Goal: Task Accomplishment & Management: Manage account settings

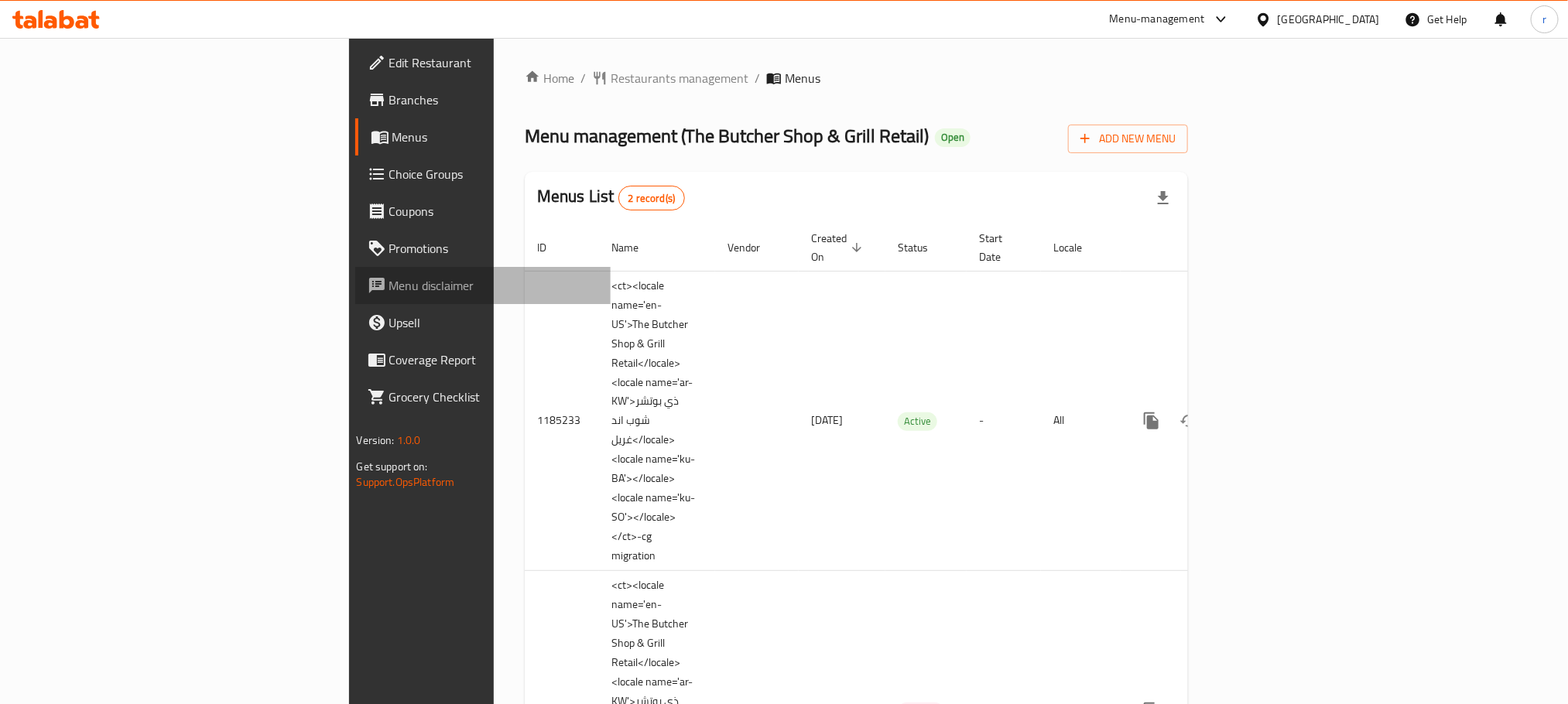
click at [389, 282] on span "Menu disclaimer" at bounding box center [493, 285] width 209 height 18
click at [1176, 140] on span "Add New Menu" at bounding box center [1128, 138] width 95 height 19
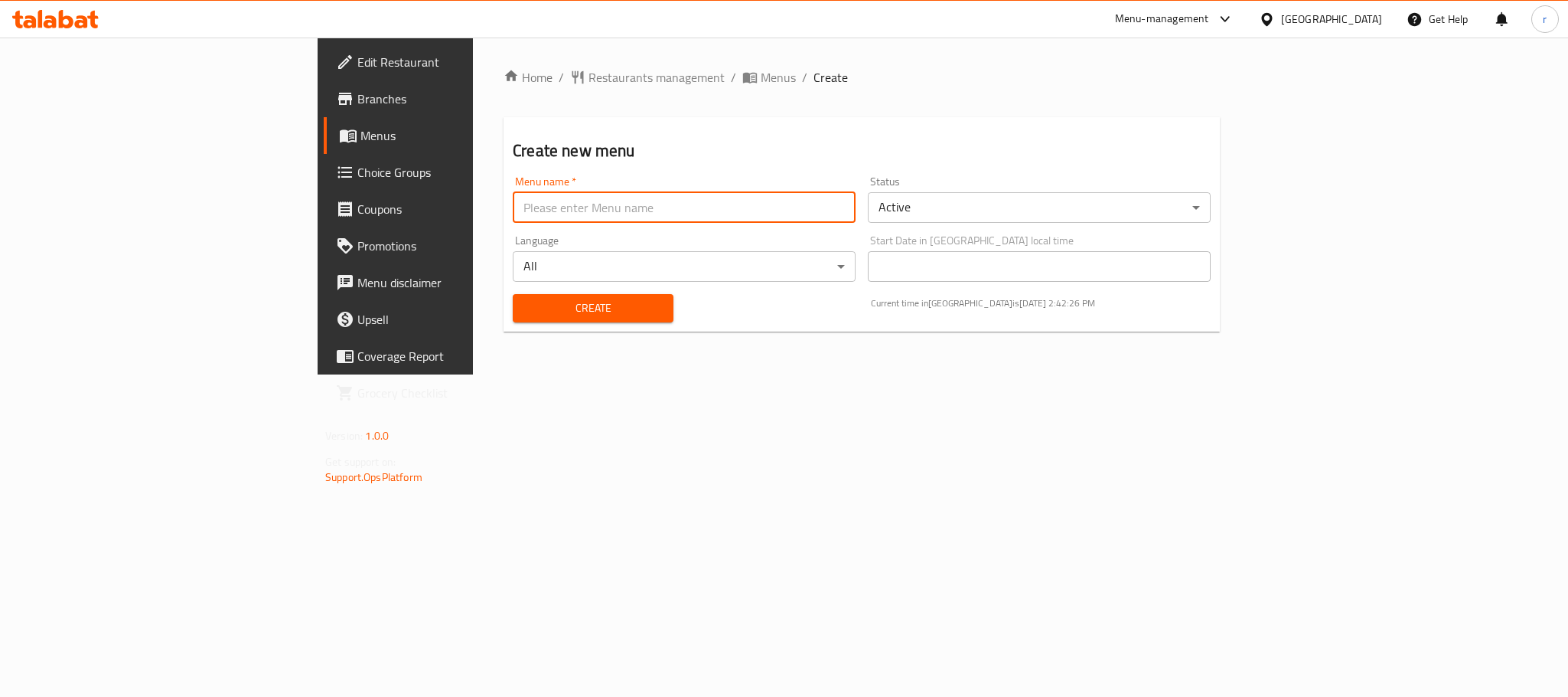
click at [576, 216] on input "text" at bounding box center [684, 207] width 343 height 31
click at [754, 65] on div "Home / Restaurants management / Menus / Create Create new menu Menu name   * Me…" at bounding box center [861, 205] width 777 height 337
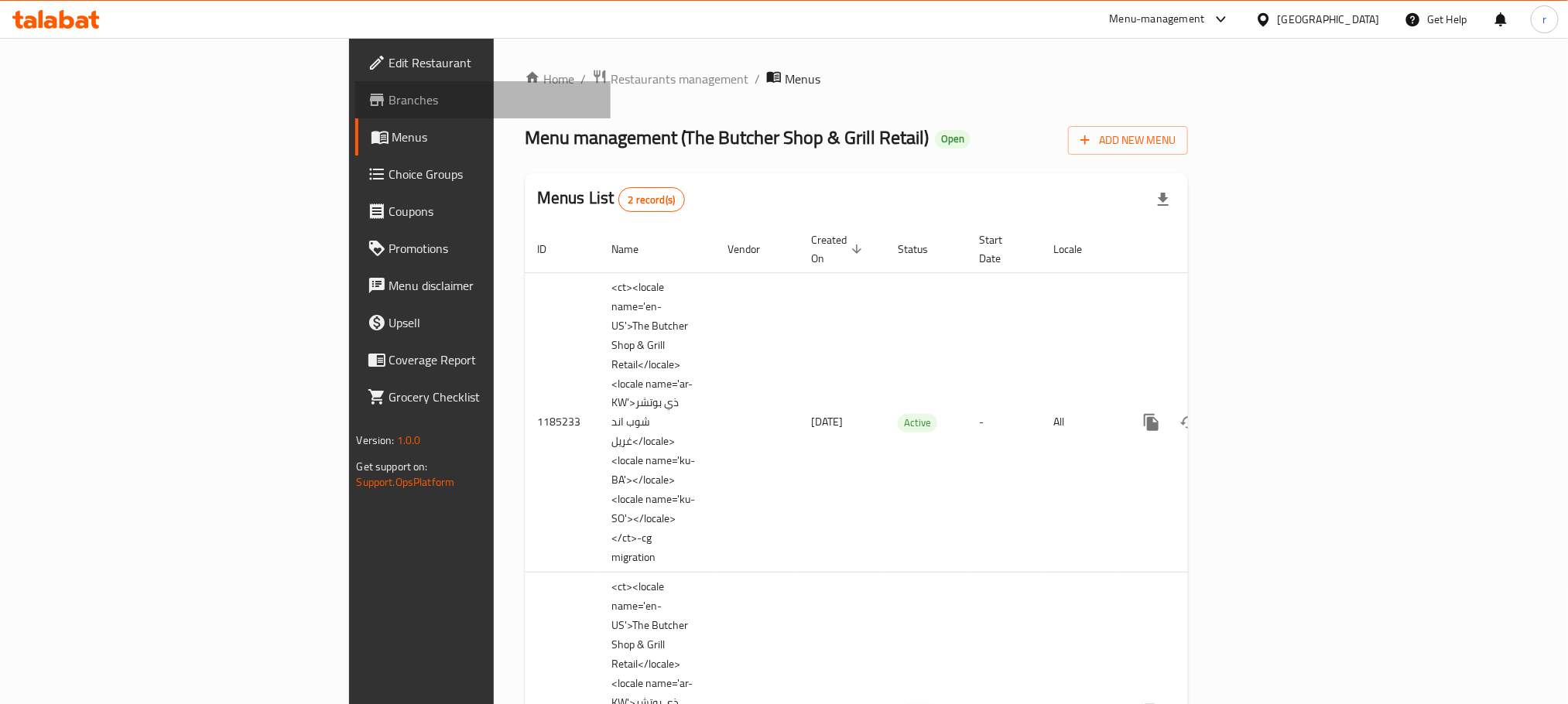
click at [389, 95] on span "Branches" at bounding box center [493, 100] width 209 height 18
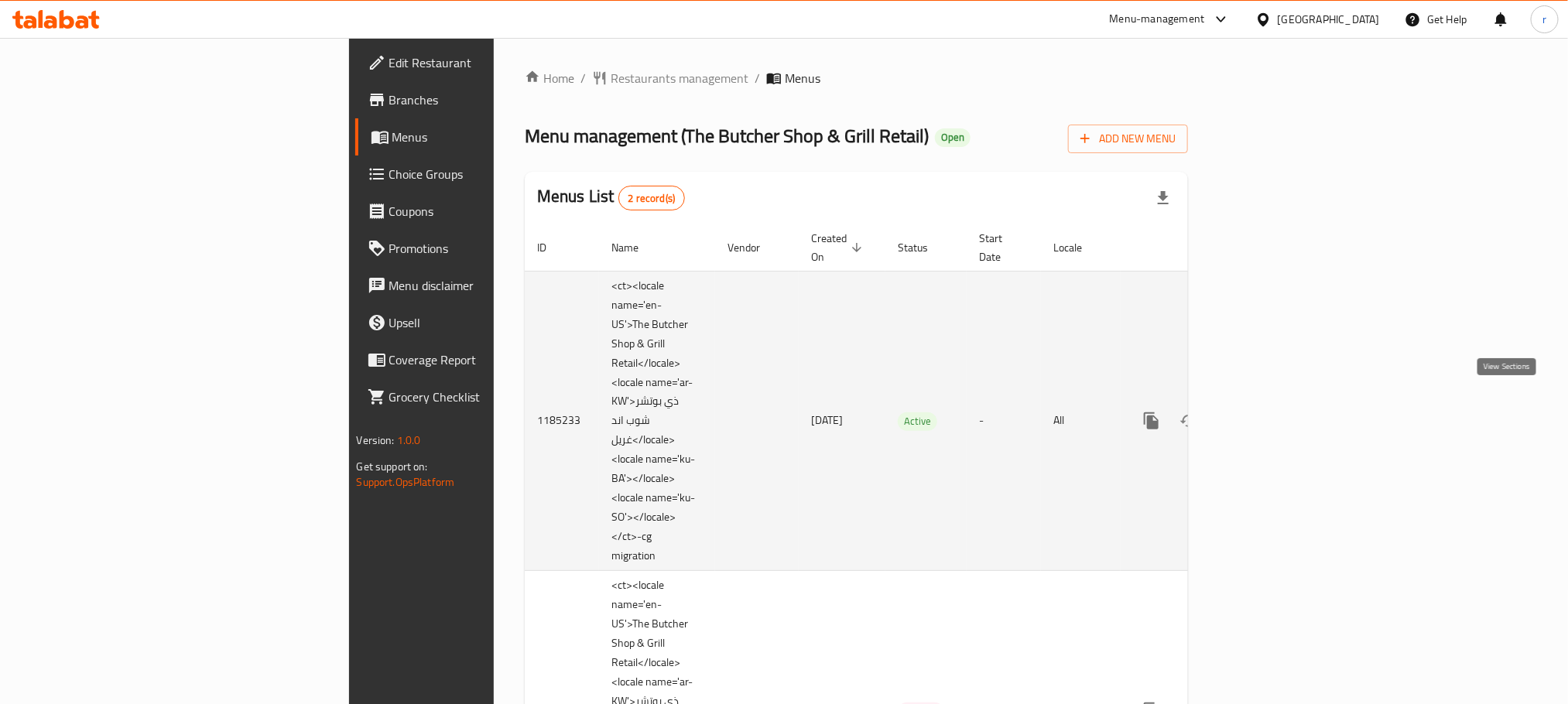
click at [1273, 411] on icon "enhanced table" at bounding box center [1262, 421] width 18 height 18
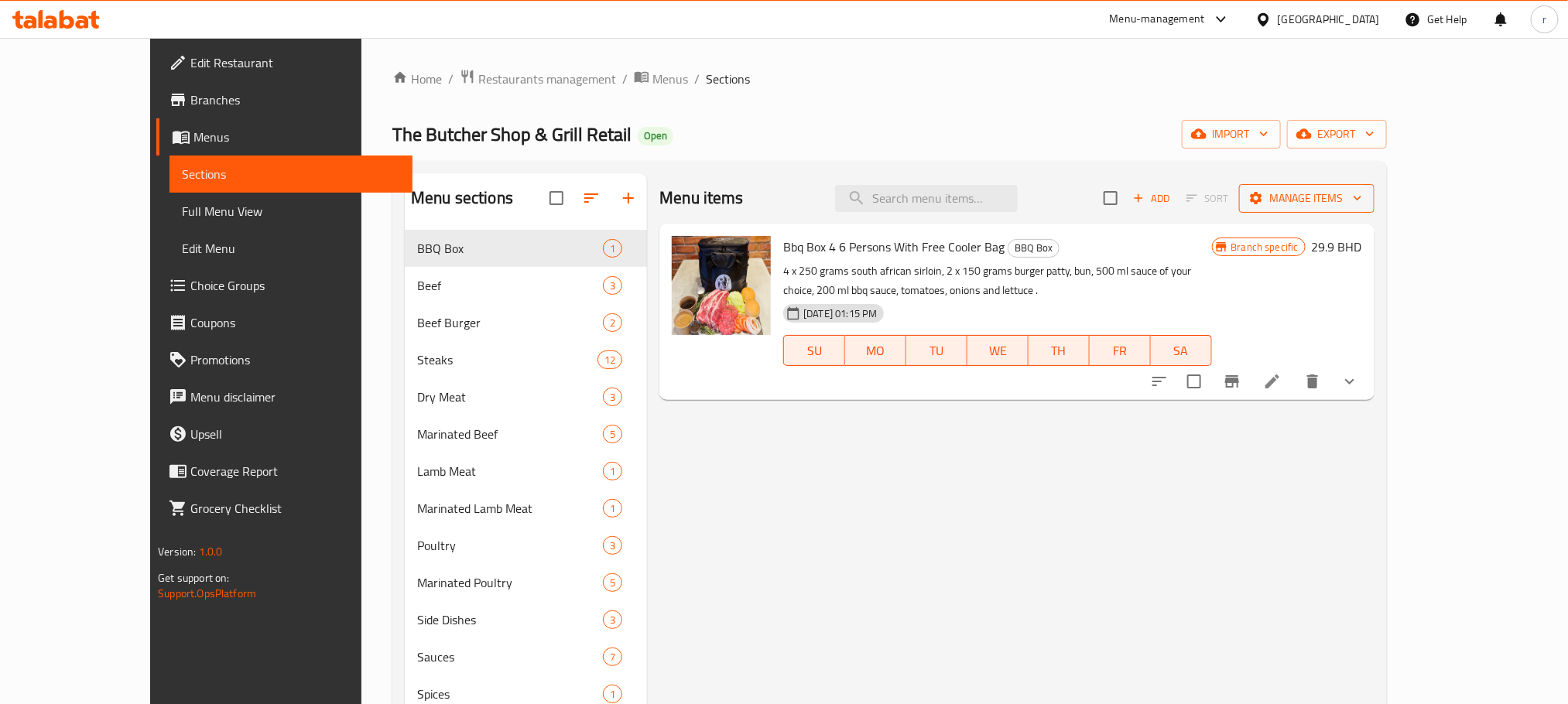
click at [1362, 188] on span "Manage items" at bounding box center [1306, 197] width 111 height 19
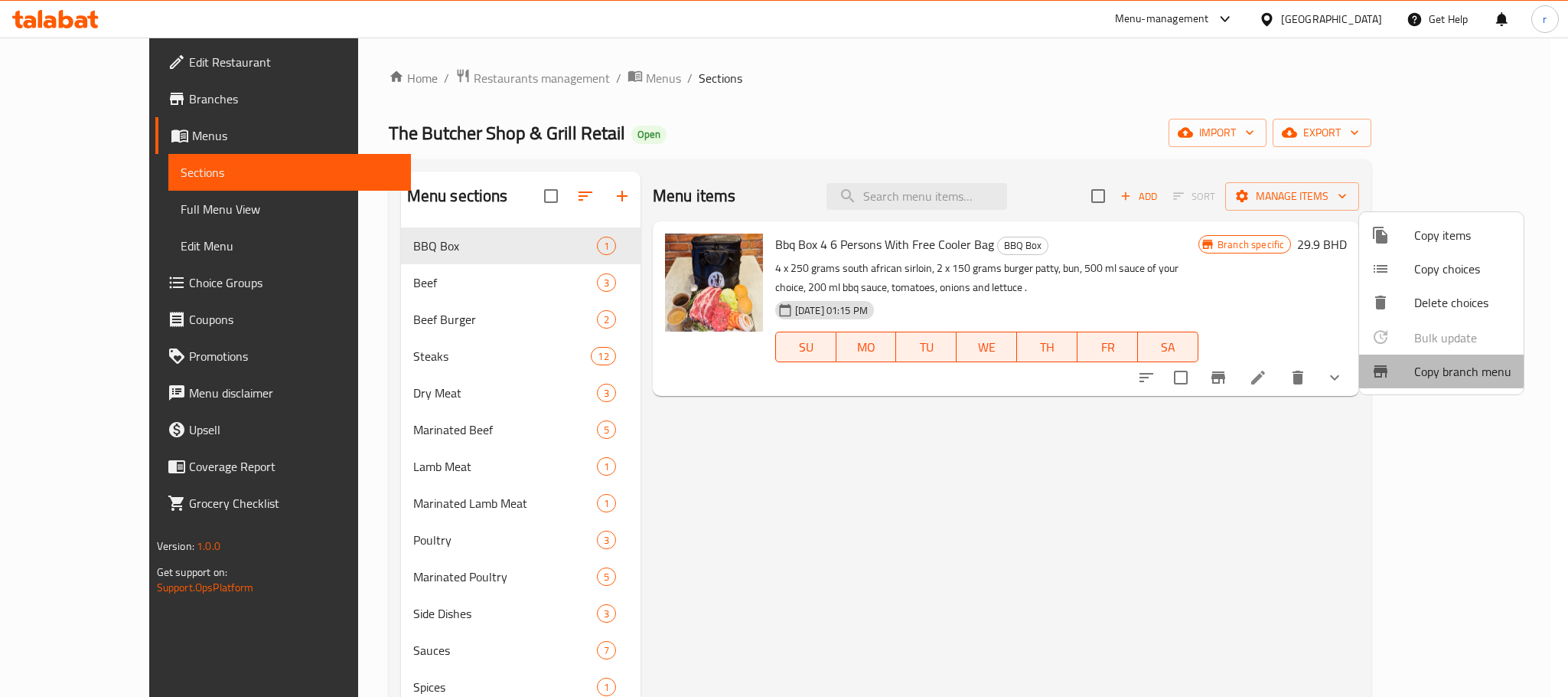
click at [1424, 368] on span "Copy branch menu" at bounding box center [1462, 371] width 97 height 18
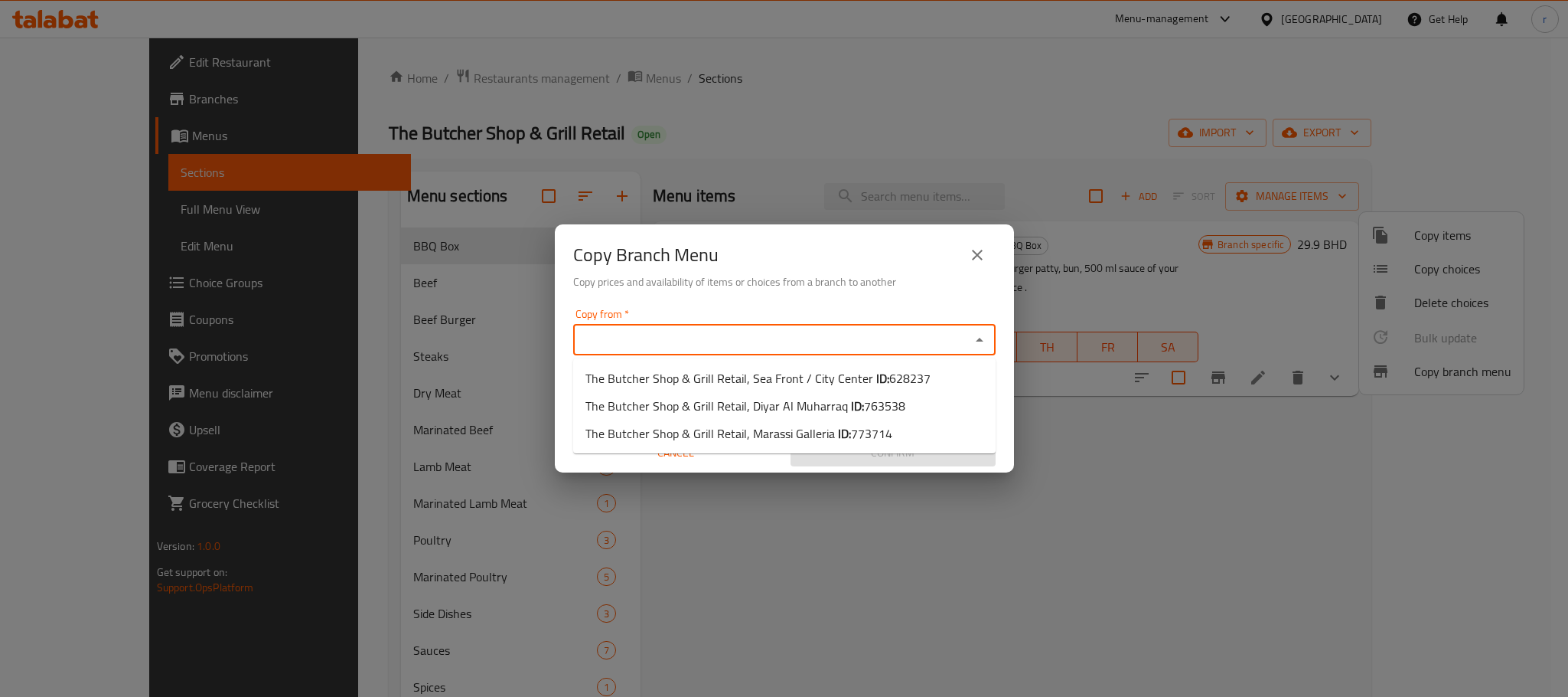
click at [937, 339] on input "Copy from   *" at bounding box center [772, 340] width 388 height 22
click at [979, 253] on icon "close" at bounding box center [977, 255] width 11 height 11
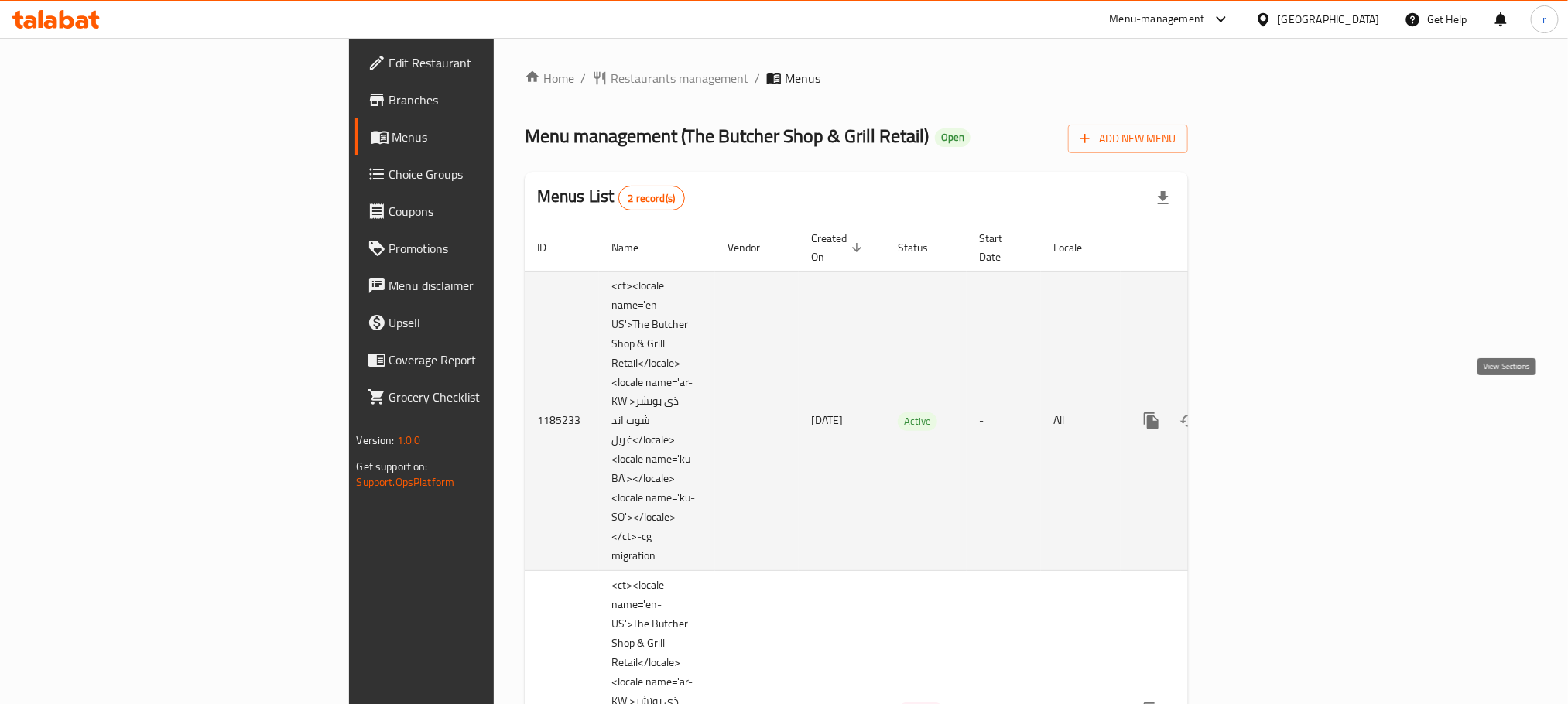
click at [1273, 411] on icon "enhanced table" at bounding box center [1262, 421] width 18 height 18
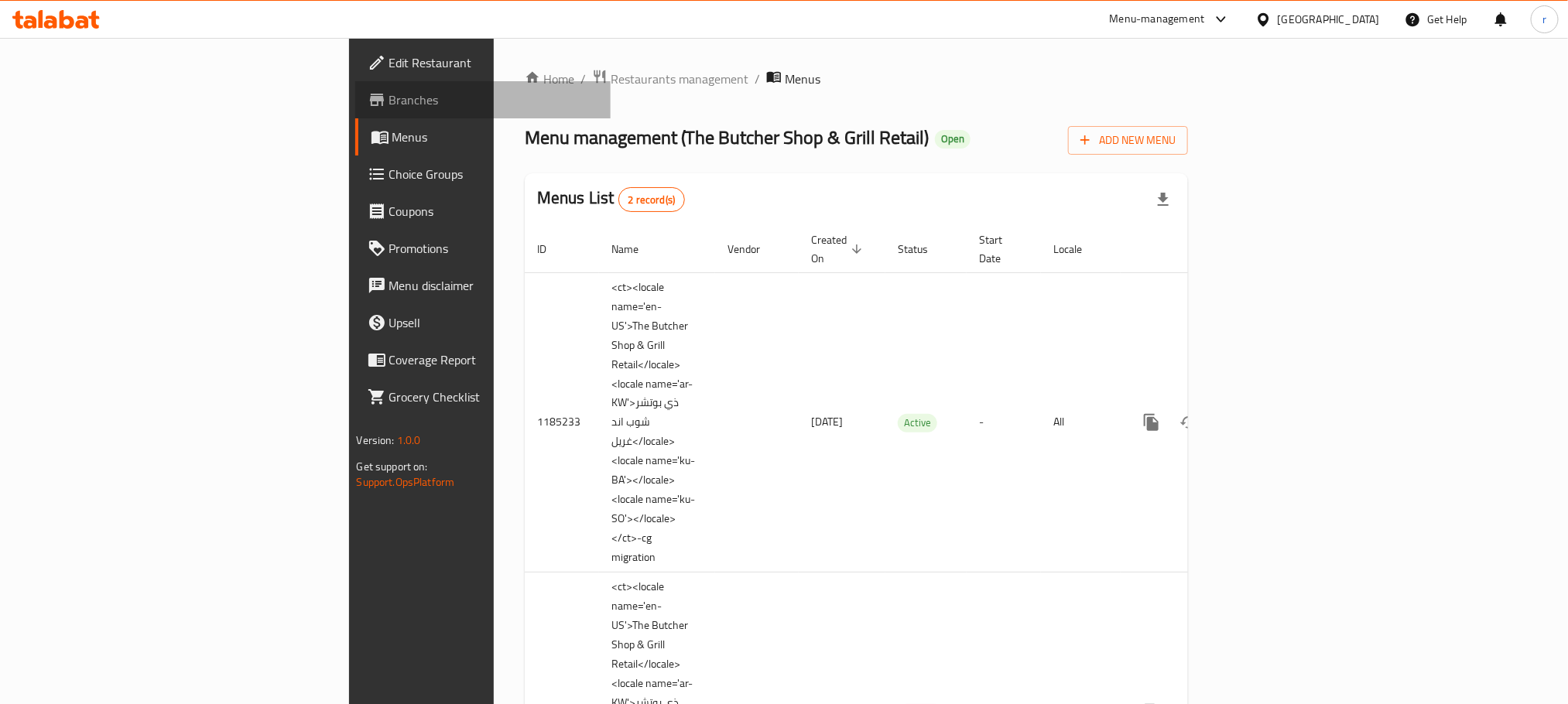
click at [389, 93] on span "Branches" at bounding box center [493, 100] width 209 height 18
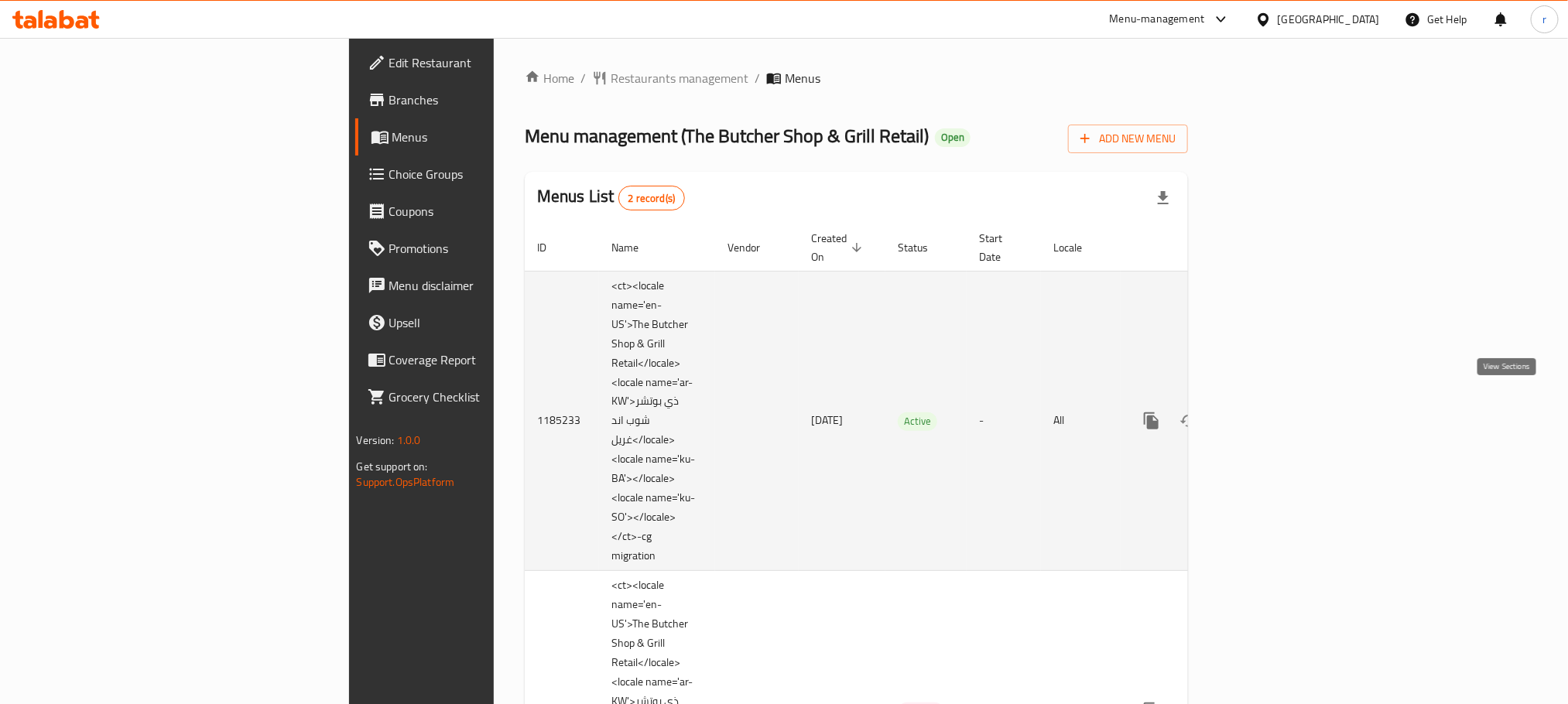
click at [1273, 411] on icon "enhanced table" at bounding box center [1262, 421] width 18 height 18
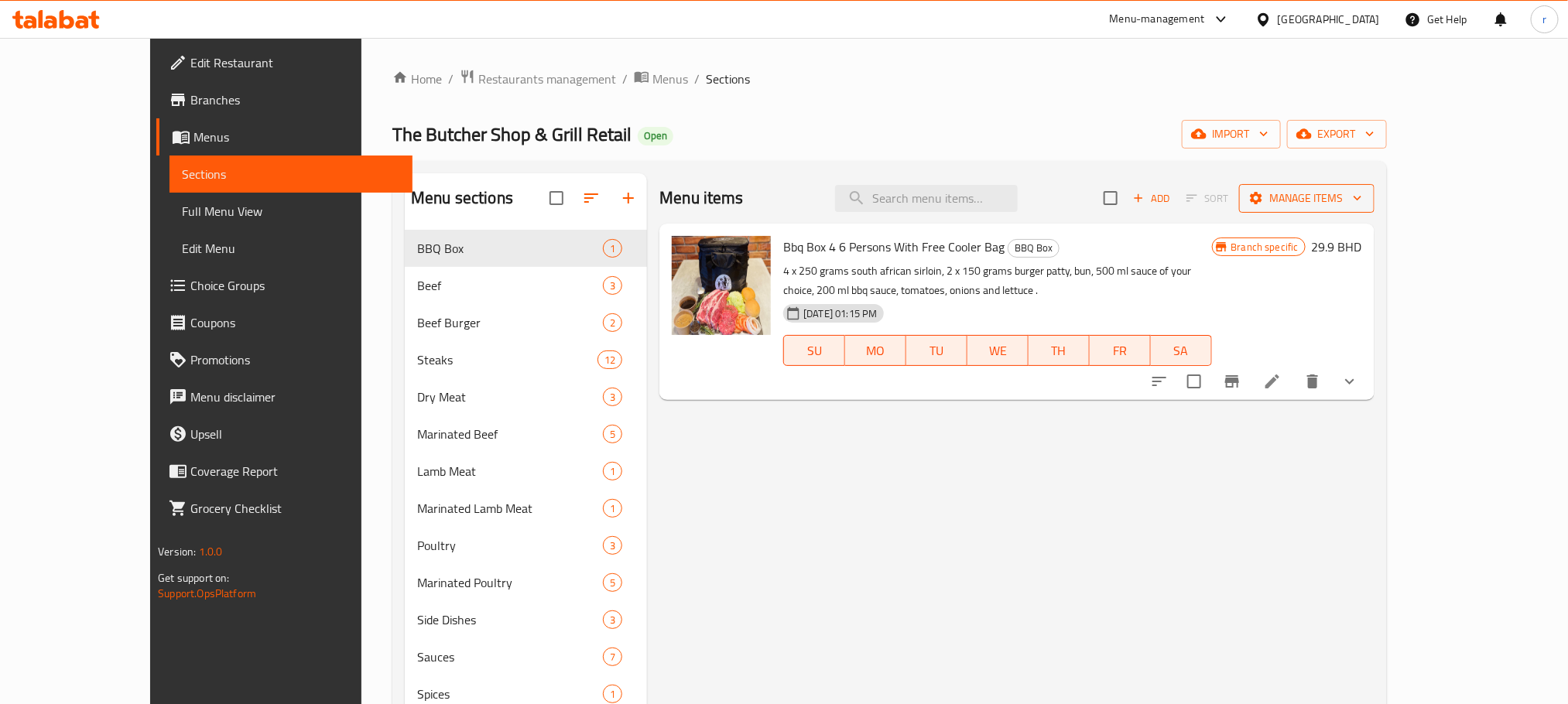
click at [1362, 204] on span "Manage items" at bounding box center [1306, 197] width 111 height 19
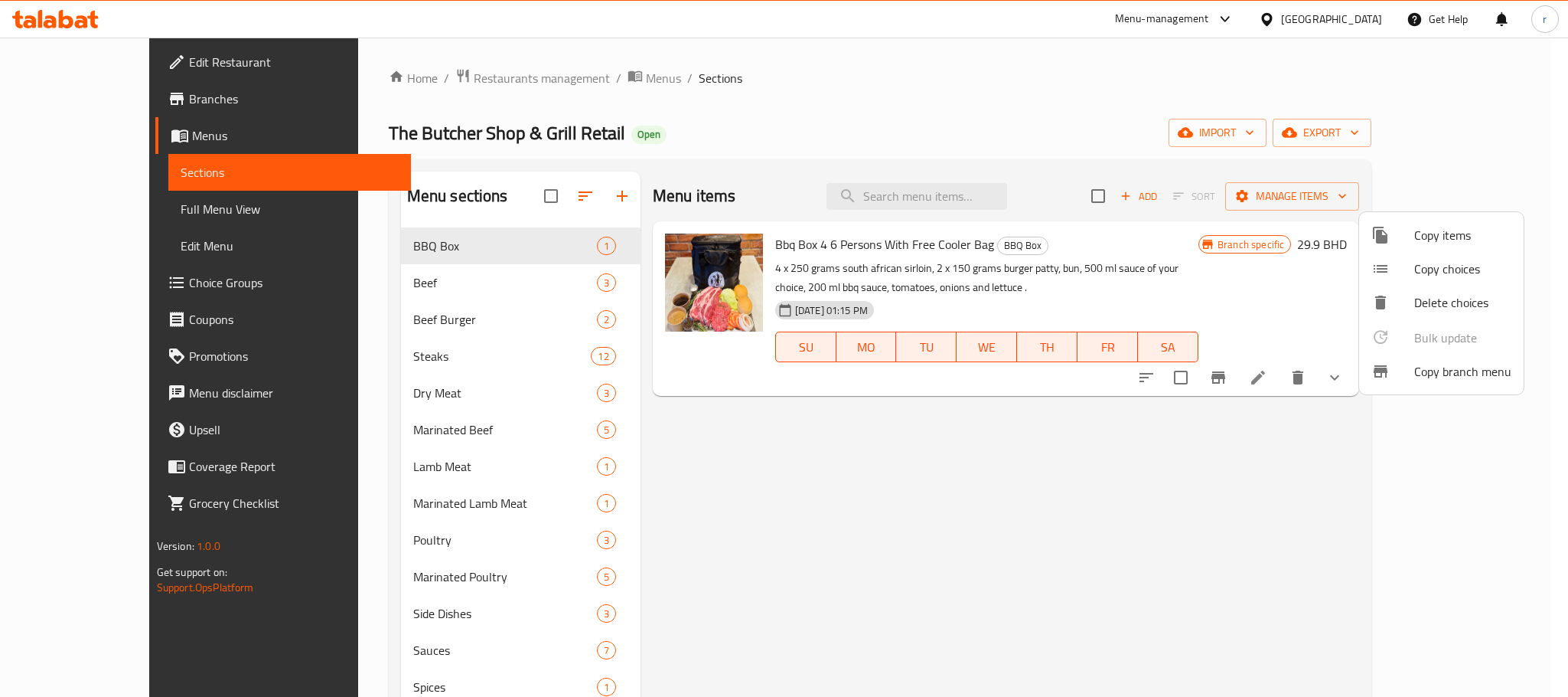
click at [1443, 372] on span "Copy branch menu" at bounding box center [1462, 371] width 97 height 18
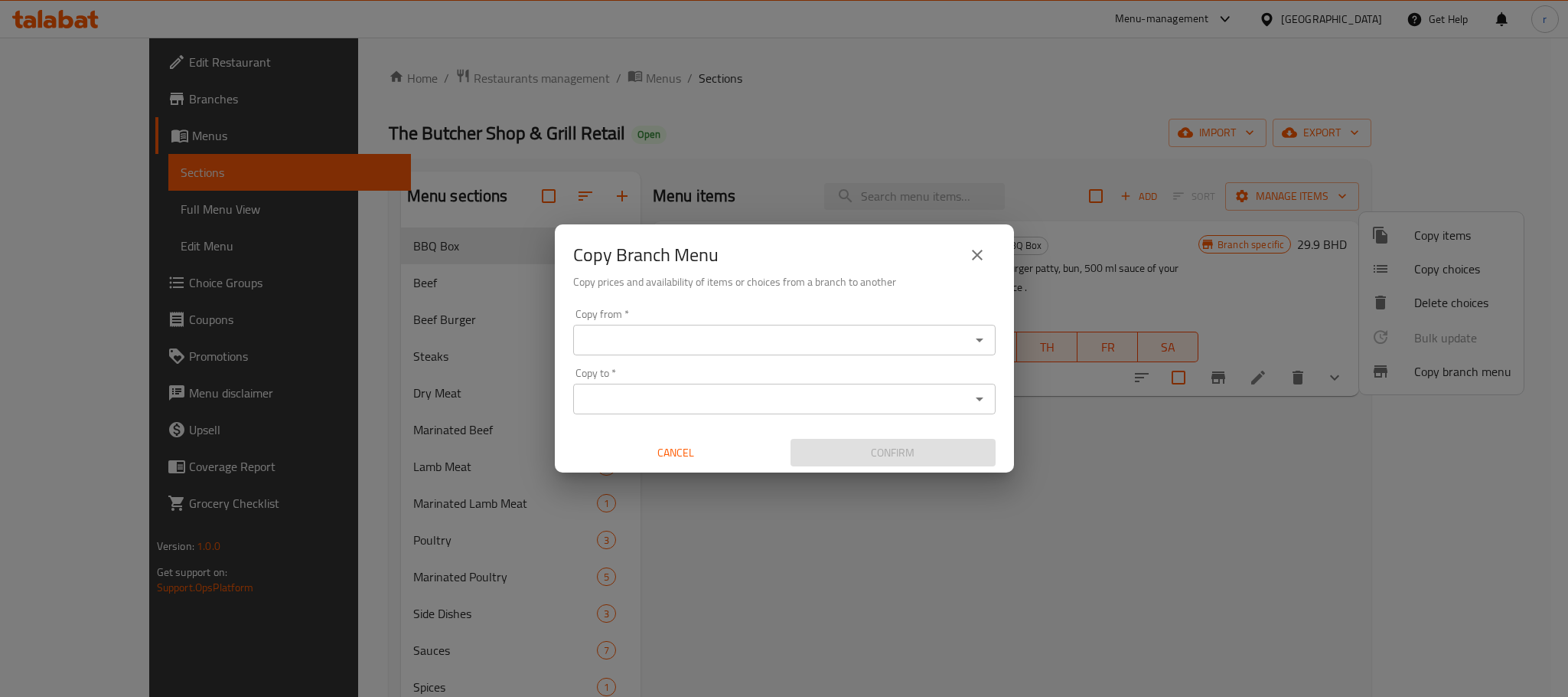
click at [832, 345] on input "Copy from   *" at bounding box center [772, 340] width 388 height 22
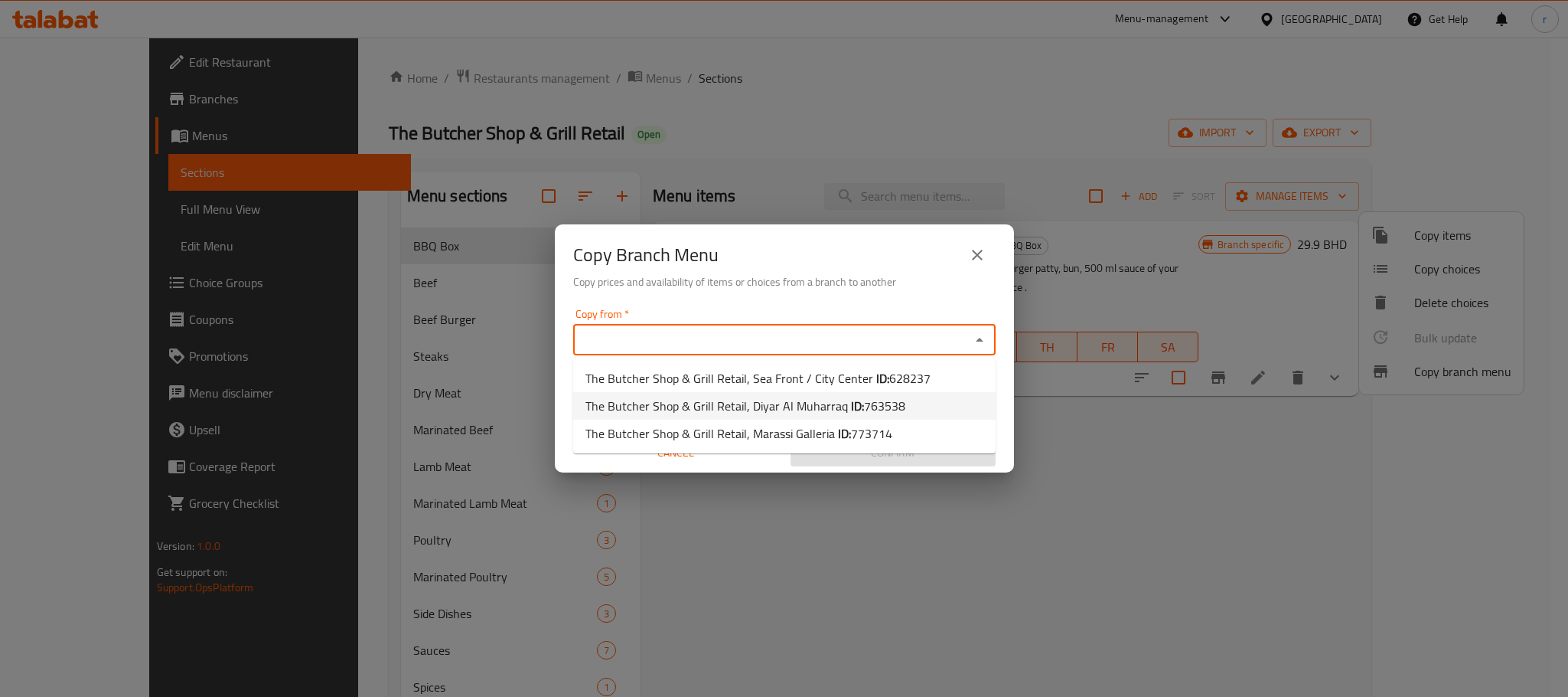
click at [864, 400] on span "763538" at bounding box center [885, 406] width 42 height 23
type input "The Butcher Shop & Grill Retail, Diyar Al Muharraq"
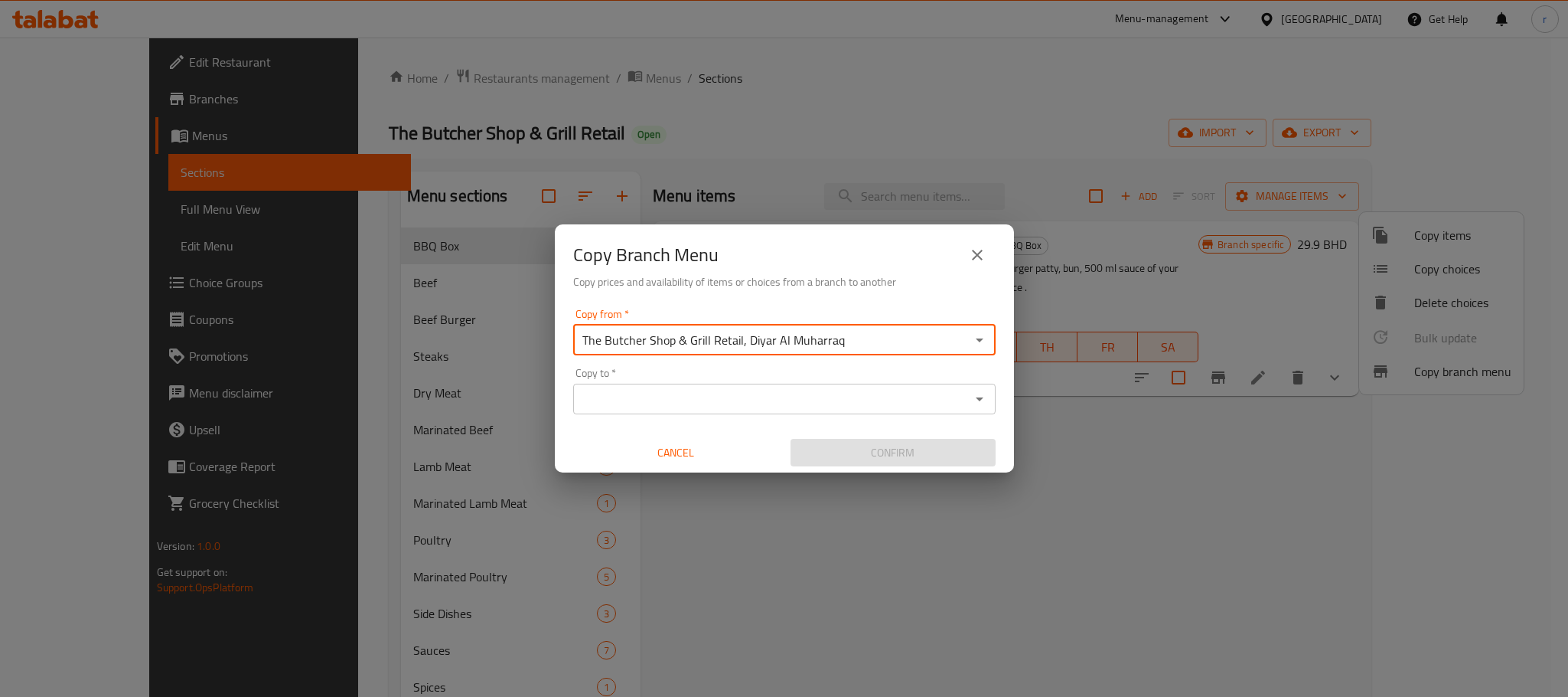
click at [860, 402] on input "Copy to   *" at bounding box center [772, 399] width 388 height 22
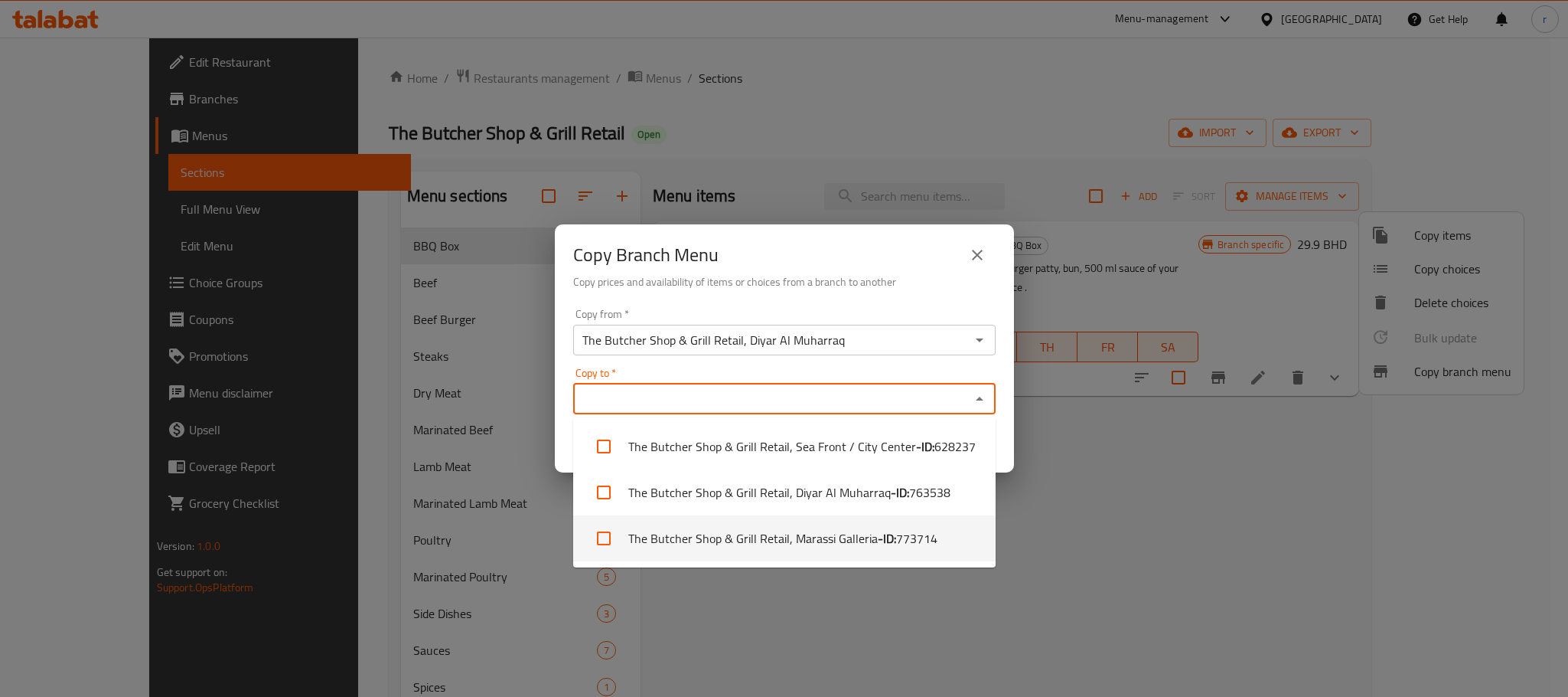
click at [855, 538] on li "The Butcher Shop & Grill Retail, Marassi Galleria - ID: 773714" at bounding box center [784, 538] width 423 height 46
checkbox input "true"
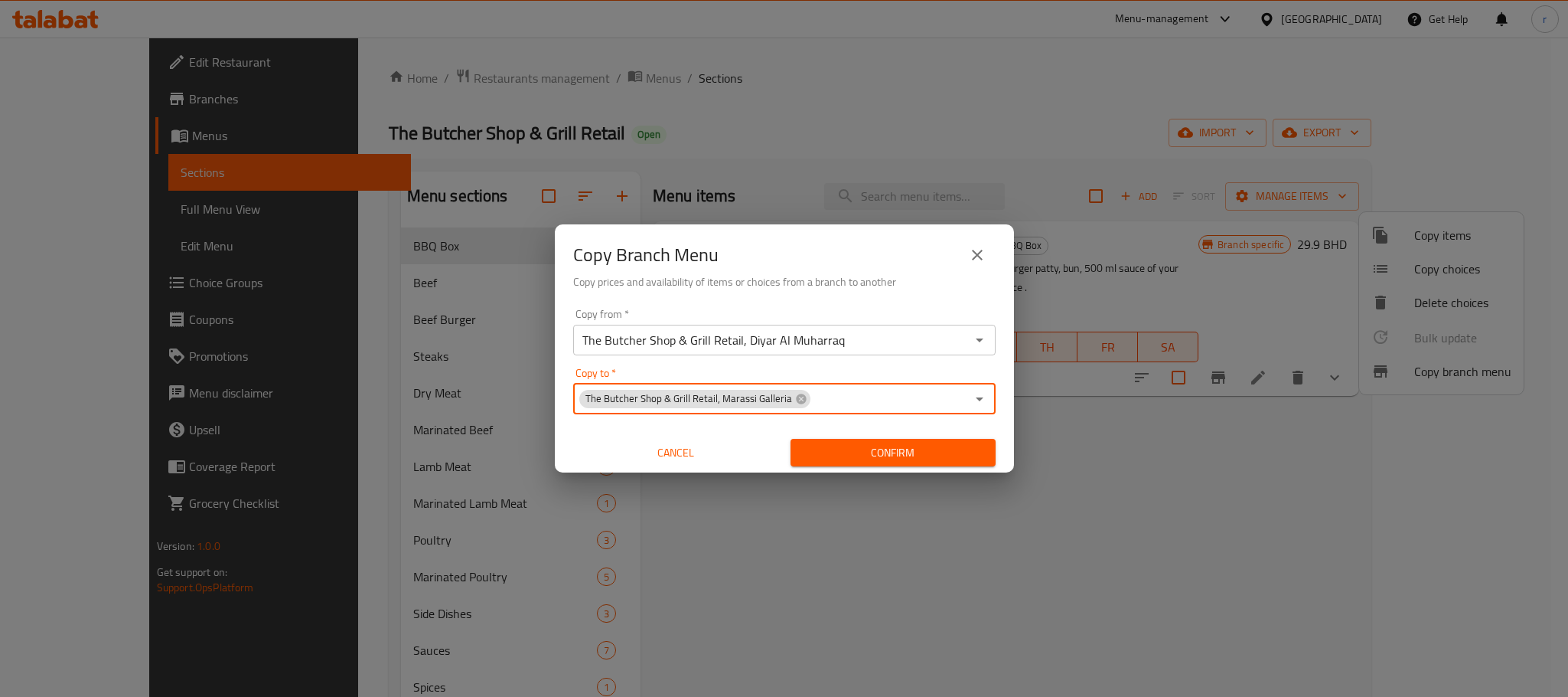
click at [827, 411] on div "The Butcher Shop & Grill Retail, Marassi Galleria Copy to *" at bounding box center [784, 399] width 423 height 31
click at [983, 402] on icon "Open" at bounding box center [980, 399] width 18 height 18
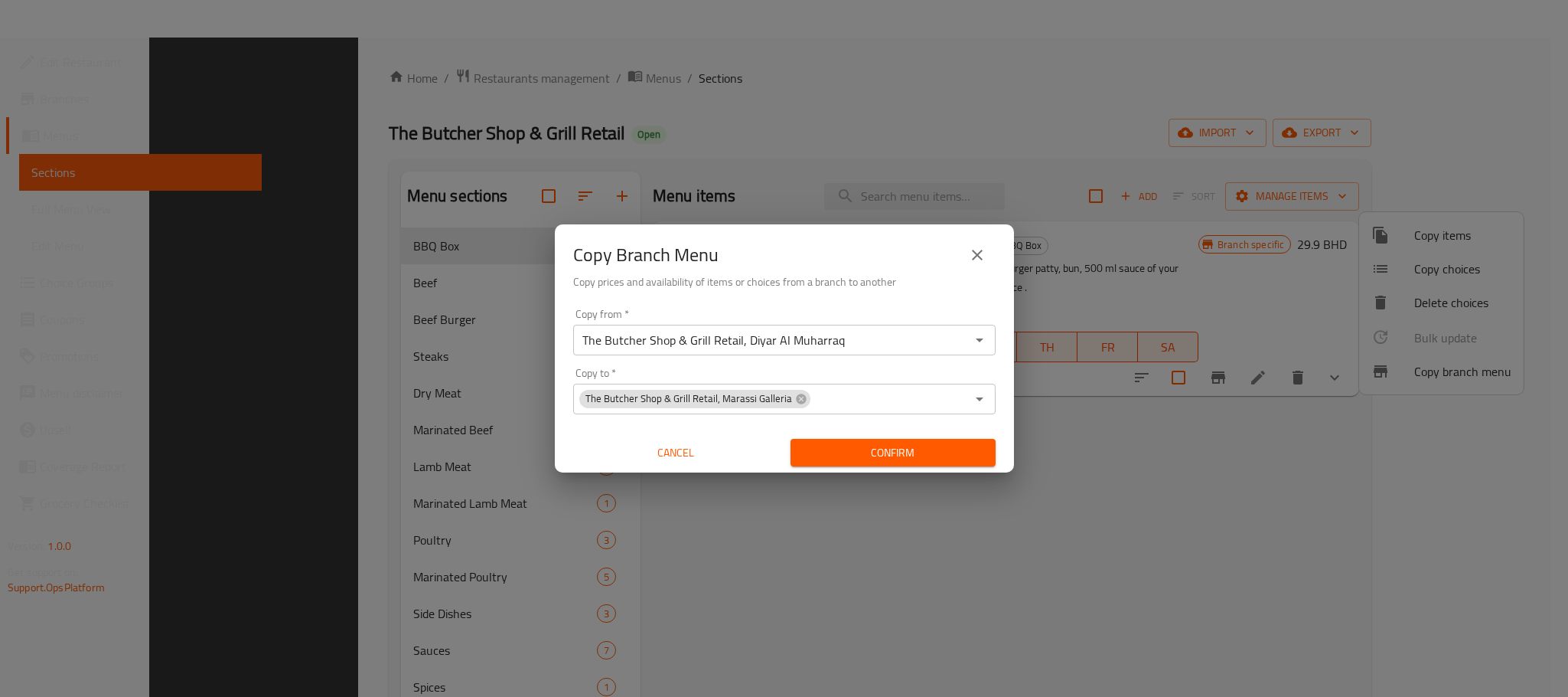
scroll to position [215, 0]
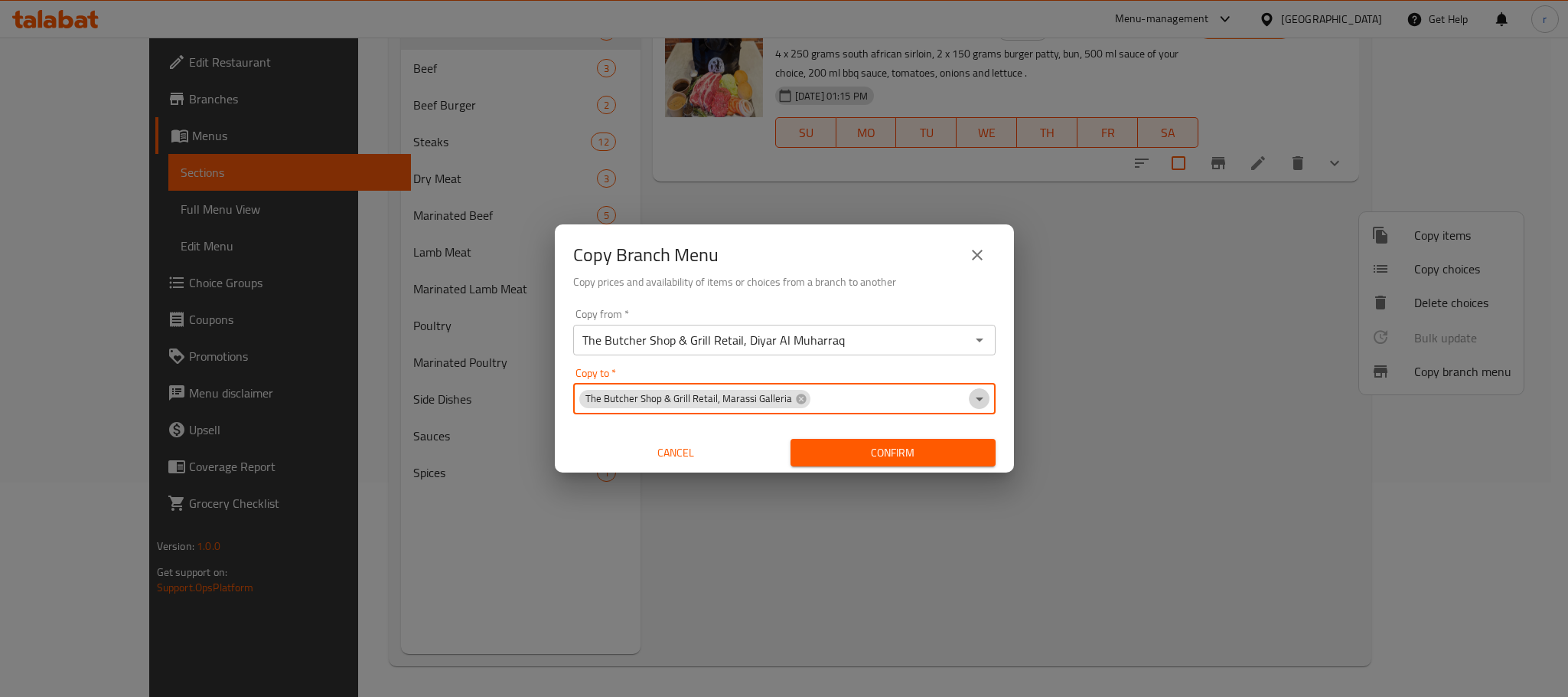
click at [976, 402] on icon "Open" at bounding box center [980, 399] width 18 height 18
click at [981, 400] on icon "Open" at bounding box center [980, 399] width 18 height 18
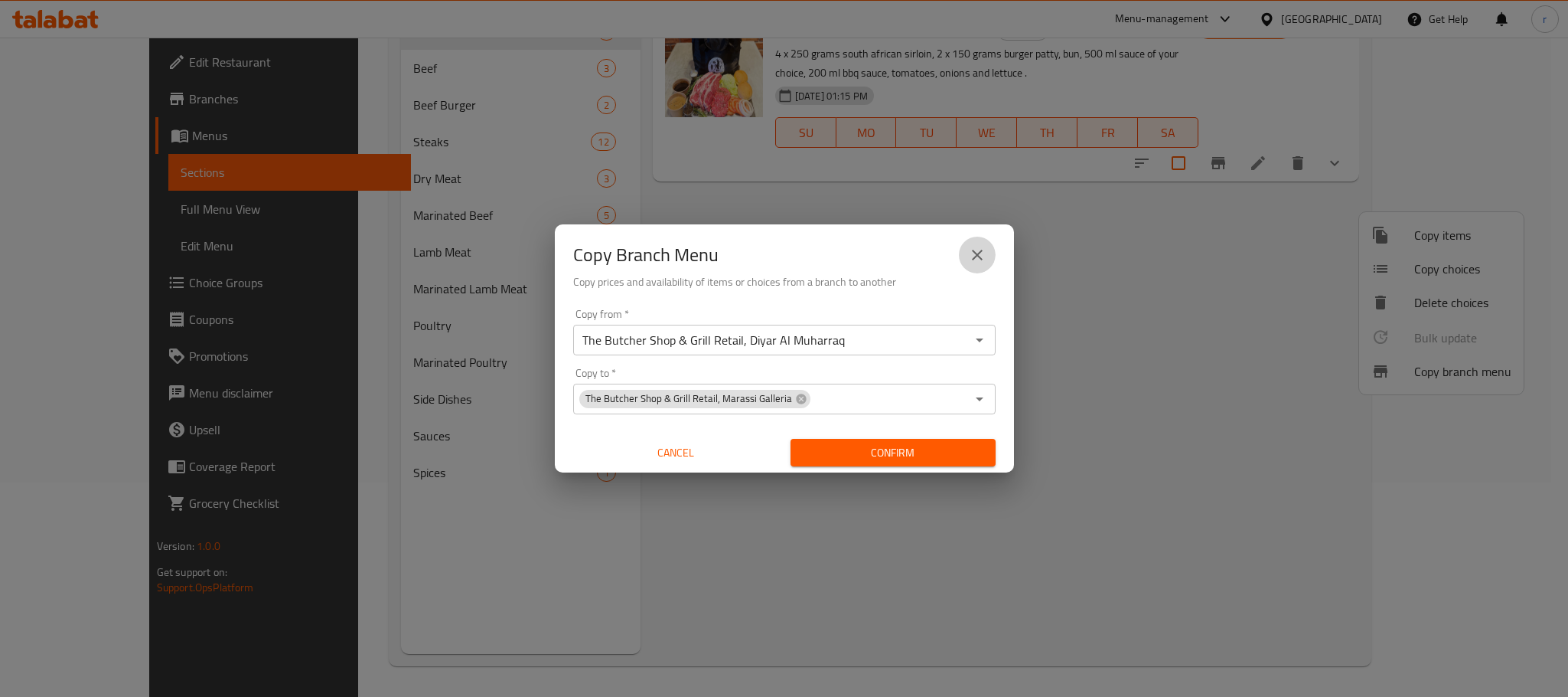
click at [974, 253] on icon "close" at bounding box center [977, 255] width 18 height 18
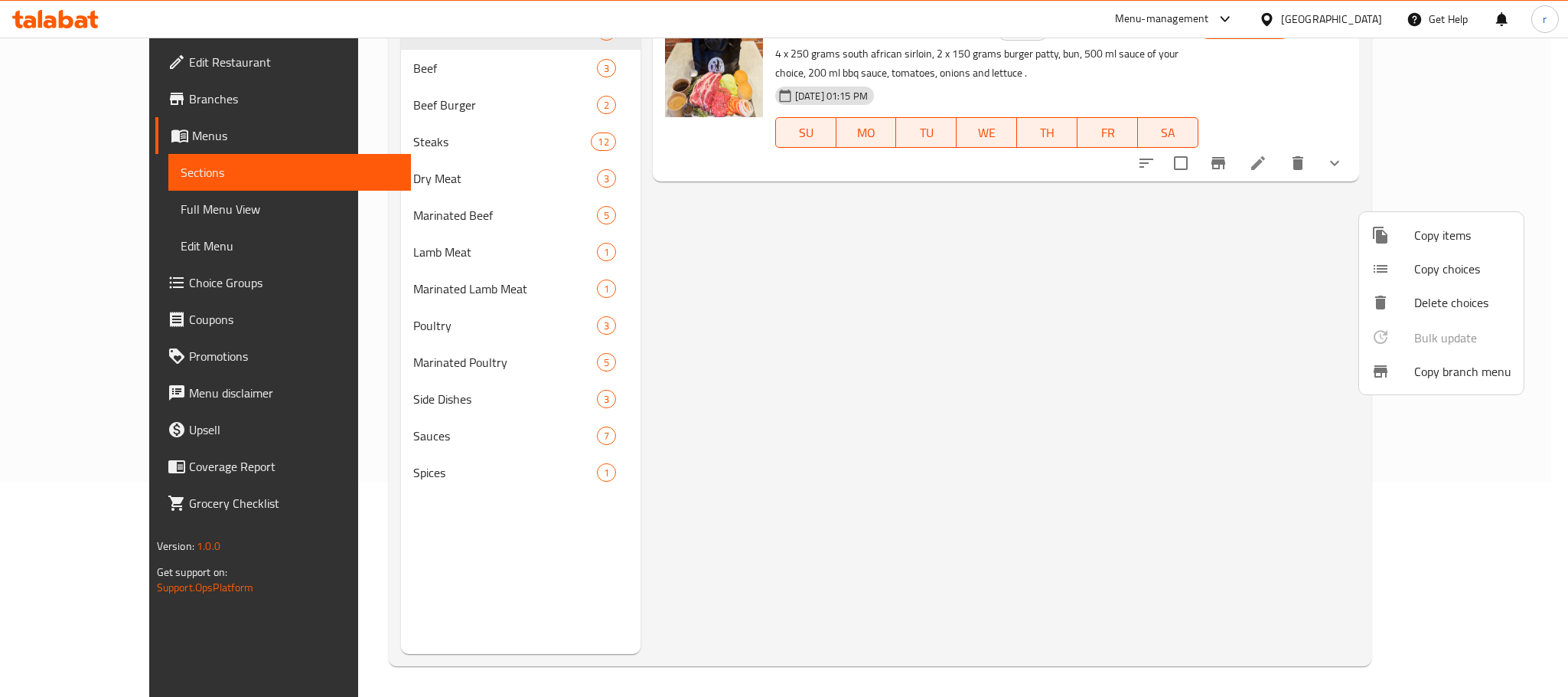
click at [996, 496] on div at bounding box center [784, 348] width 1568 height 697
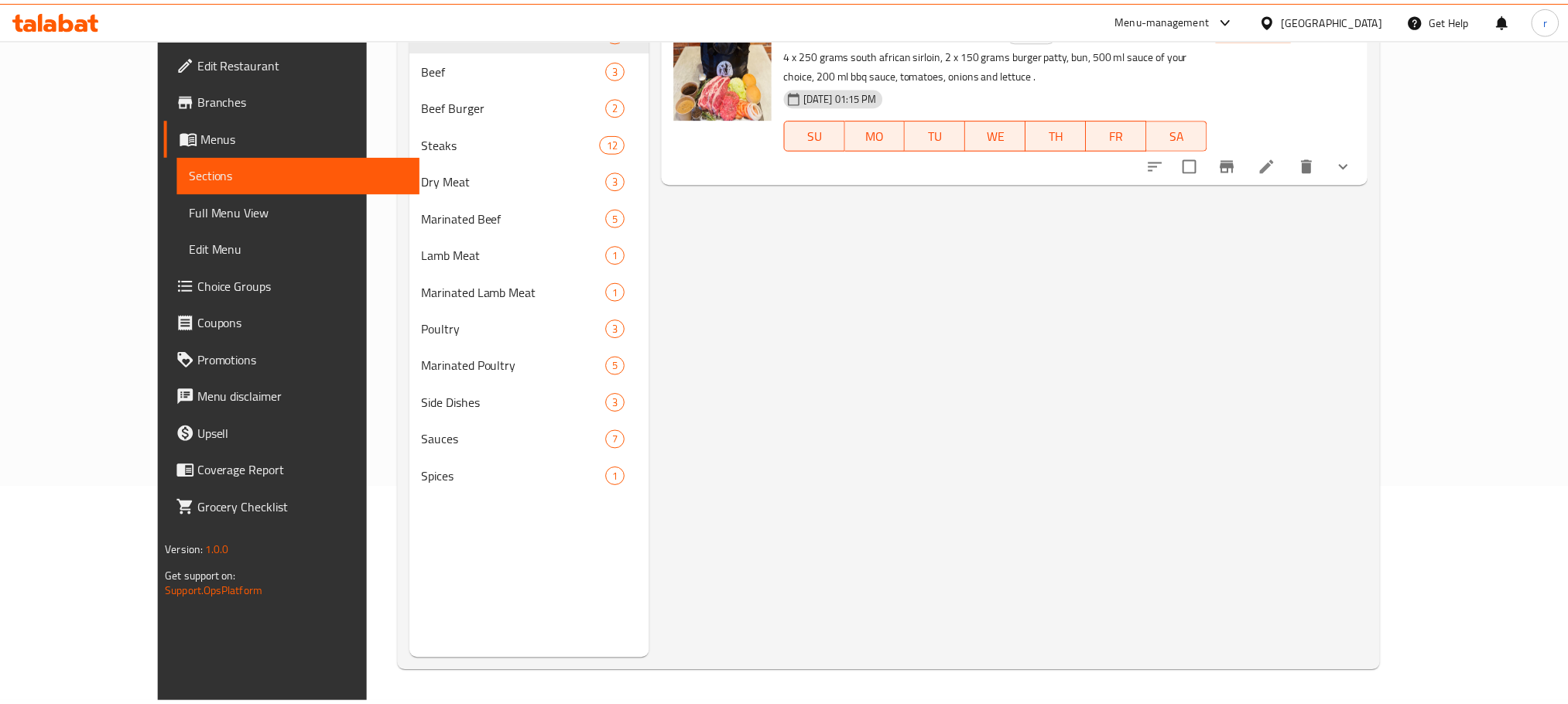
scroll to position [0, 0]
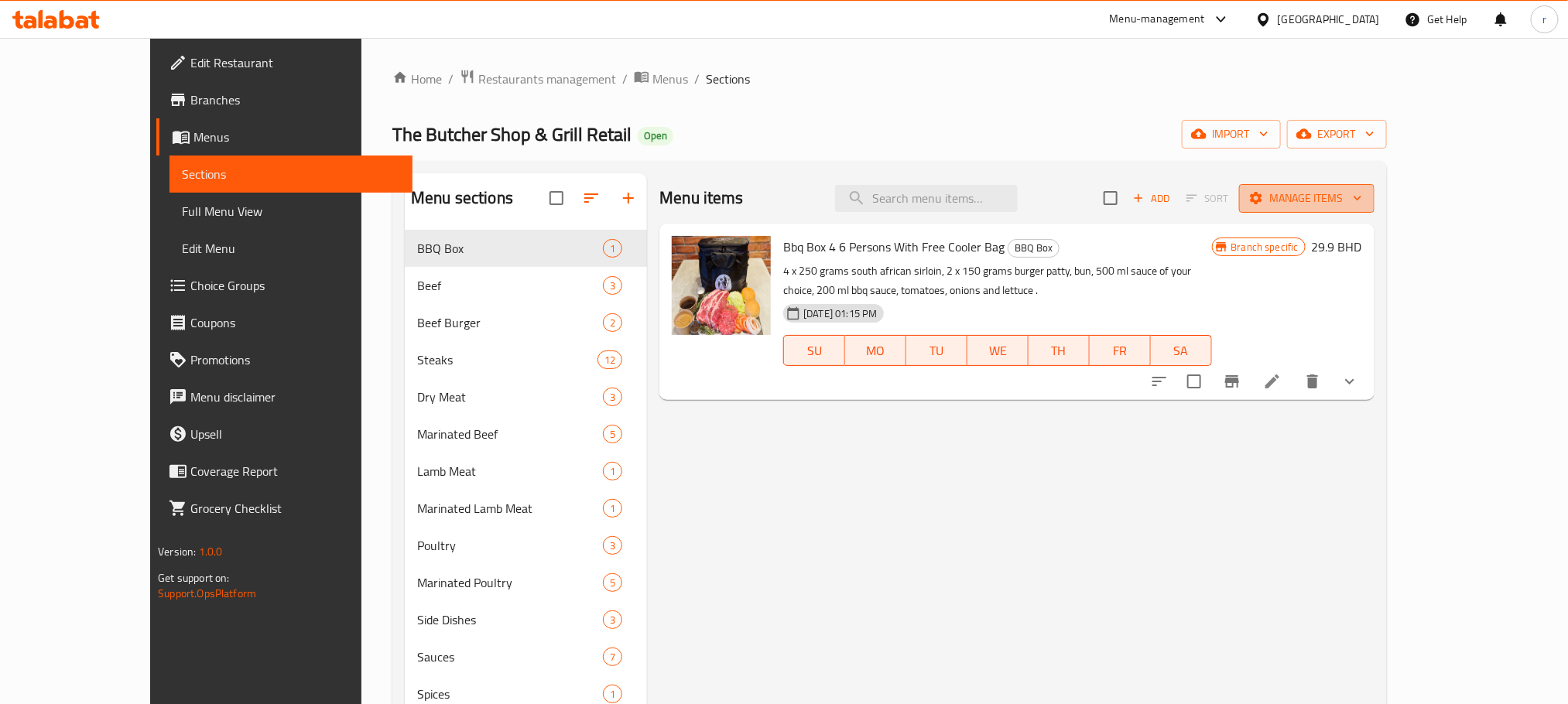
click at [1362, 198] on span "Manage items" at bounding box center [1306, 197] width 111 height 19
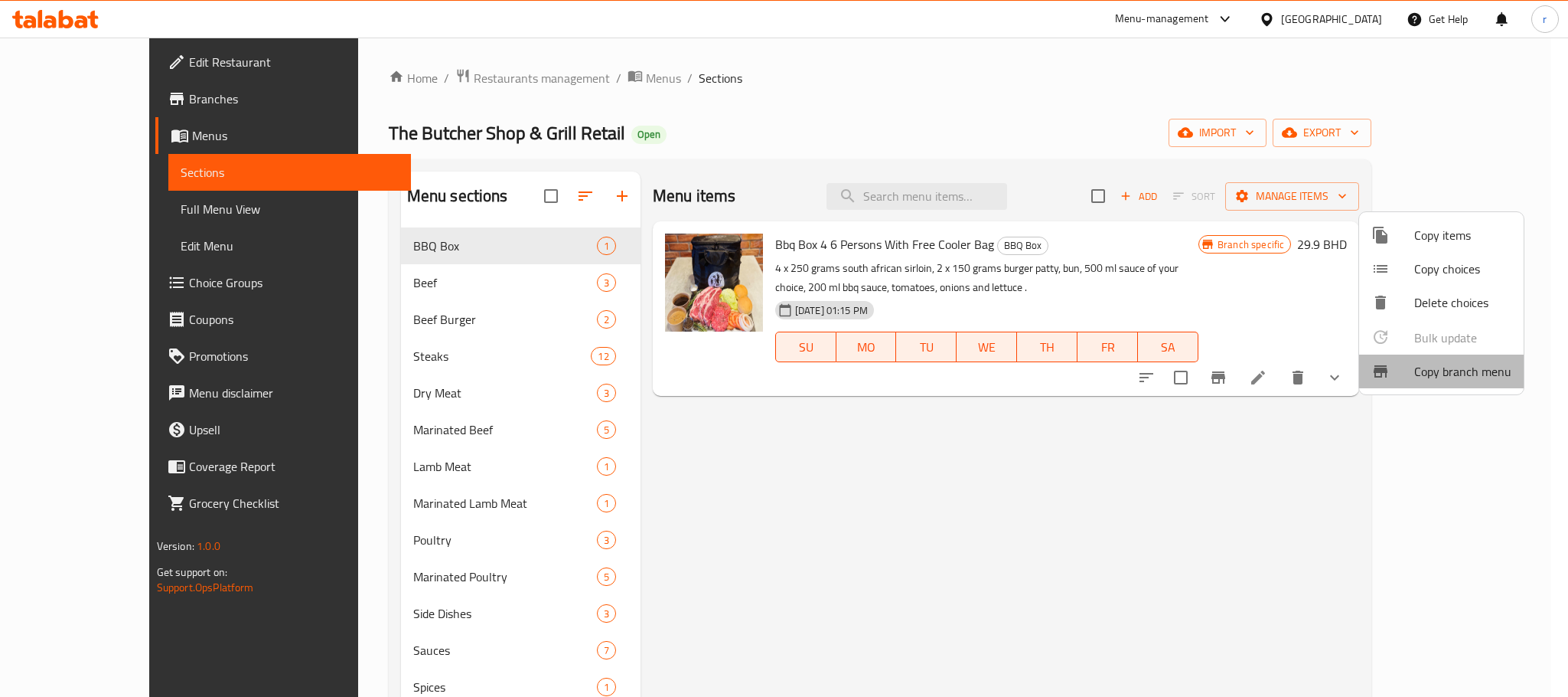
click at [1442, 370] on span "Copy branch menu" at bounding box center [1462, 371] width 97 height 18
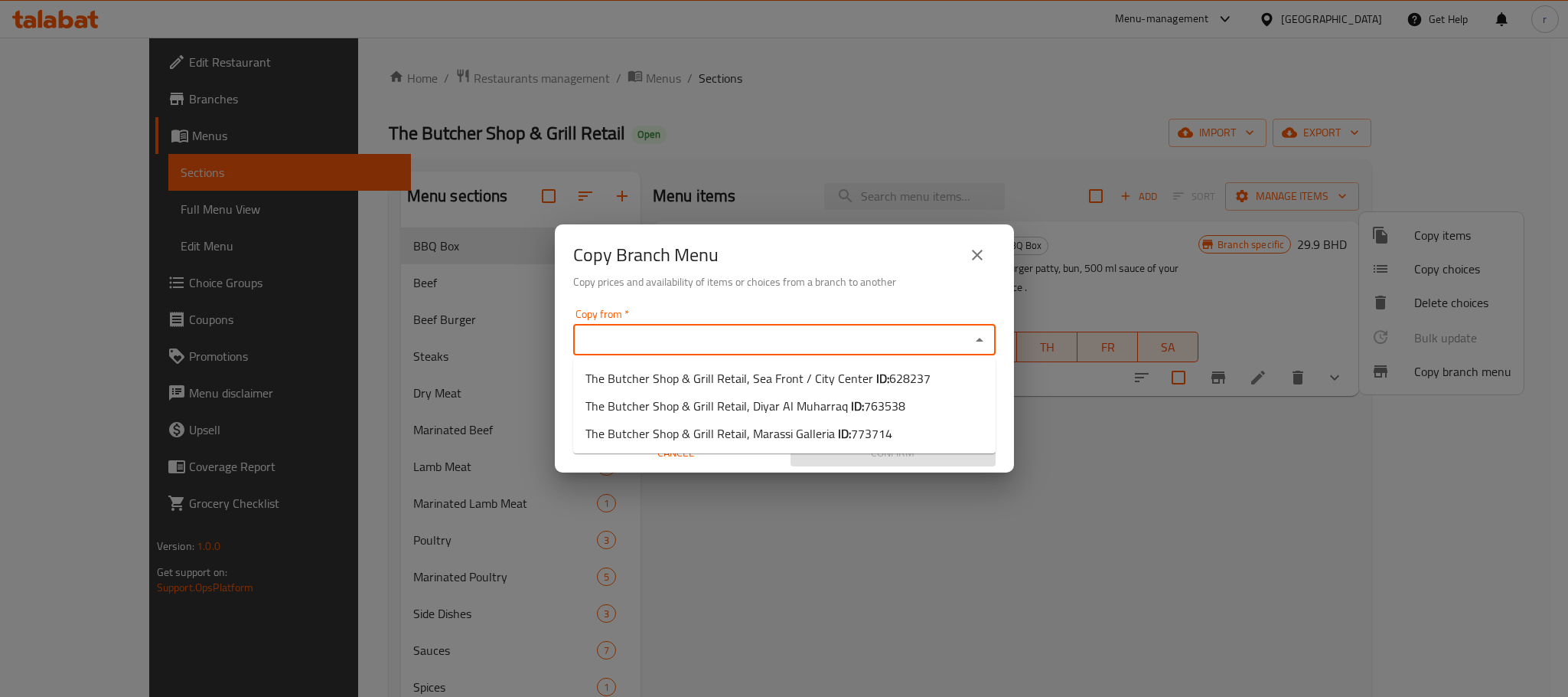
click at [815, 338] on input "Copy from   *" at bounding box center [772, 340] width 388 height 22
click at [834, 405] on span "The Butcher Shop & Grill Retail, Diyar Al Muharraq ID: 763538" at bounding box center [746, 406] width 320 height 18
type input "The Butcher Shop & Grill Retail, Diyar Al Muharraq"
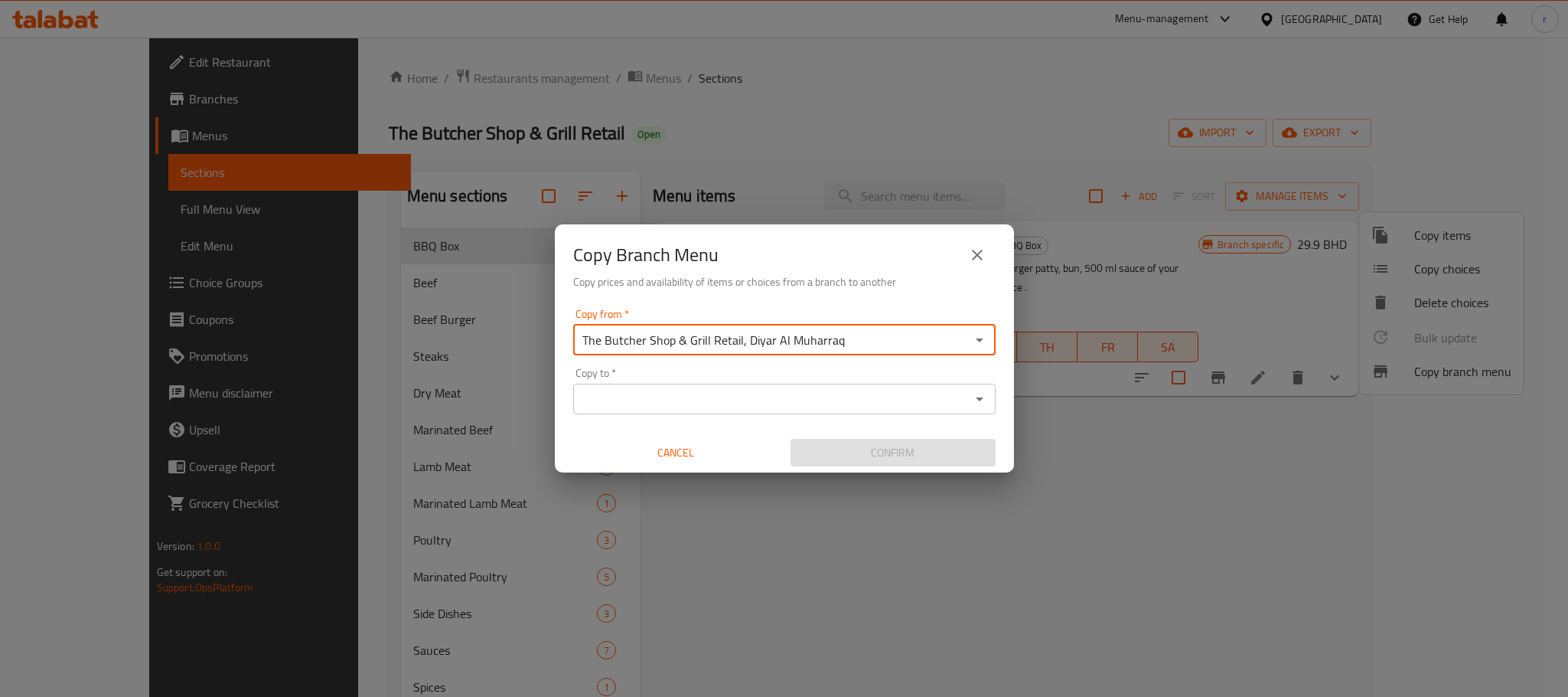
click at [864, 340] on input "The Butcher Shop & Grill Retail, Diyar Al Muharraq" at bounding box center [772, 340] width 388 height 22
click at [979, 340] on icon "Open" at bounding box center [980, 340] width 7 height 4
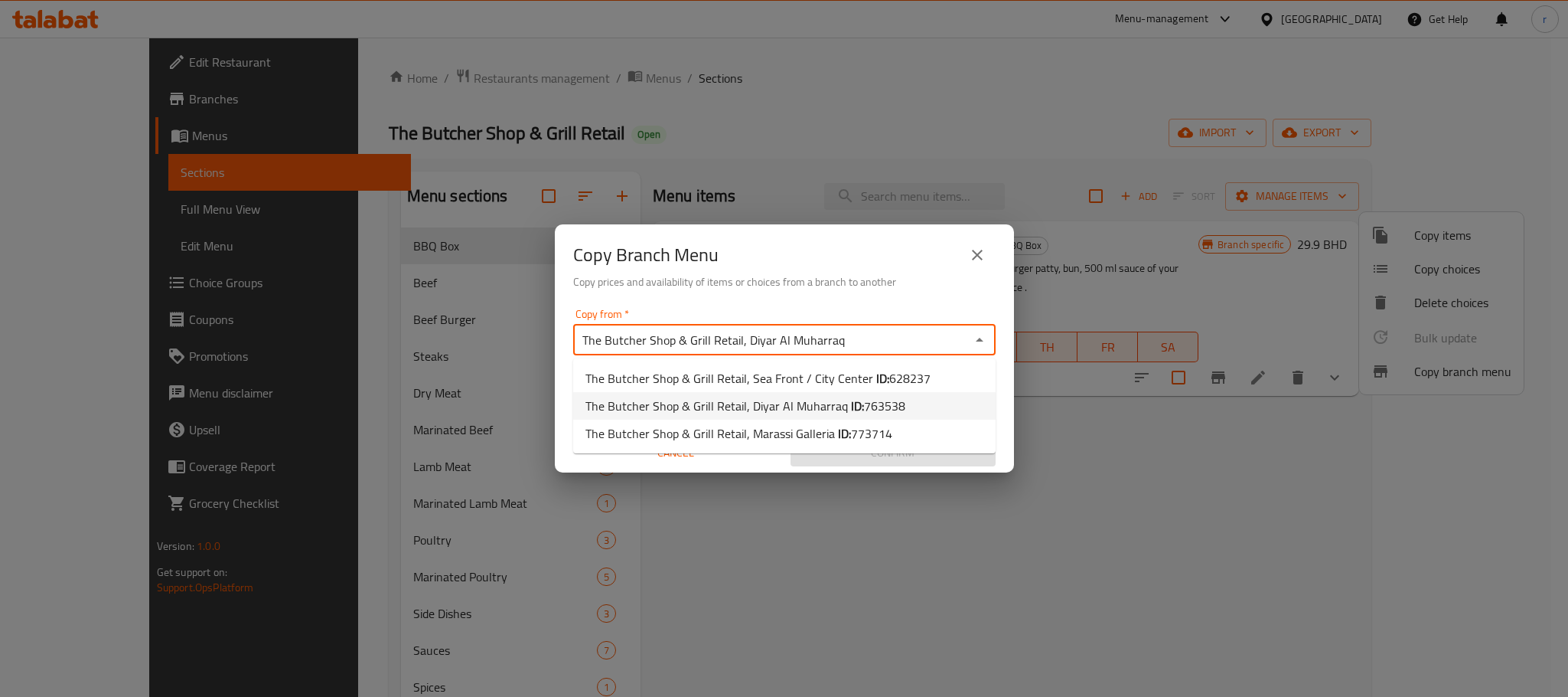
click at [851, 402] on b "ID:" at bounding box center [858, 406] width 13 height 23
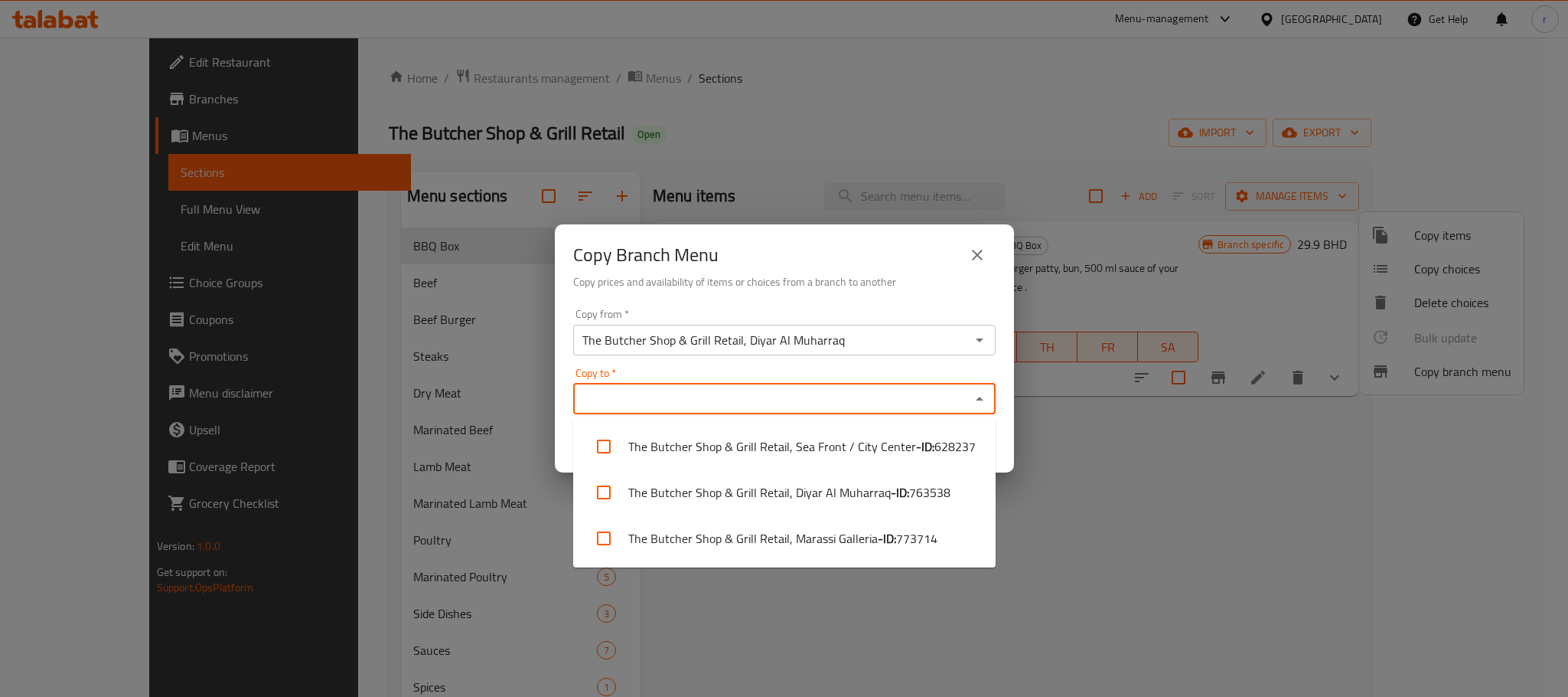
click at [891, 388] on input "Copy to   *" at bounding box center [772, 399] width 388 height 22
click at [842, 524] on li "The Butcher Shop & Grill Retail, Marassi Galleria - ID: 773714" at bounding box center [784, 538] width 423 height 46
checkbox input "true"
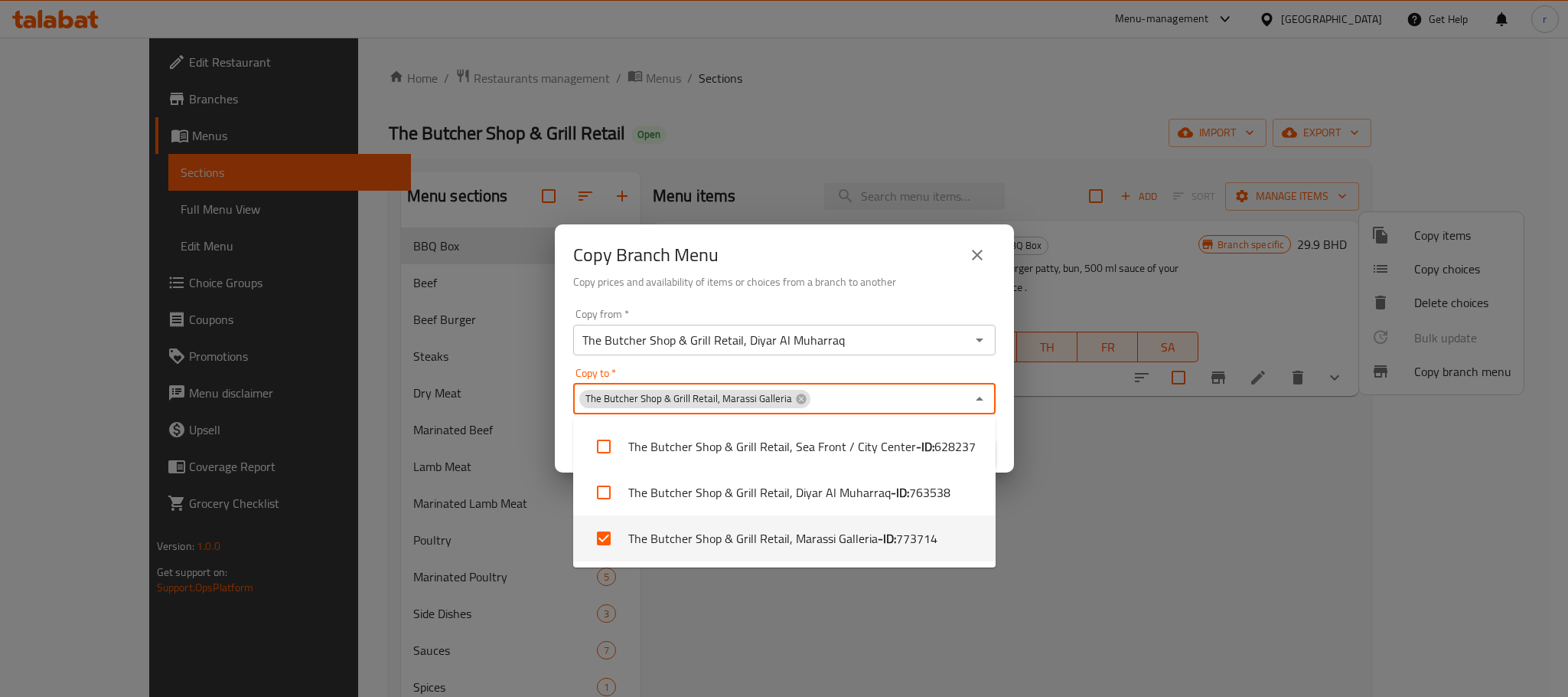
click at [1069, 520] on div "Copy Branch Menu Copy prices and availability of items or choices from a branch…" at bounding box center [784, 348] width 1568 height 697
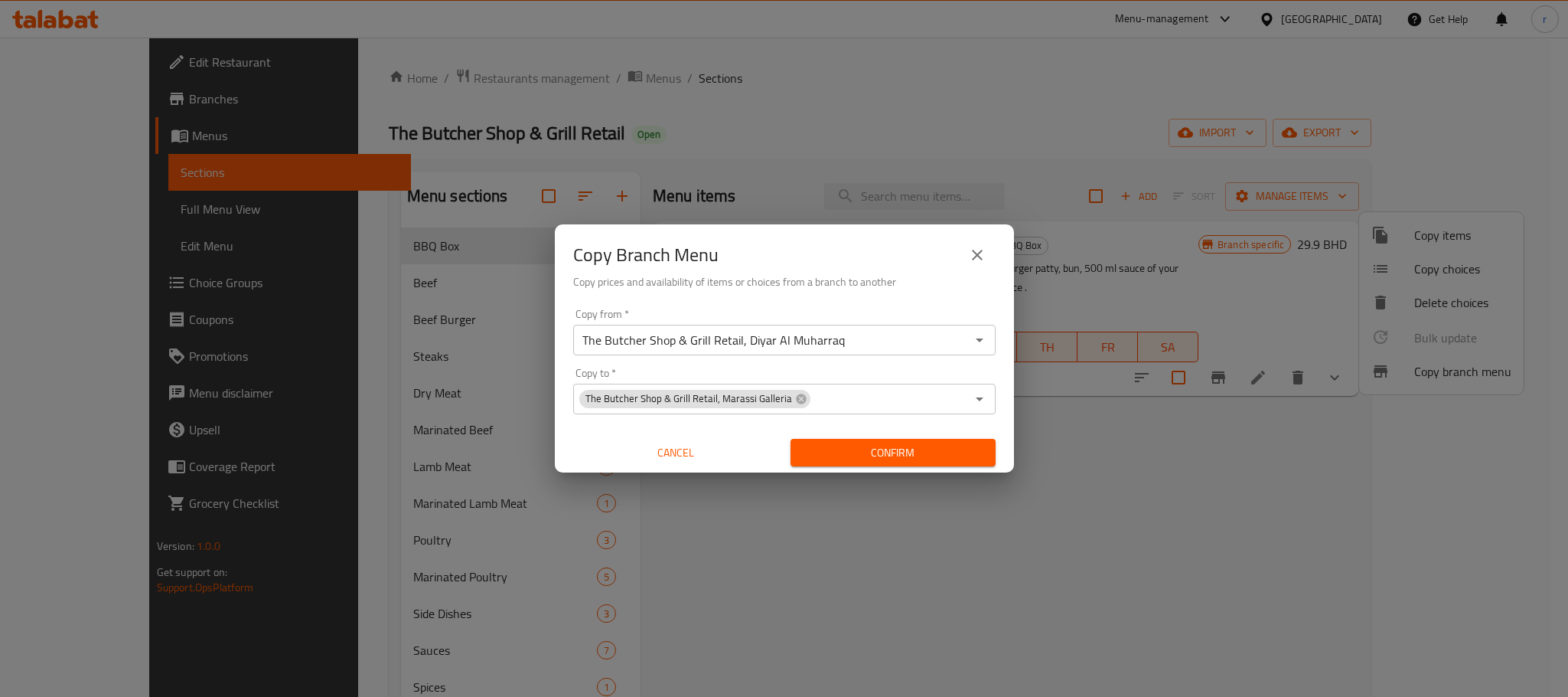
click at [910, 449] on span "Confirm" at bounding box center [893, 453] width 181 height 19
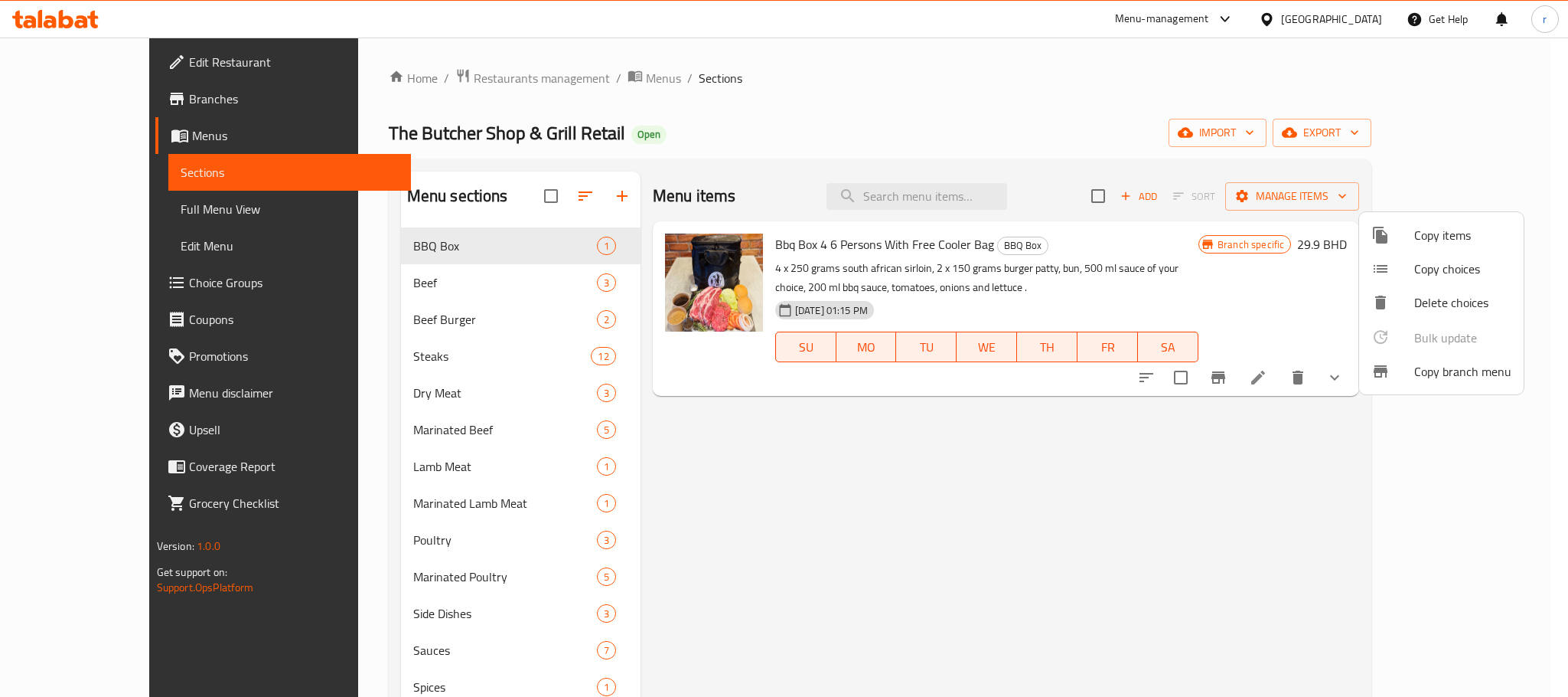
click at [53, 133] on div at bounding box center [784, 348] width 1568 height 697
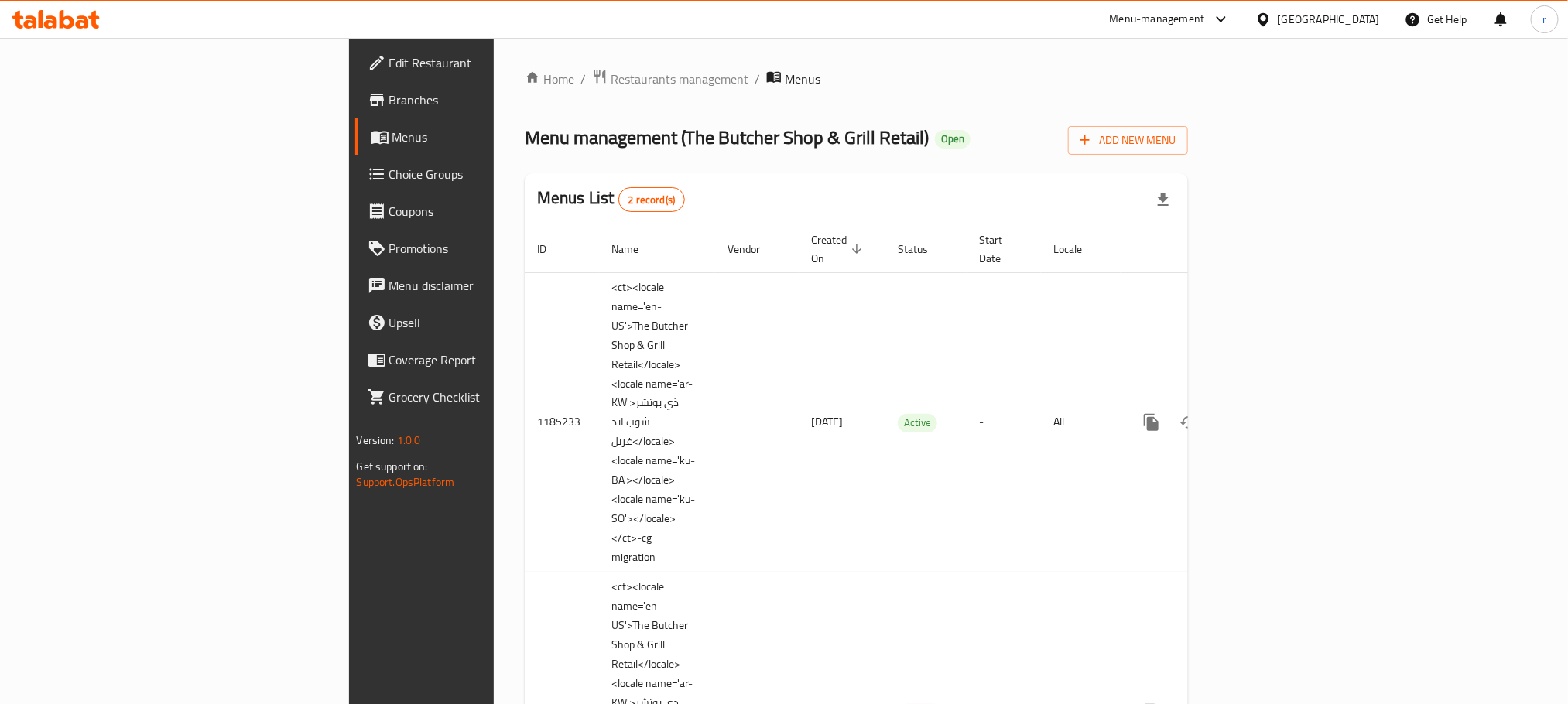
click at [389, 96] on span "Branches" at bounding box center [493, 100] width 209 height 18
click at [389, 283] on span "Menu disclaimer" at bounding box center [493, 285] width 209 height 18
click at [392, 137] on span "Menus" at bounding box center [495, 137] width 206 height 18
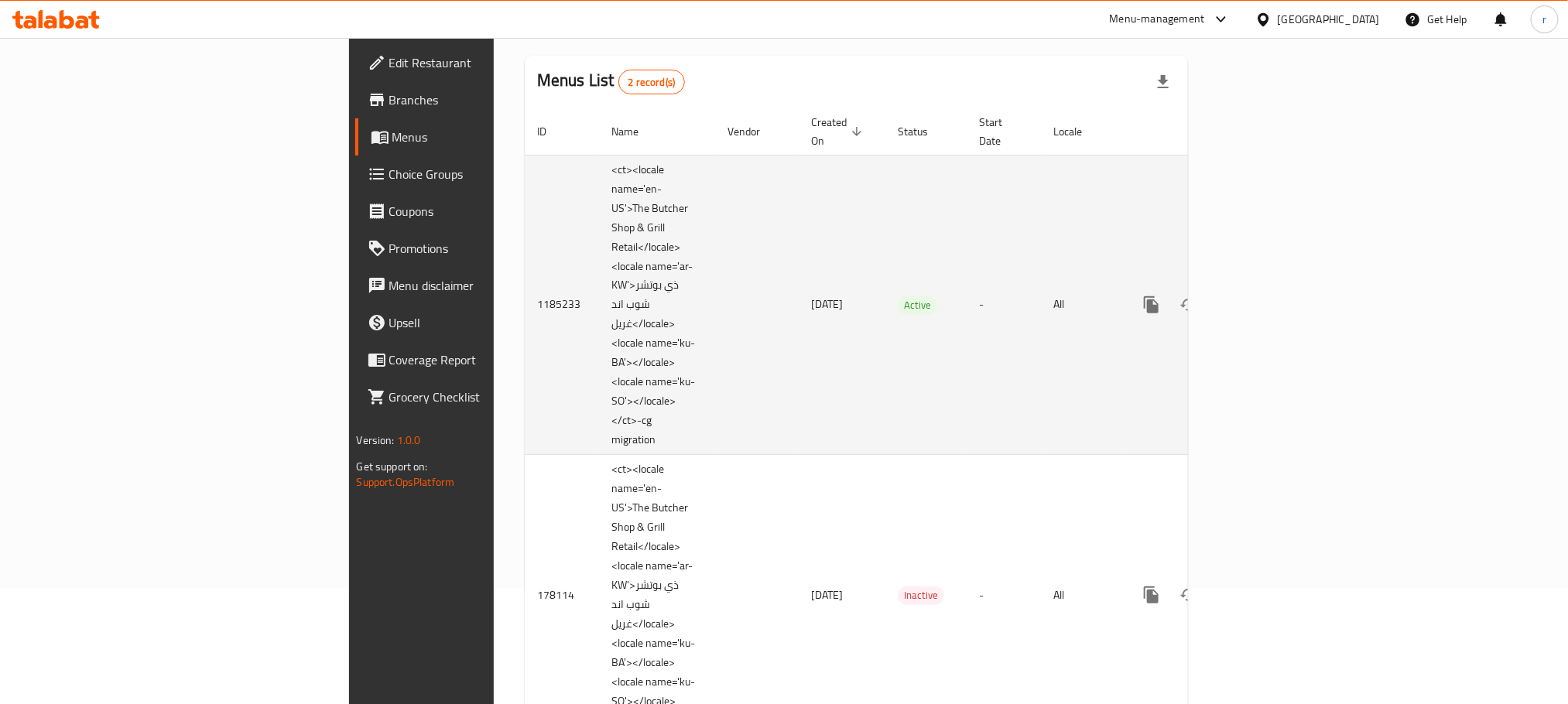
scroll to position [175, 0]
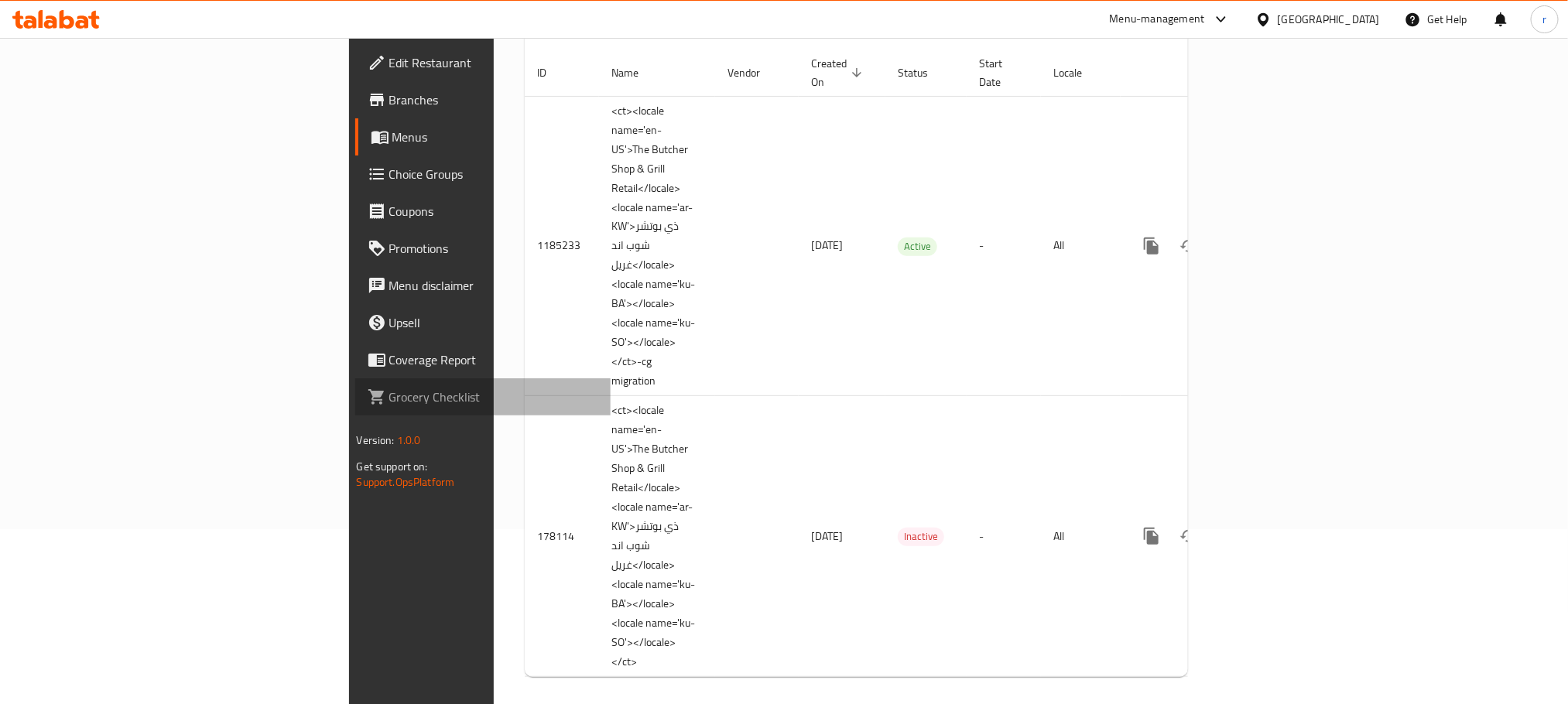
click at [389, 401] on span "Grocery Checklist" at bounding box center [493, 397] width 209 height 18
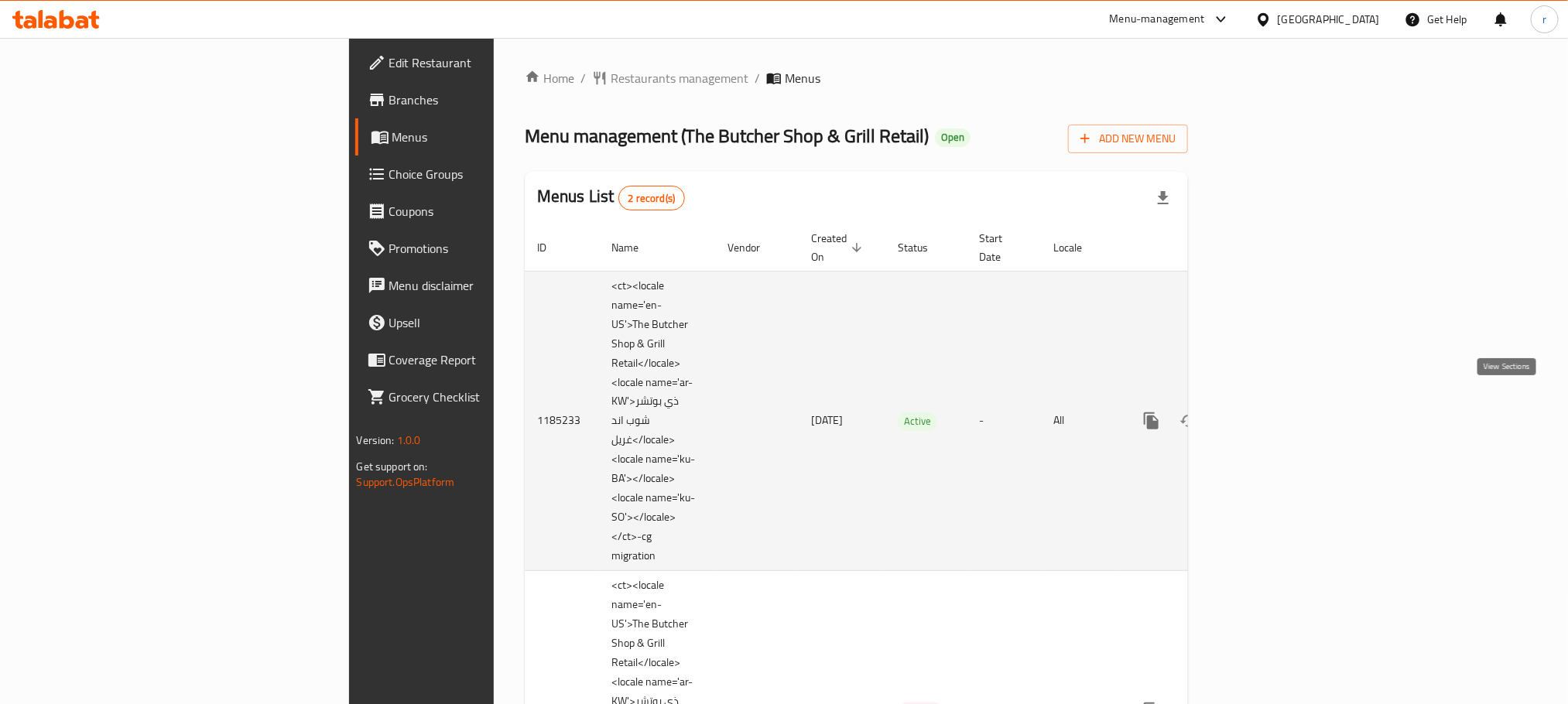
click at [1270, 414] on icon "enhanced table" at bounding box center [1262, 421] width 14 height 14
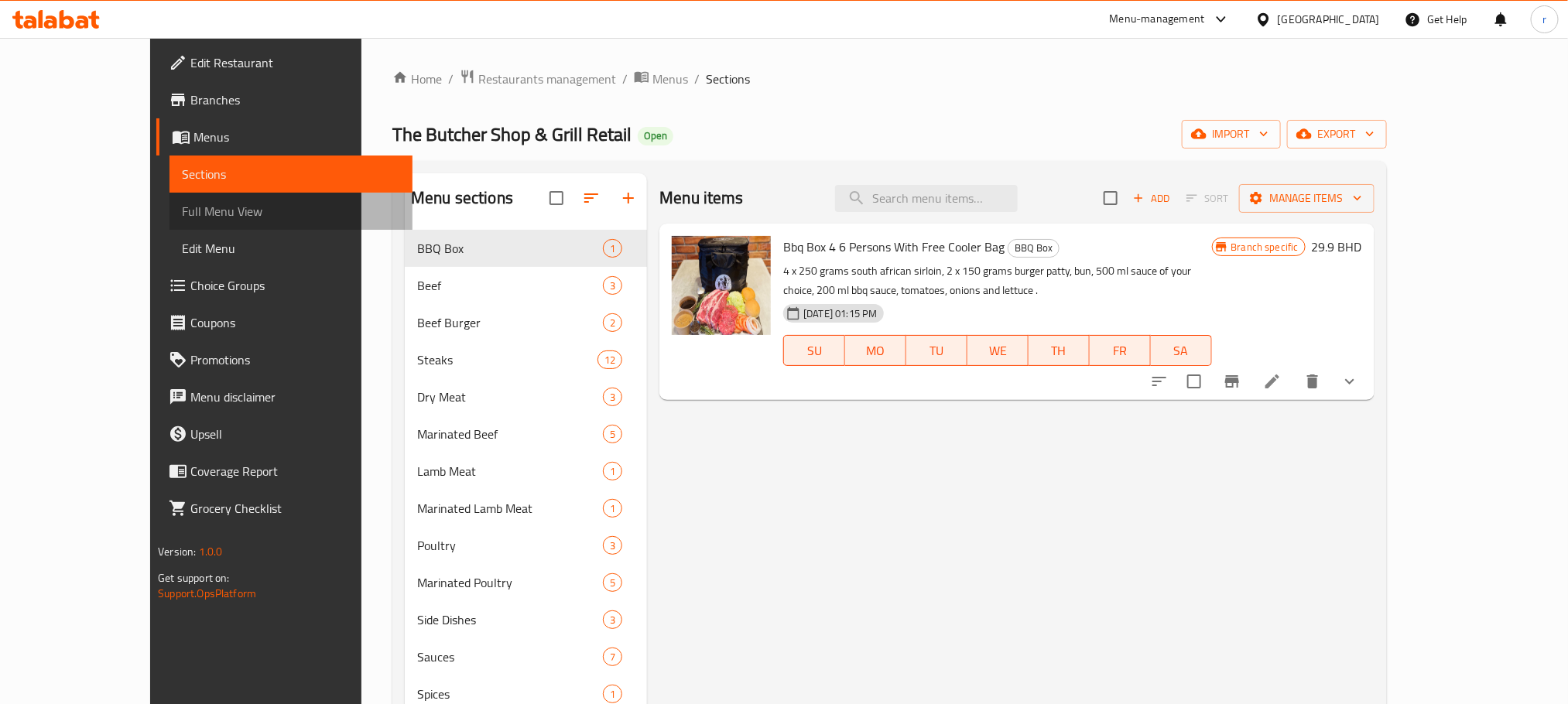
click at [182, 205] on span "Full Menu View" at bounding box center [291, 211] width 218 height 18
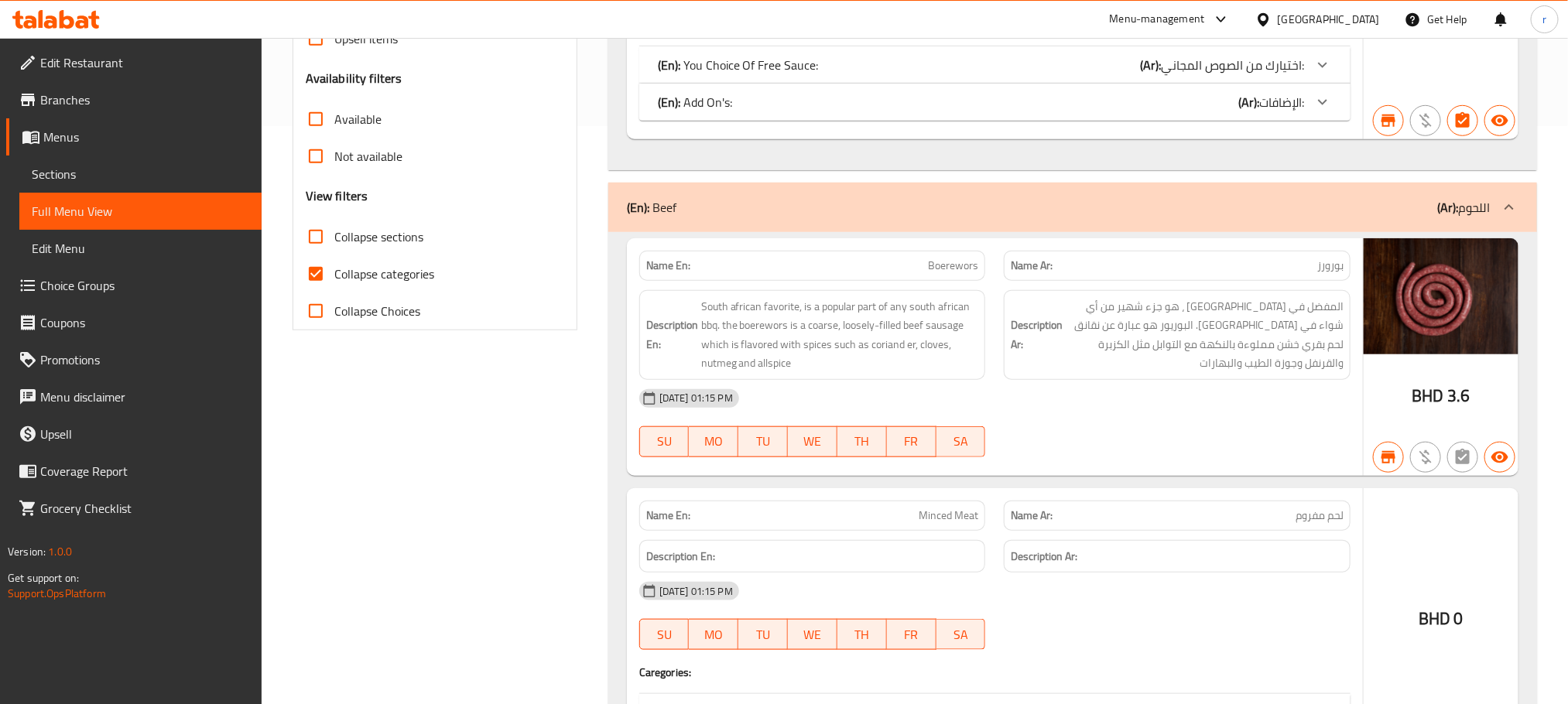
scroll to position [580, 0]
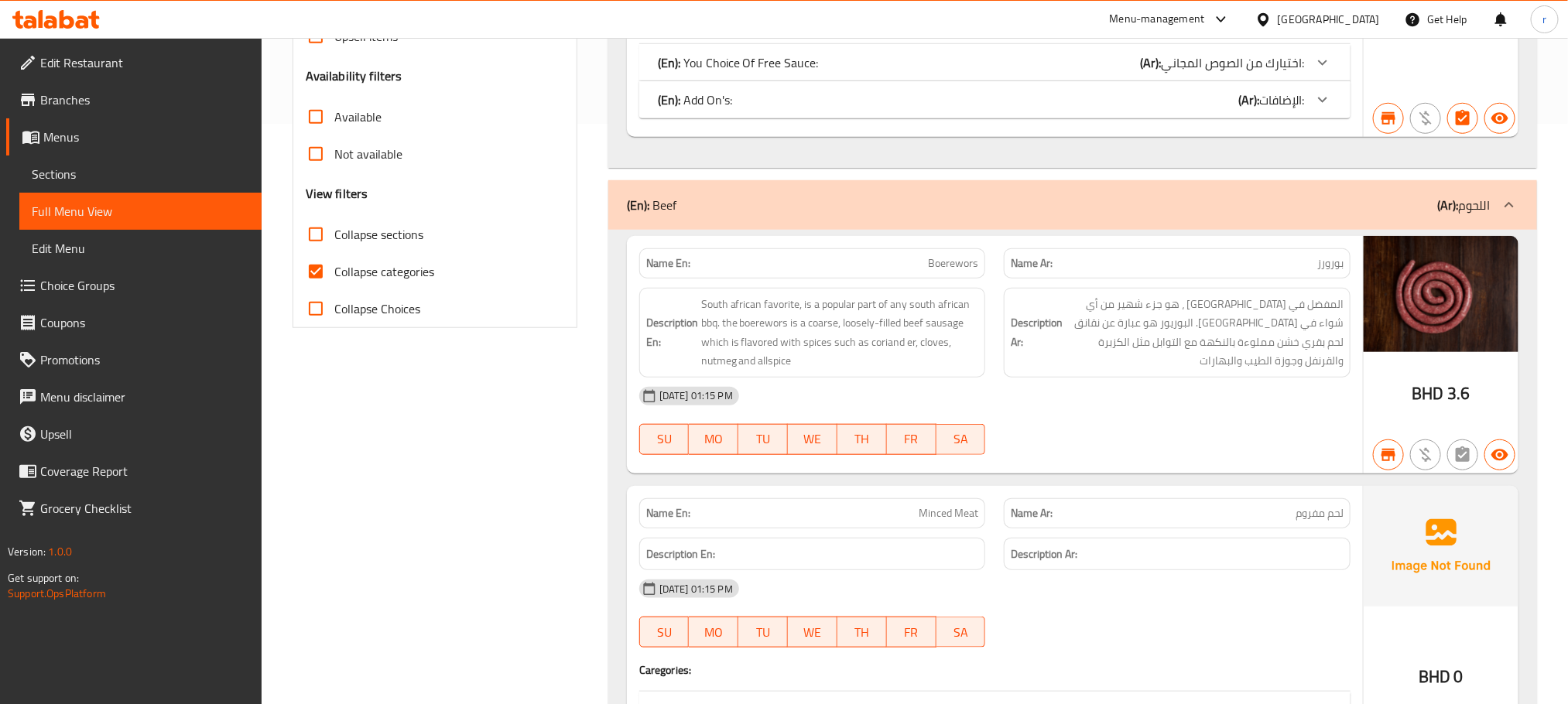
click at [365, 272] on span "Collapse categories" at bounding box center [383, 272] width 100 height 18
click at [334, 272] on input "Collapse categories" at bounding box center [316, 272] width 38 height 37
checkbox input "false"
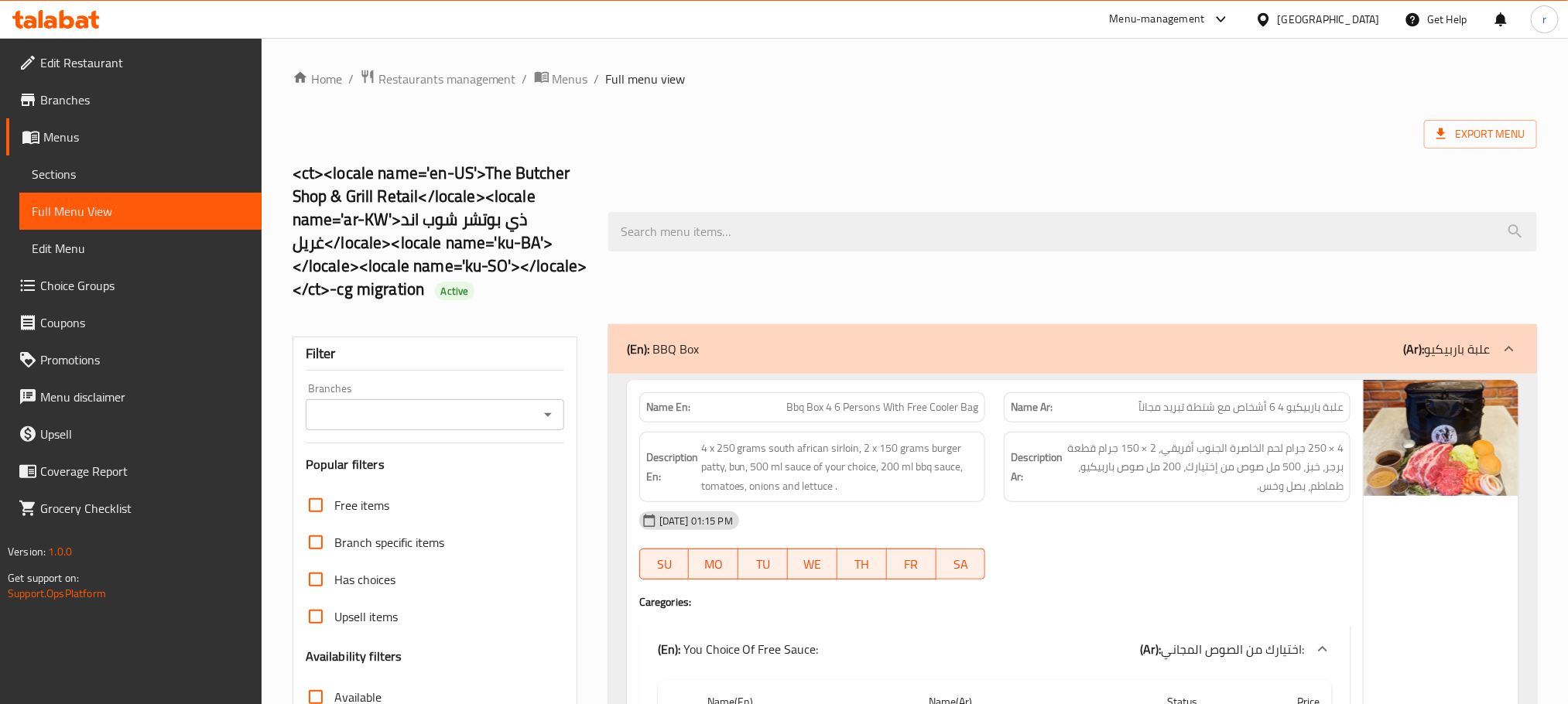
scroll to position [464, 0]
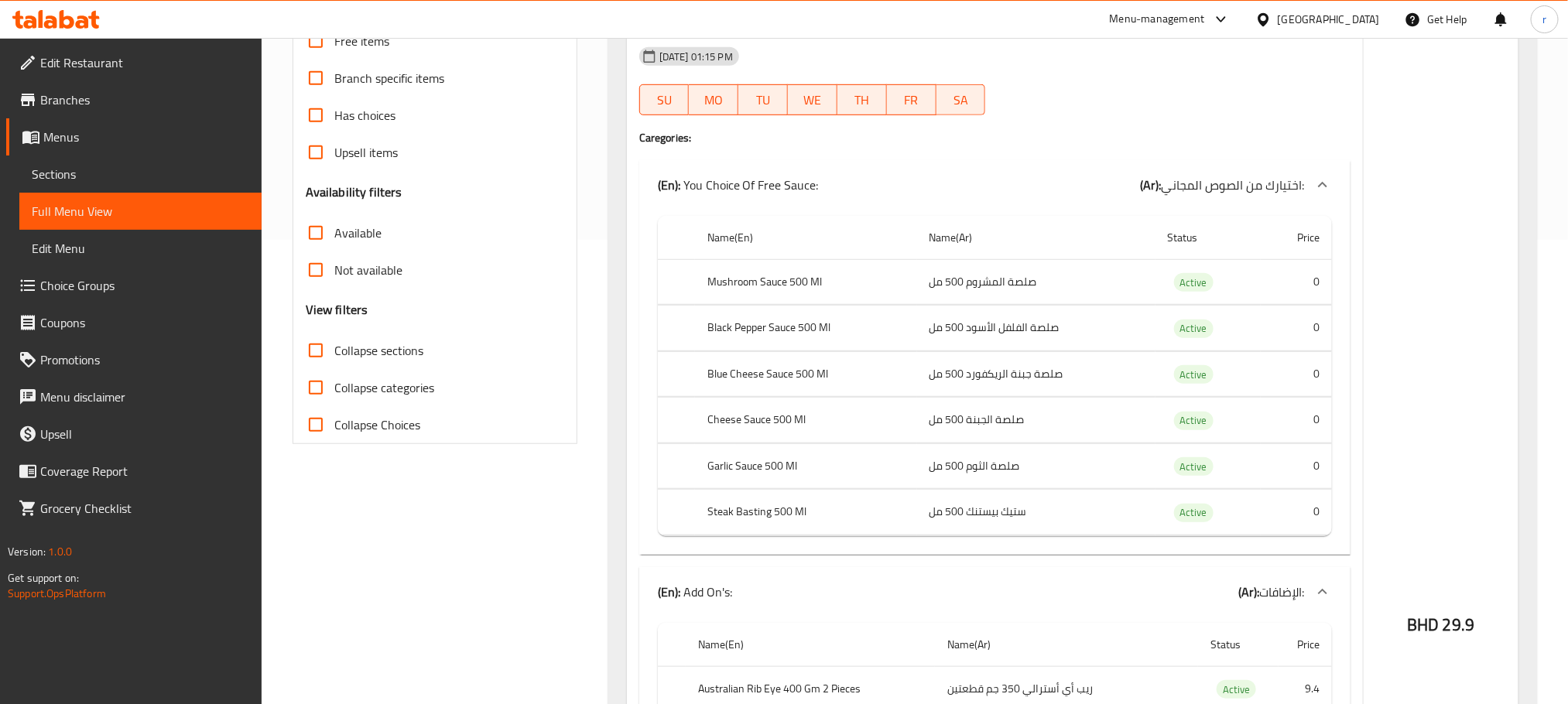
click at [379, 351] on span "Collapse sections" at bounding box center [378, 350] width 89 height 18
click at [334, 351] on input "Collapse sections" at bounding box center [316, 350] width 38 height 37
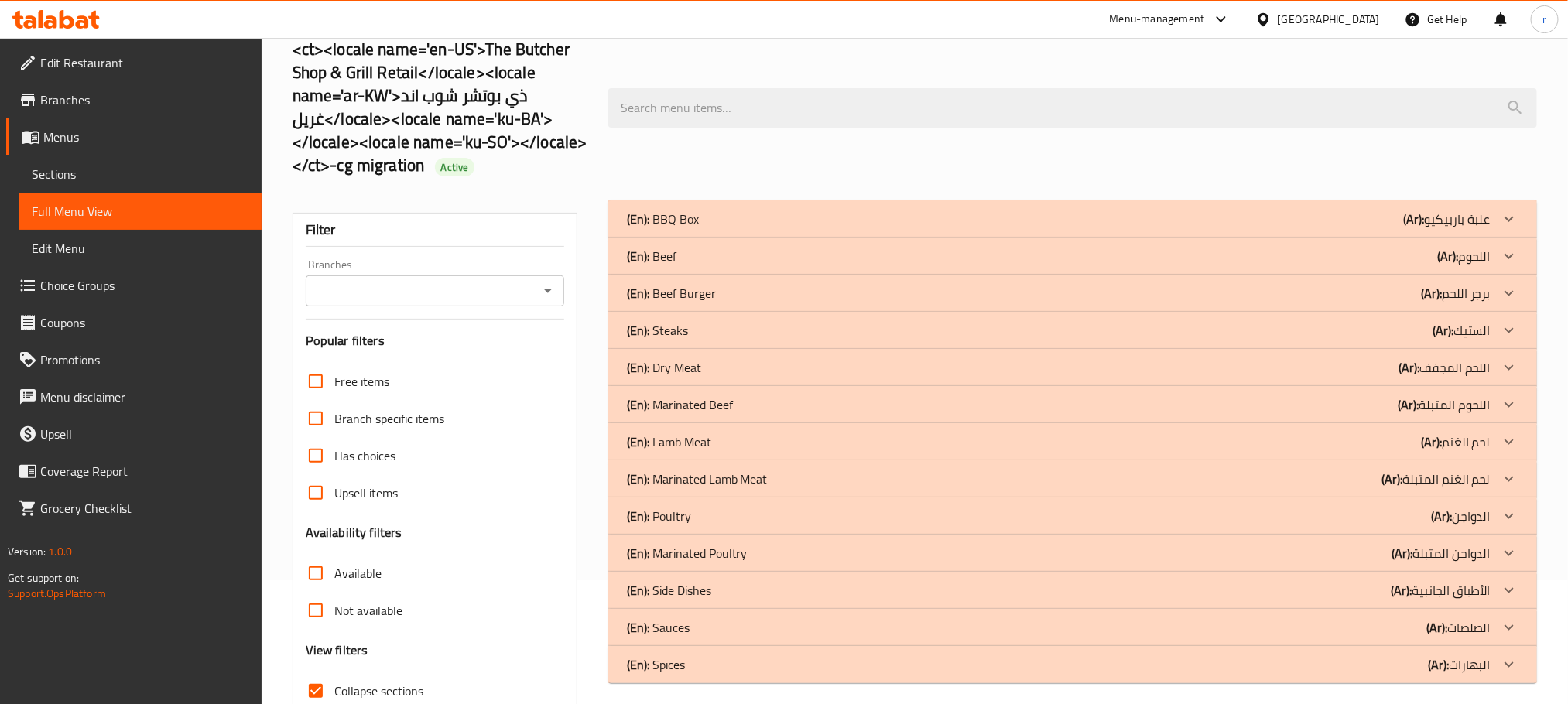
scroll to position [237, 0]
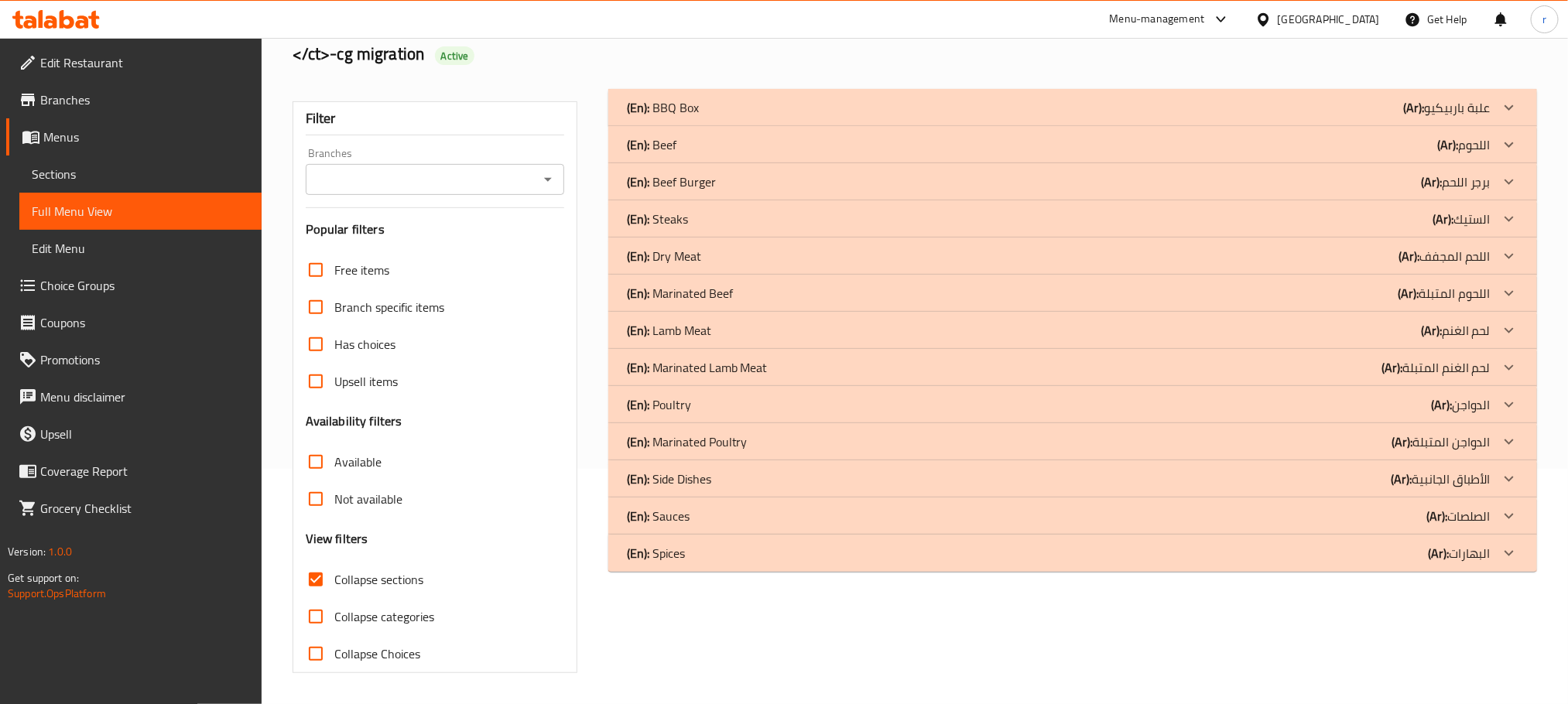
click at [393, 583] on span "Collapse sections" at bounding box center [378, 579] width 89 height 18
click at [334, 583] on input "Collapse sections" at bounding box center [316, 579] width 38 height 37
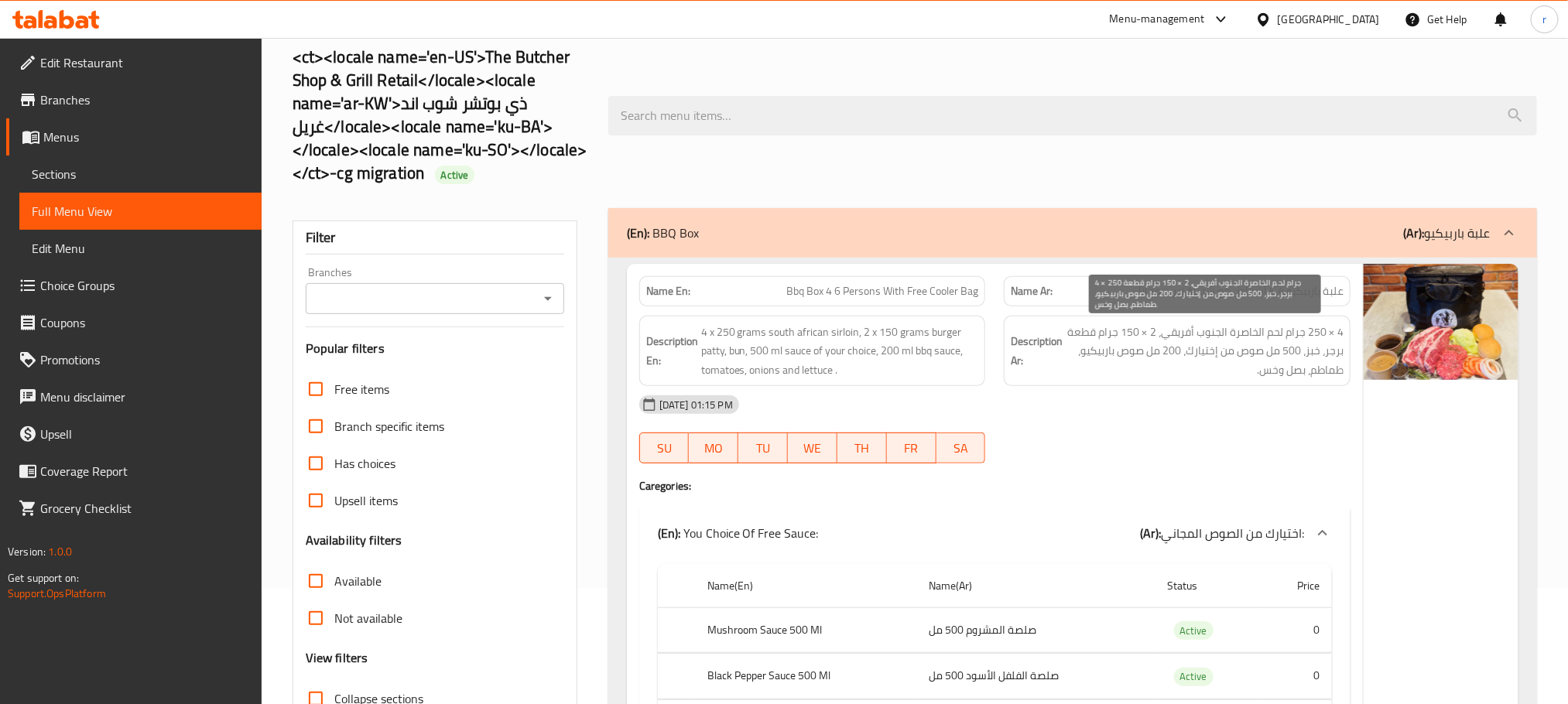
scroll to position [232, 0]
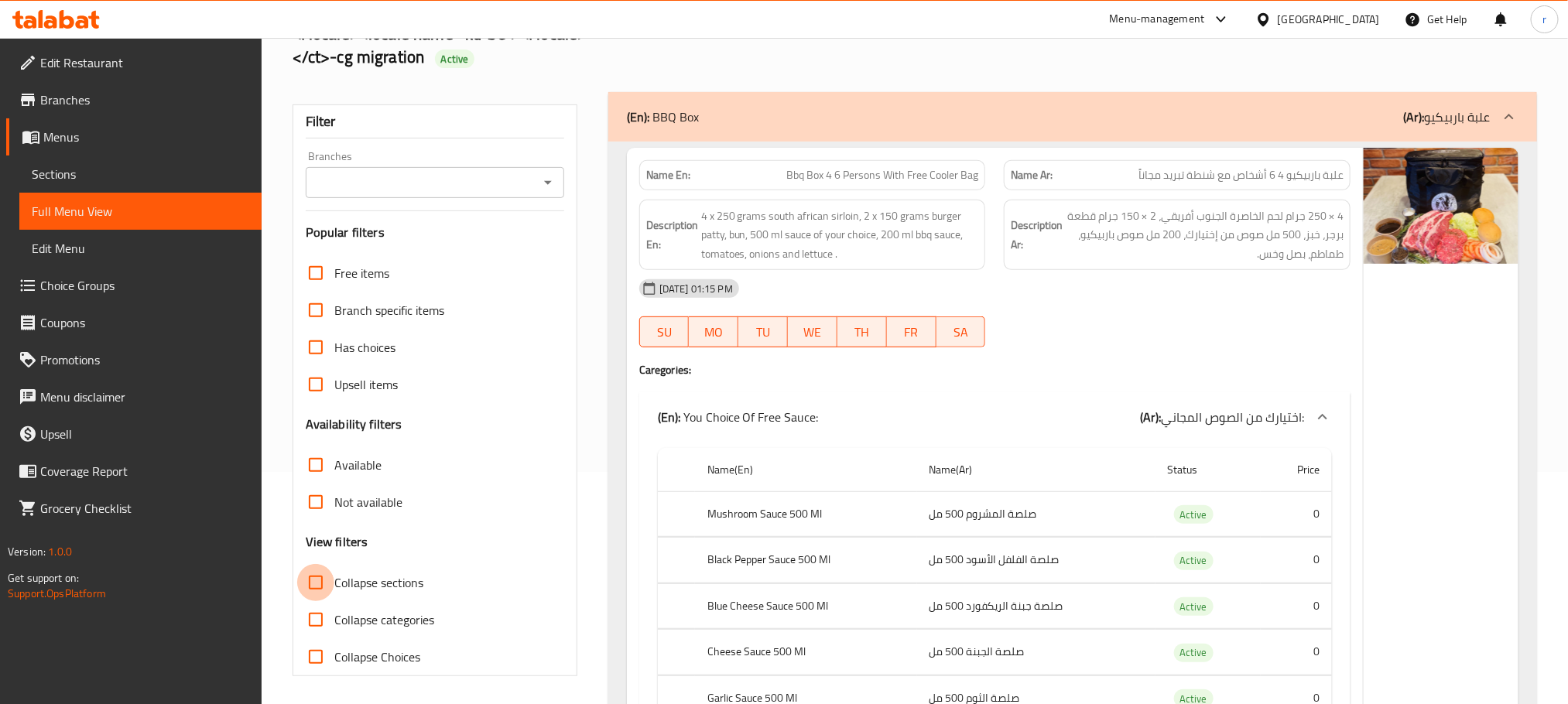
click at [318, 587] on input "Collapse sections" at bounding box center [316, 582] width 38 height 37
checkbox input "true"
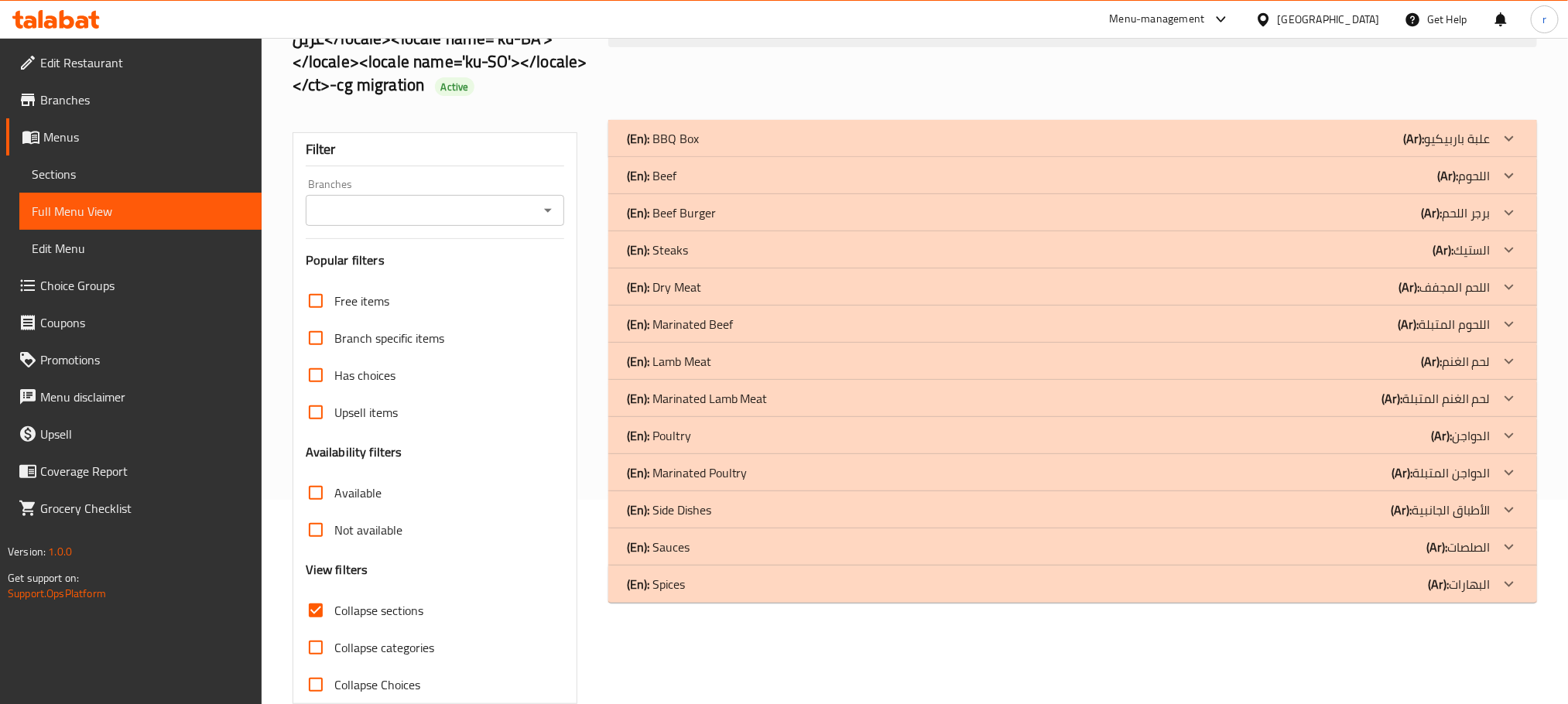
scroll to position [237, 0]
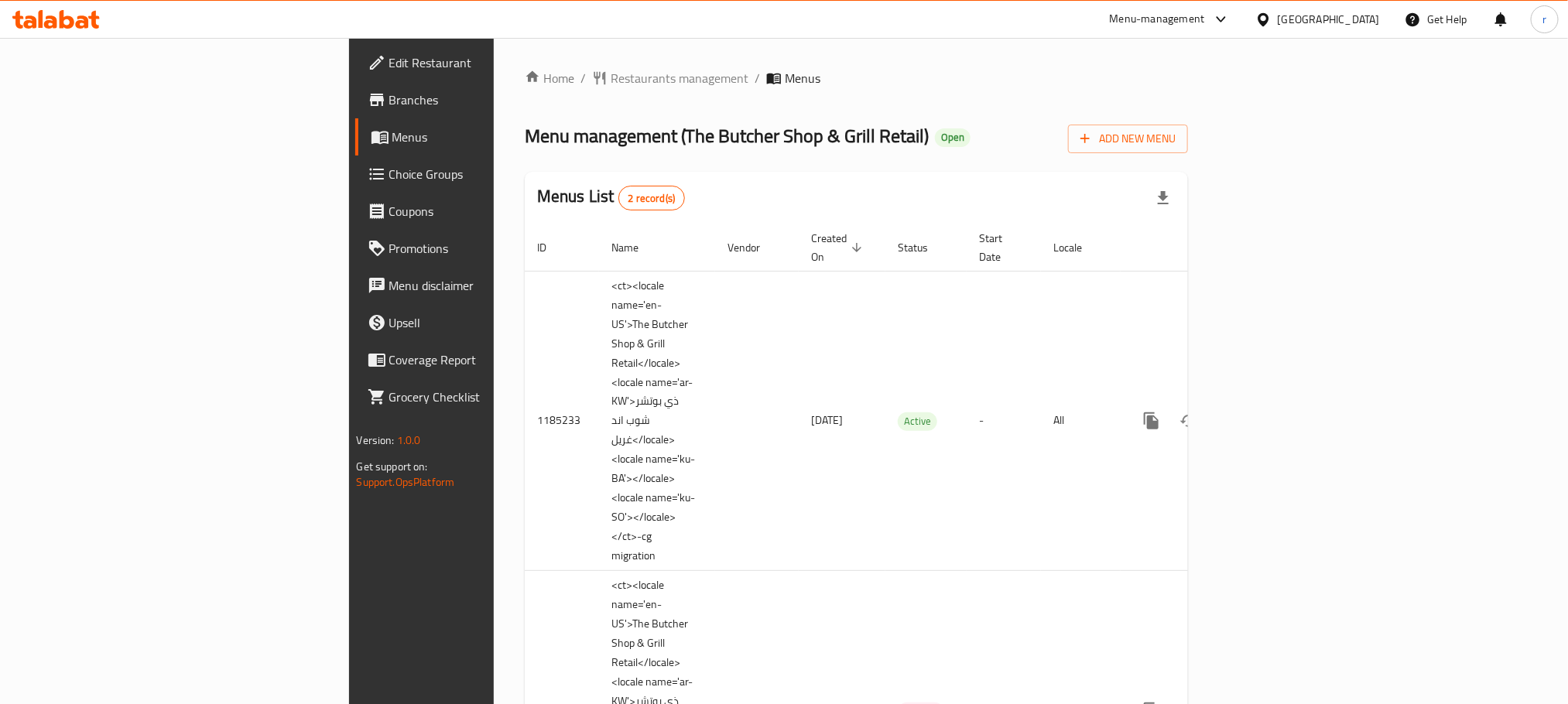
click at [389, 101] on span "Branches" at bounding box center [493, 100] width 209 height 18
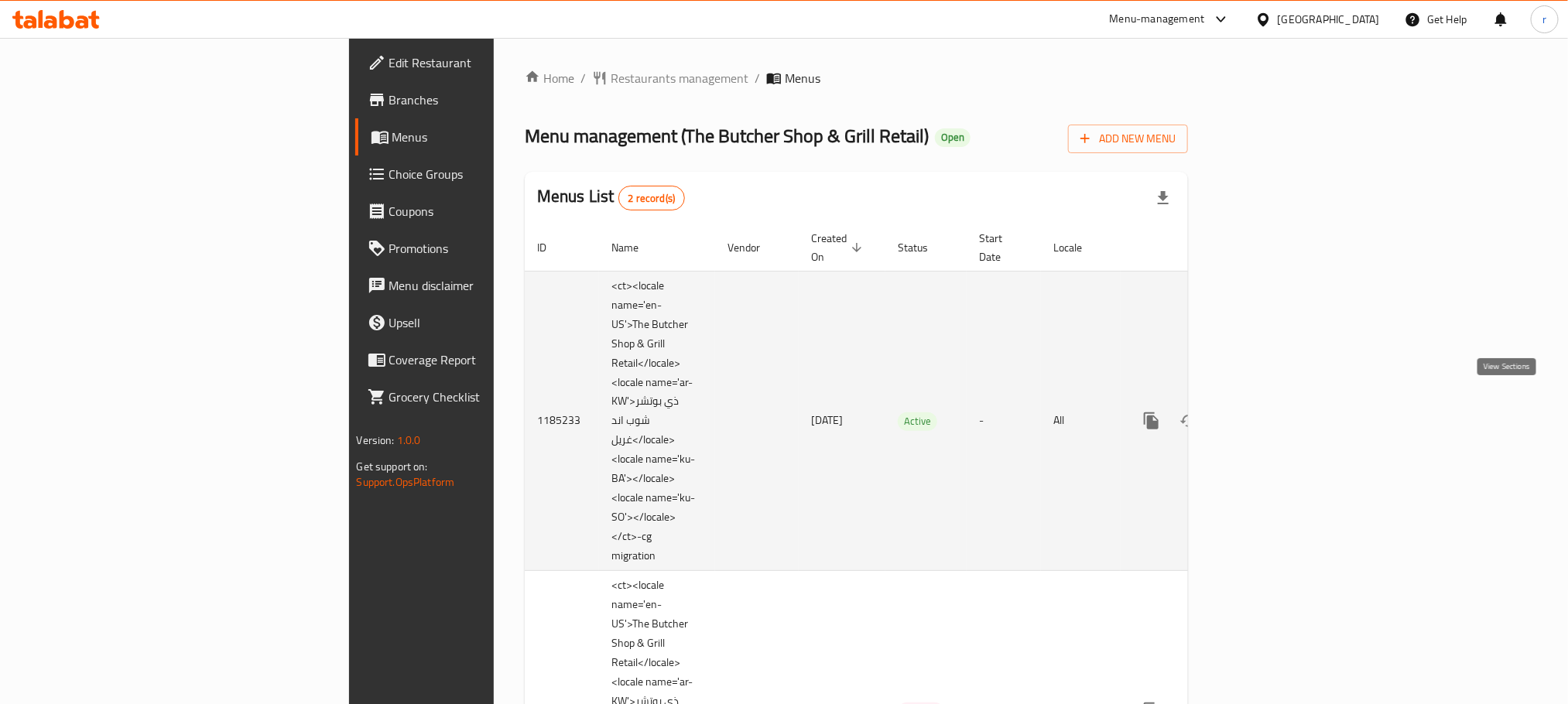
click at [1270, 414] on icon "enhanced table" at bounding box center [1262, 421] width 14 height 14
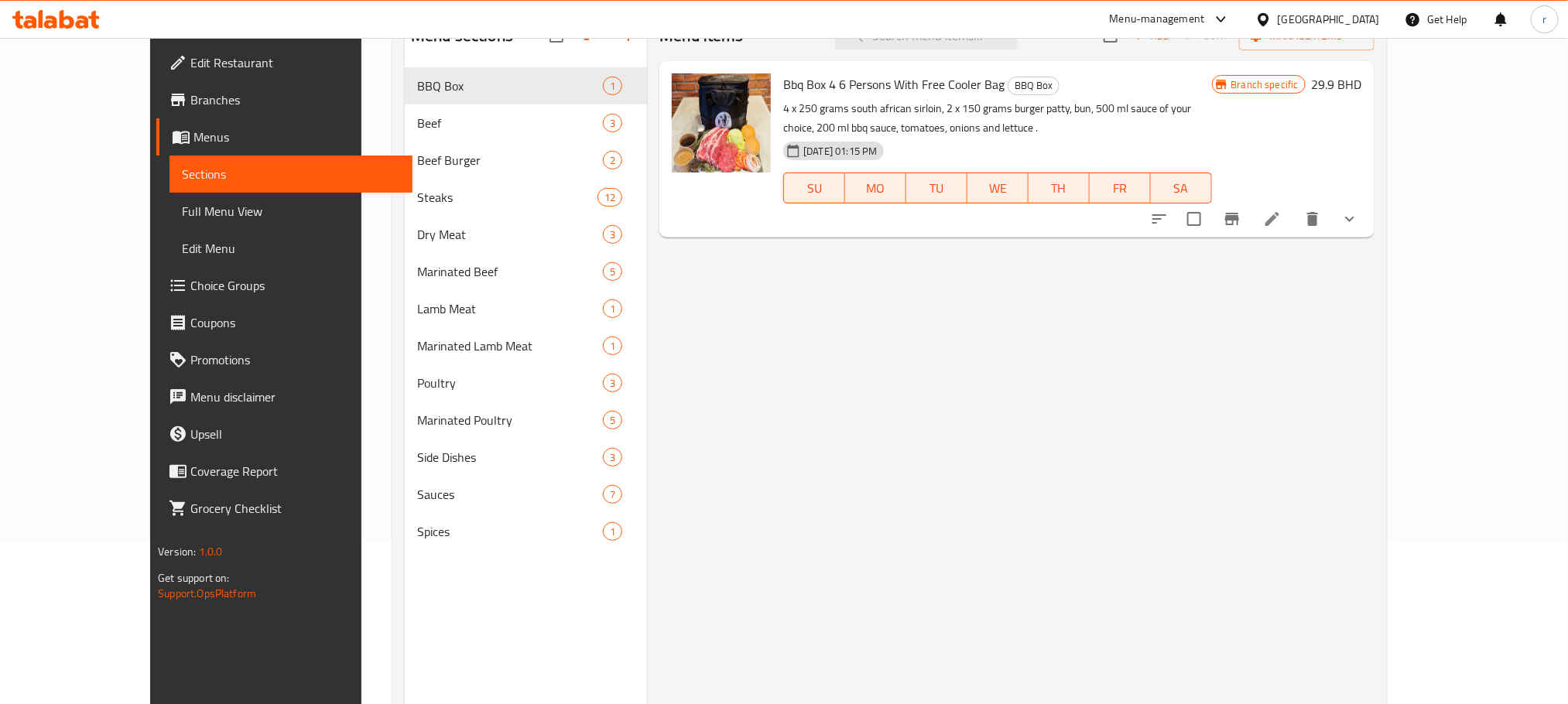
scroll to position [217, 0]
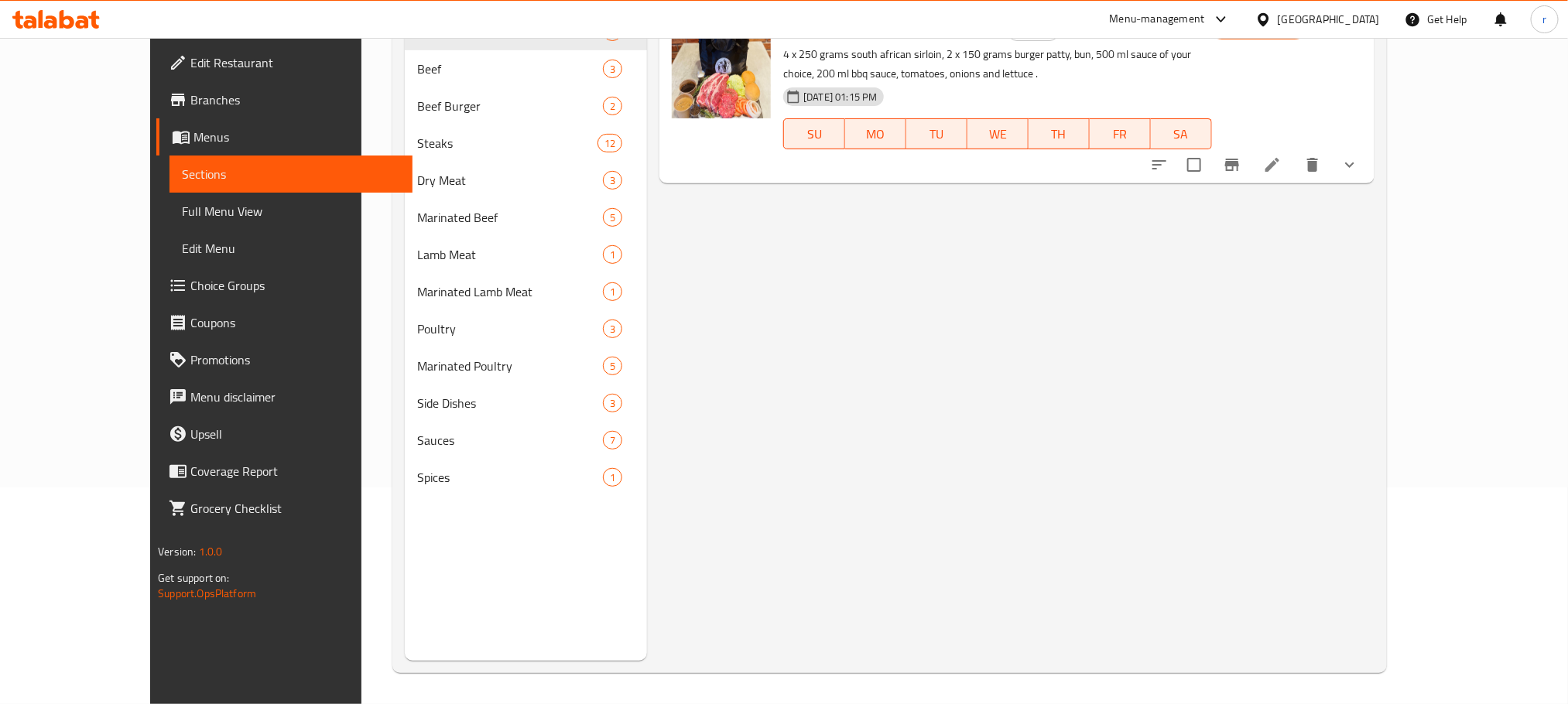
click at [182, 209] on span "Full Menu View" at bounding box center [291, 211] width 218 height 18
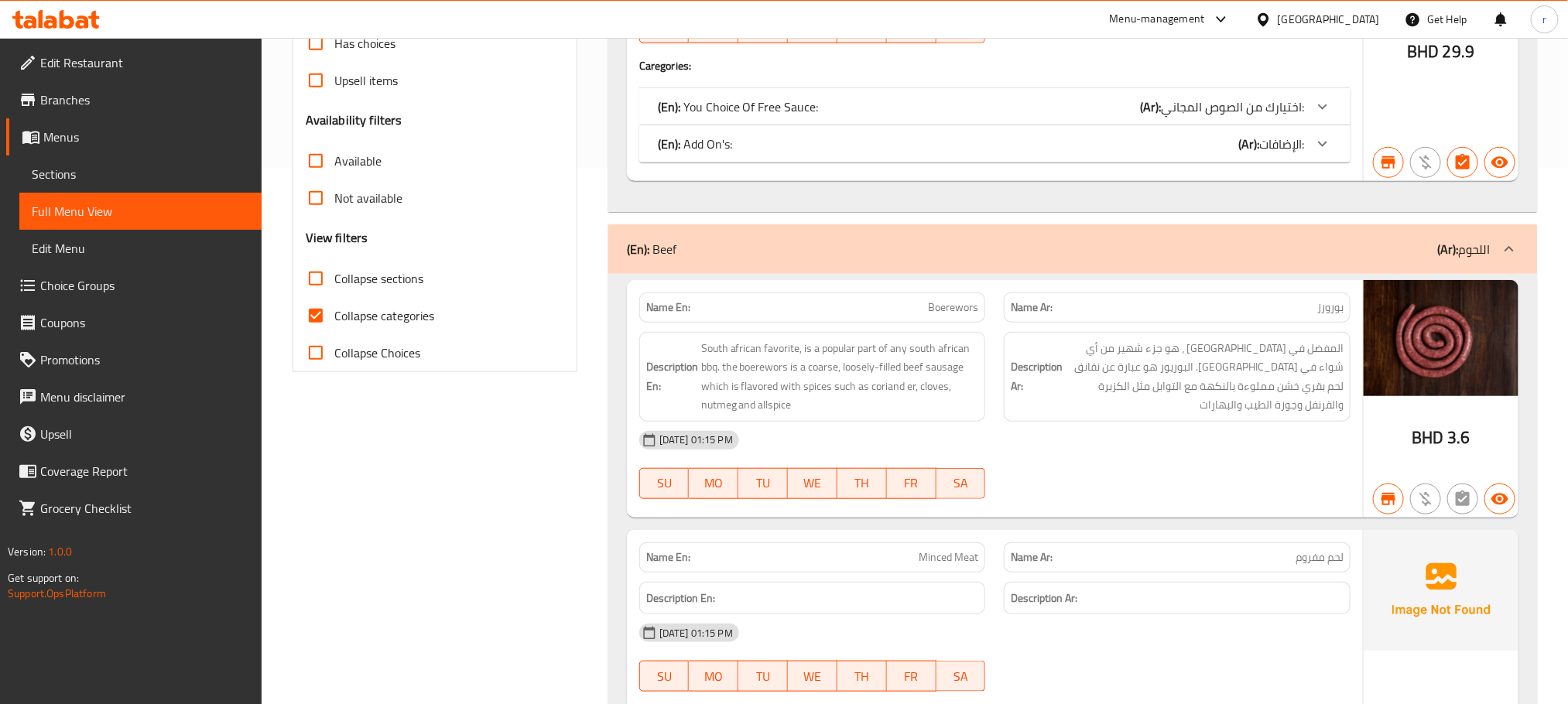
scroll to position [565, 0]
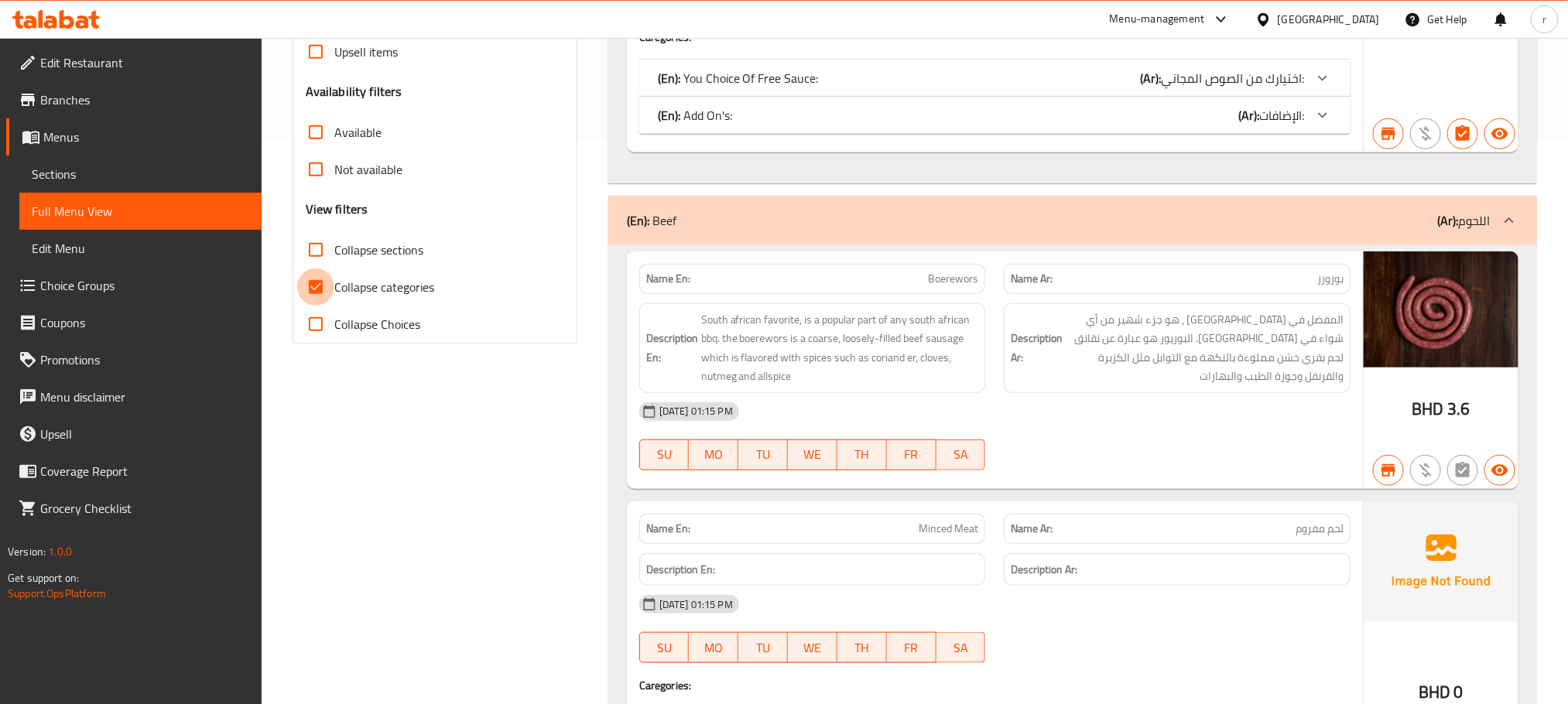
click at [317, 291] on input "Collapse categories" at bounding box center [316, 287] width 38 height 37
checkbox input "false"
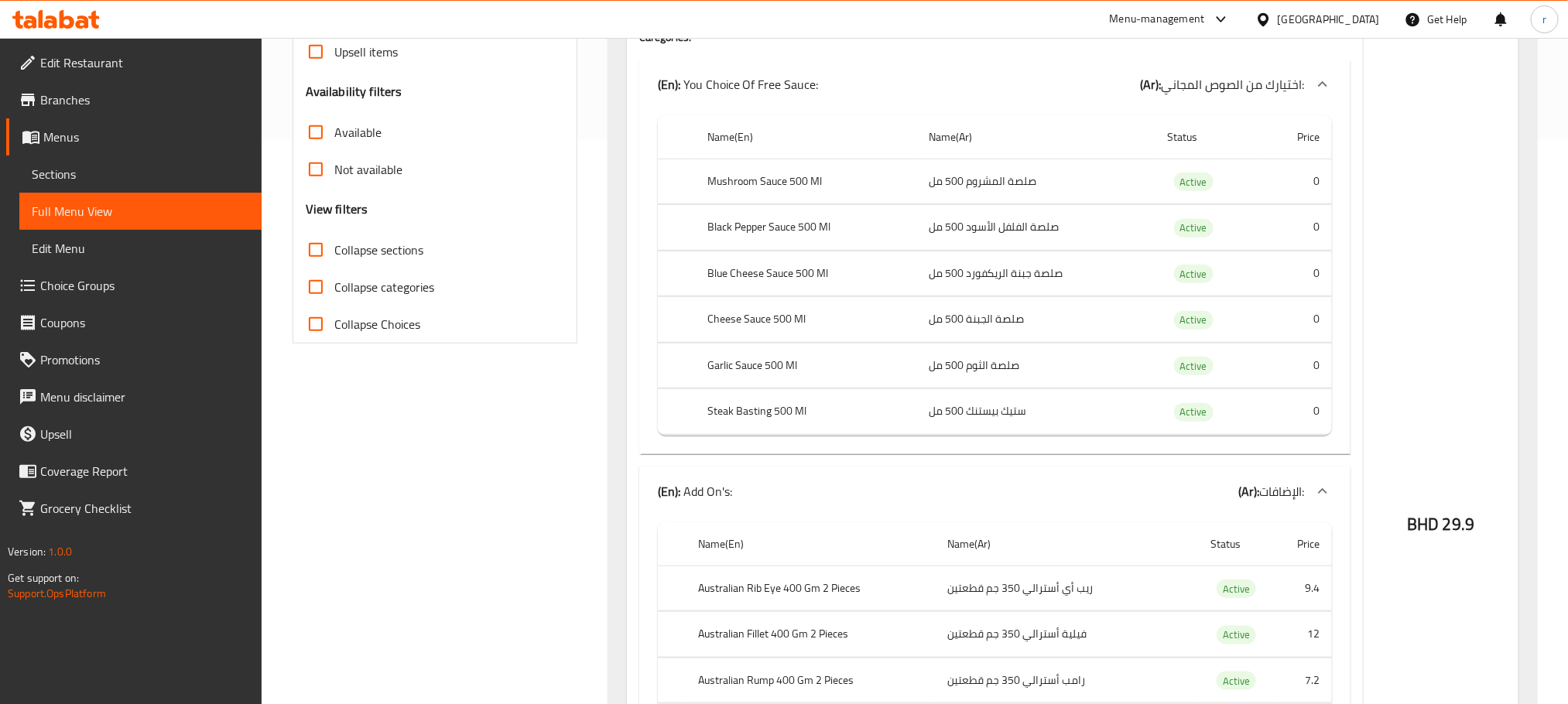
click at [317, 247] on input "Collapse sections" at bounding box center [316, 250] width 38 height 37
checkbox input "true"
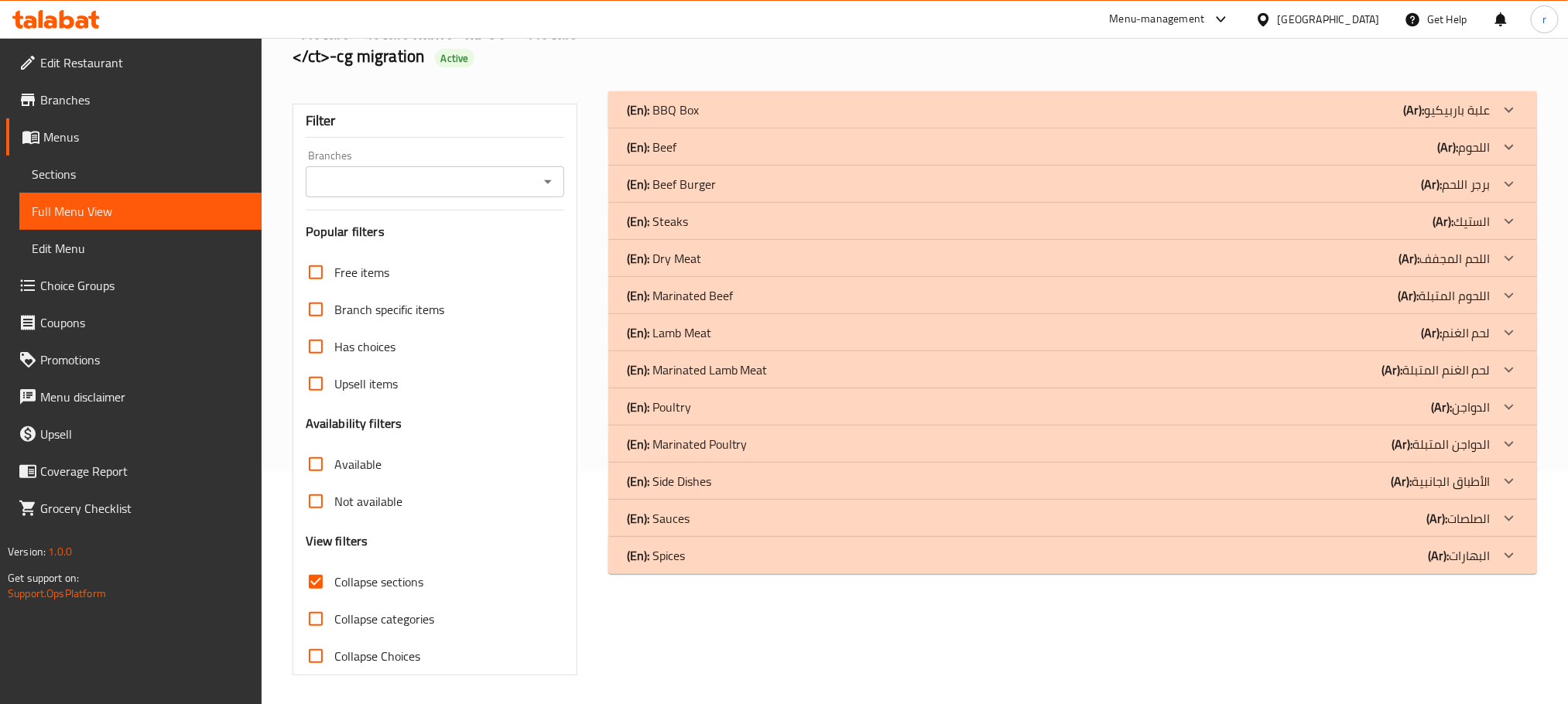
scroll to position [237, 0]
click at [695, 107] on p "(En): BBQ Box" at bounding box center [662, 107] width 72 height 18
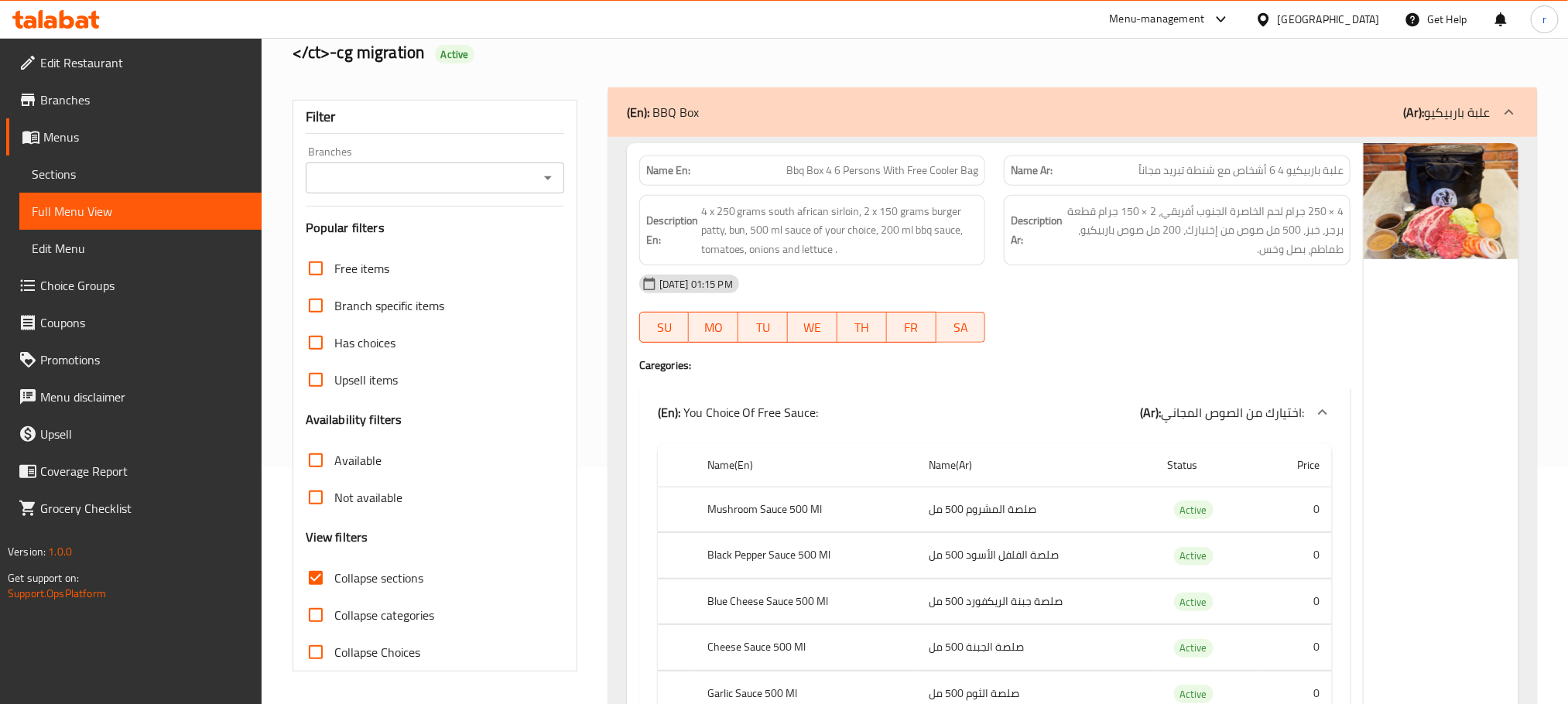
click at [735, 109] on div "(En): BBQ Box (Ar): علبة باربيكيو" at bounding box center [1058, 112] width 864 height 18
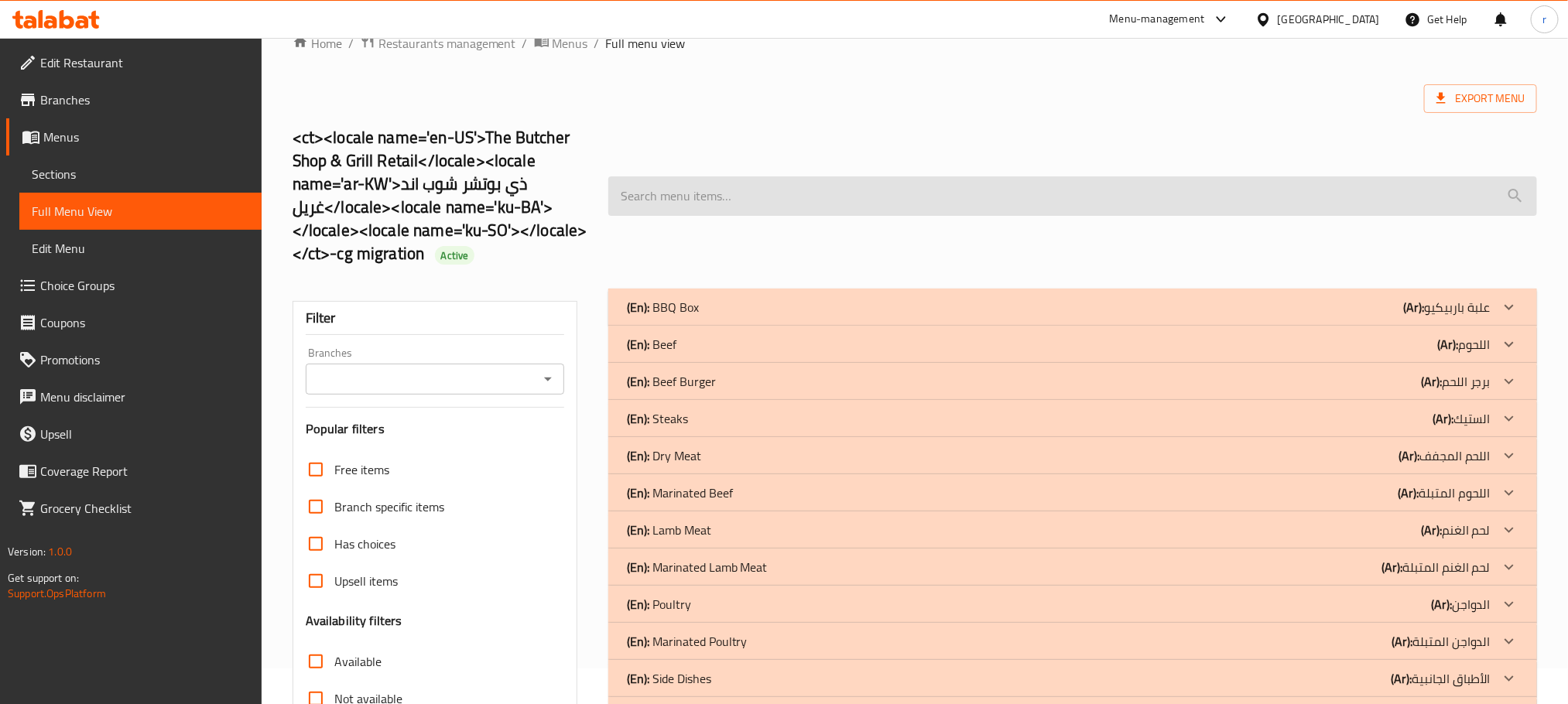
scroll to position [5, 0]
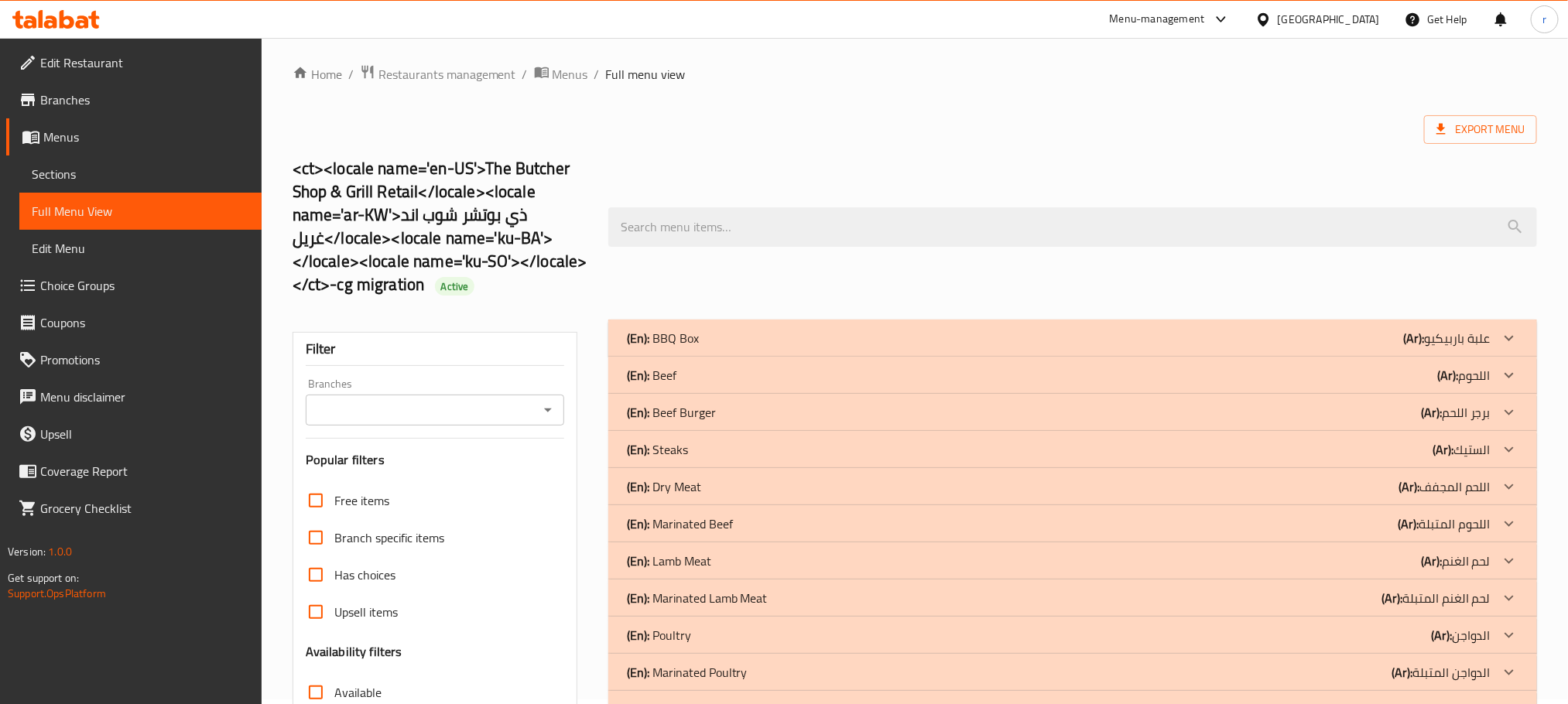
click at [768, 330] on div "(En): BBQ Box (Ar): علبة باربيكيو" at bounding box center [1058, 338] width 864 height 18
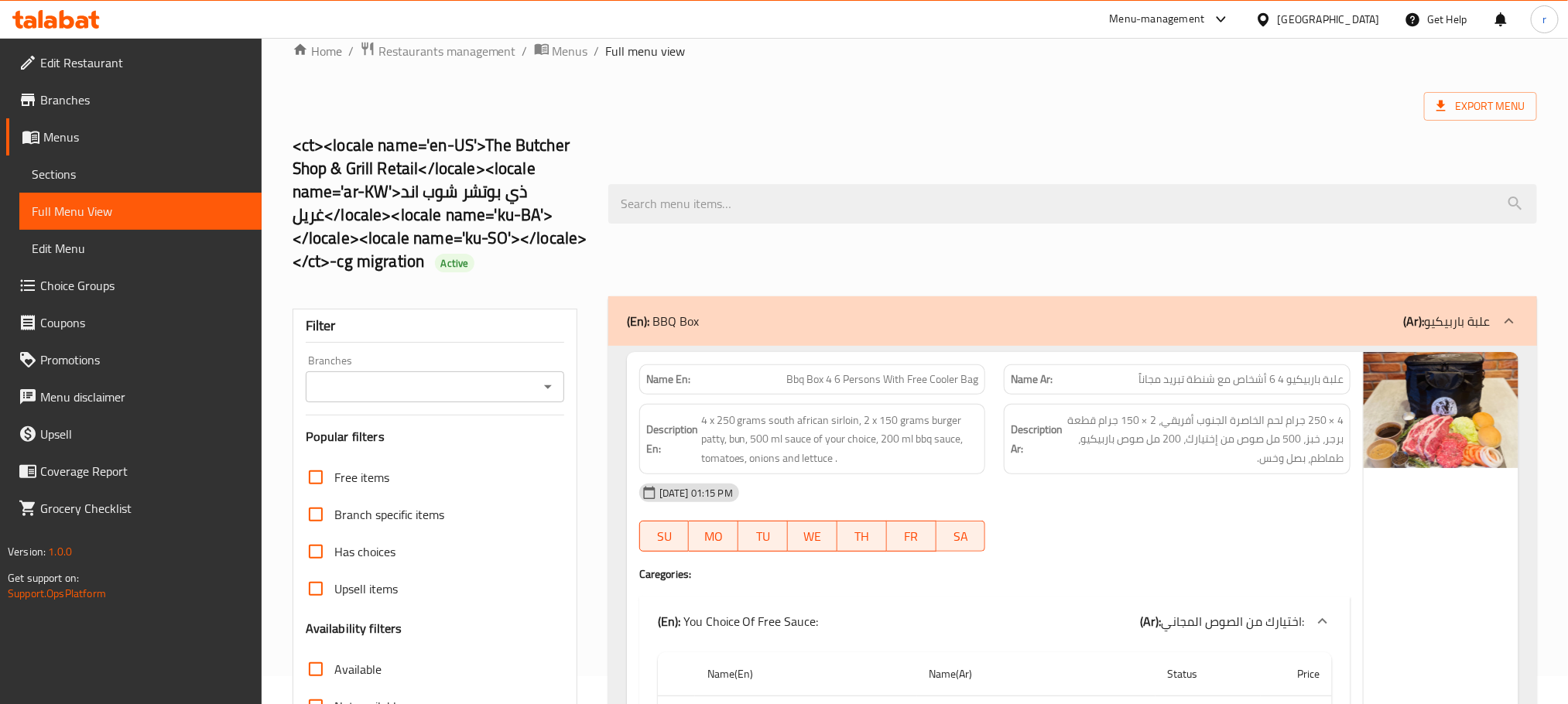
scroll to position [0, 0]
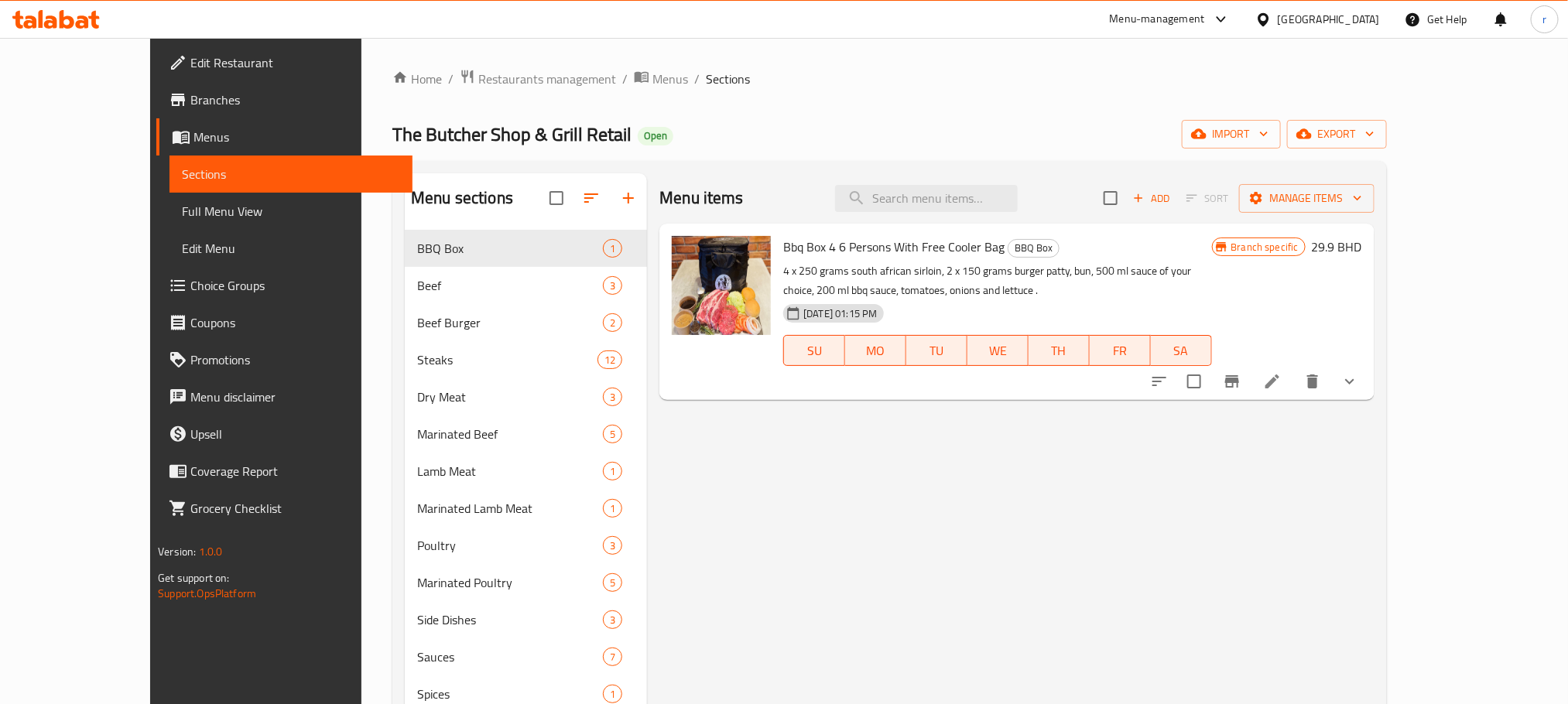
click at [172, 128] on span at bounding box center [183, 137] width 22 height 18
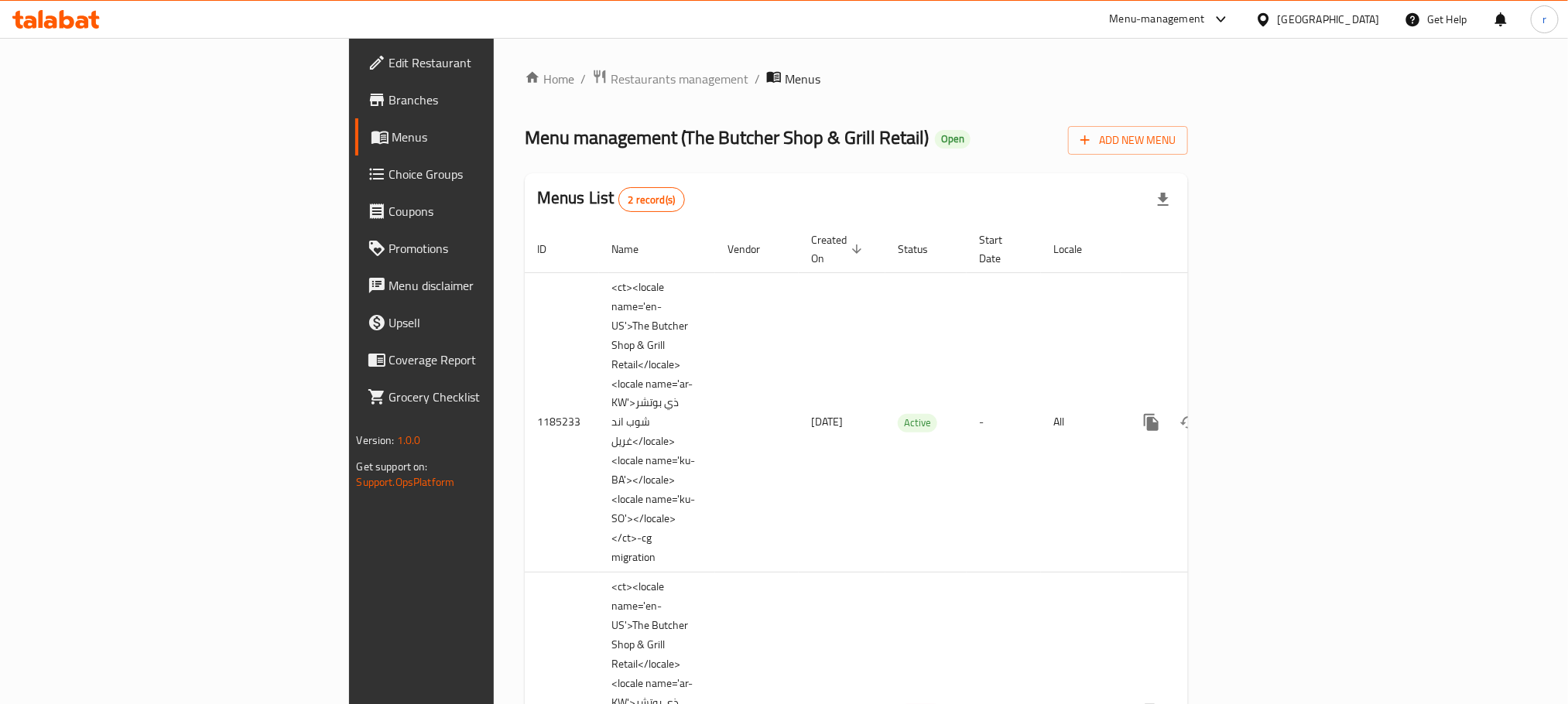
click at [389, 93] on span "Branches" at bounding box center [493, 100] width 209 height 18
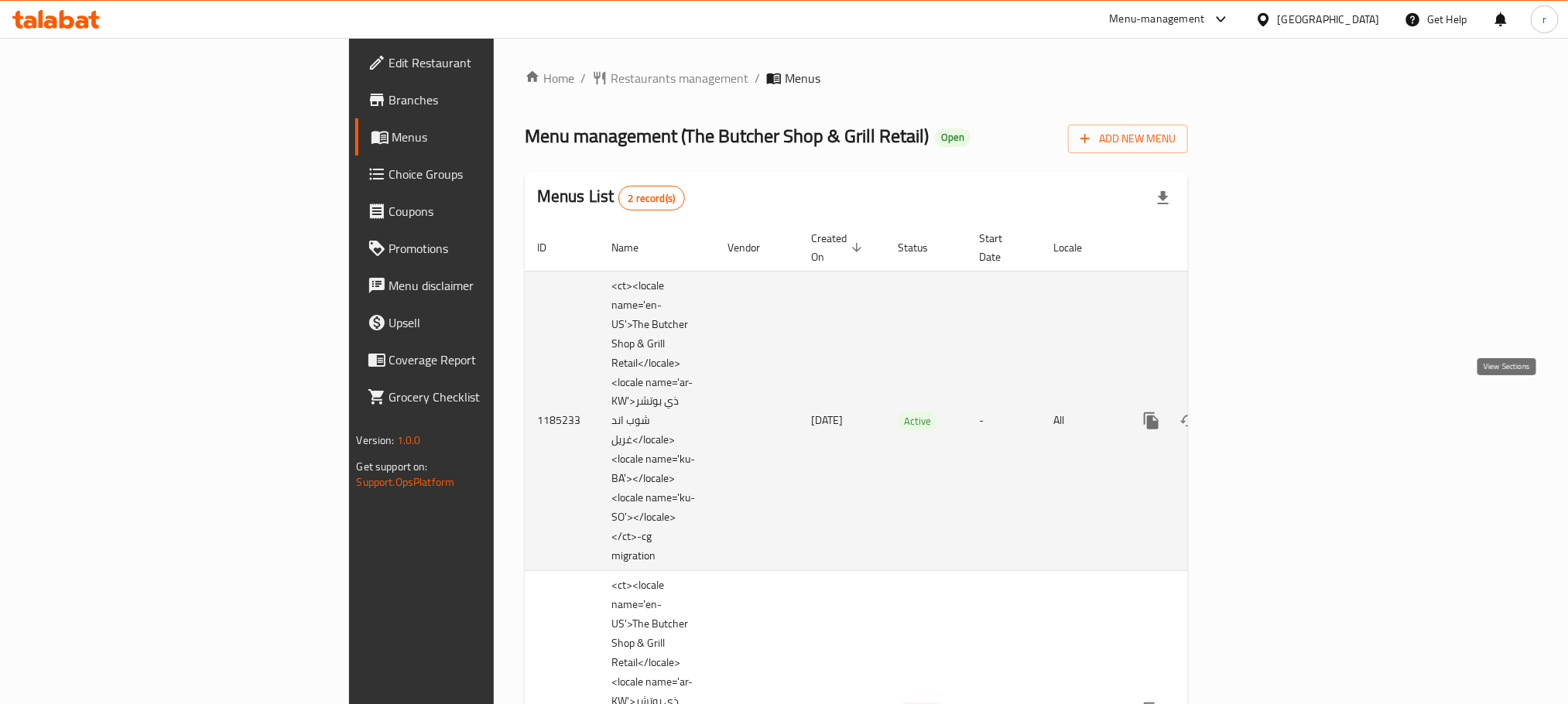
click at [1270, 414] on icon "enhanced table" at bounding box center [1262, 421] width 14 height 14
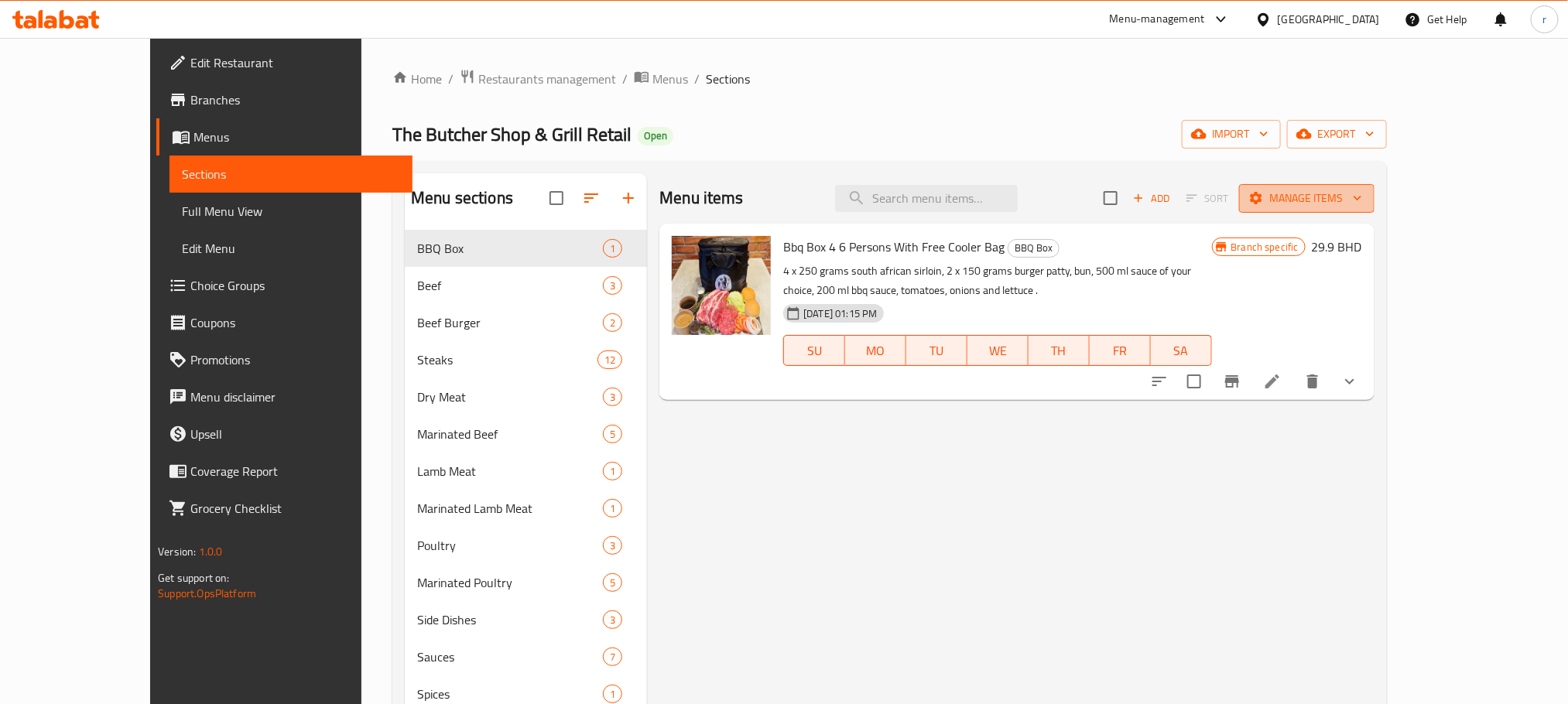
click at [1362, 202] on span "Manage items" at bounding box center [1306, 197] width 111 height 19
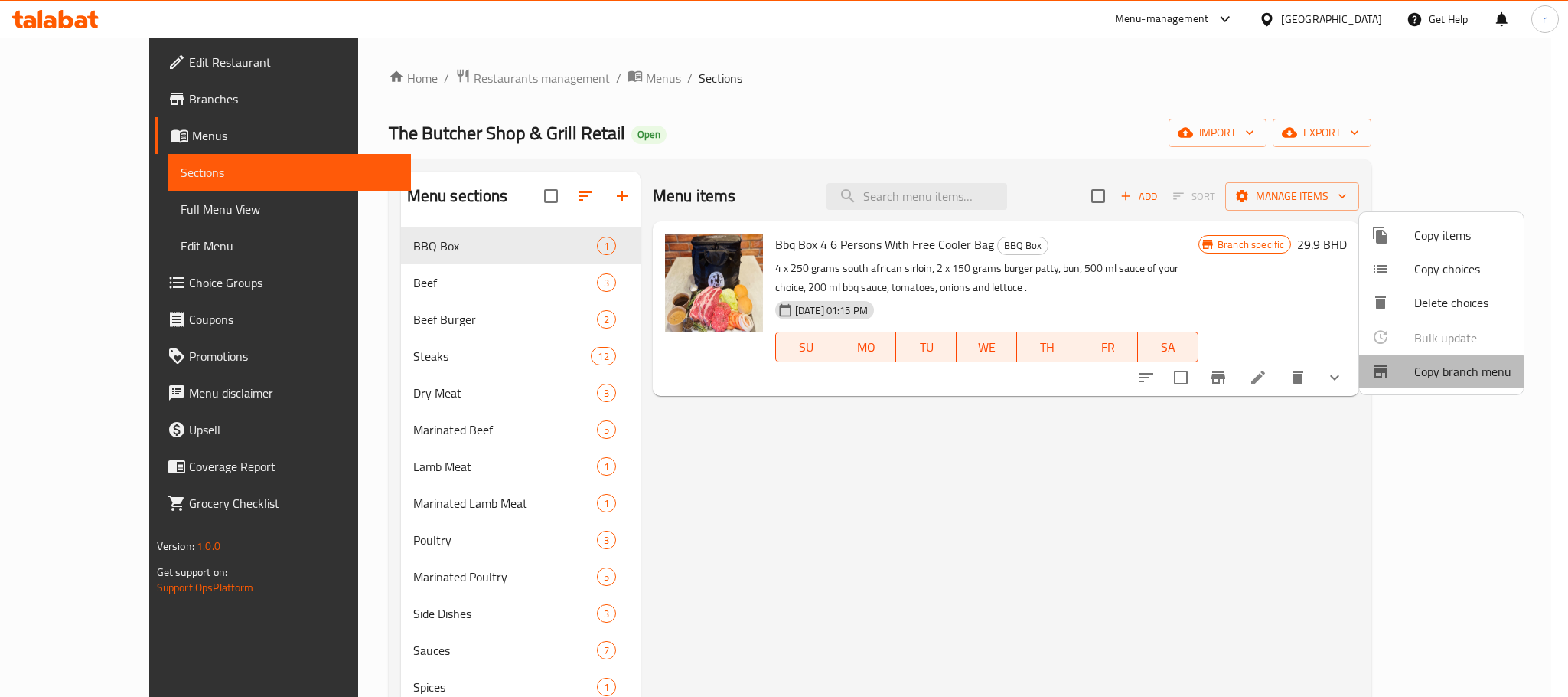
click at [1428, 373] on span "Copy branch menu" at bounding box center [1462, 371] width 97 height 18
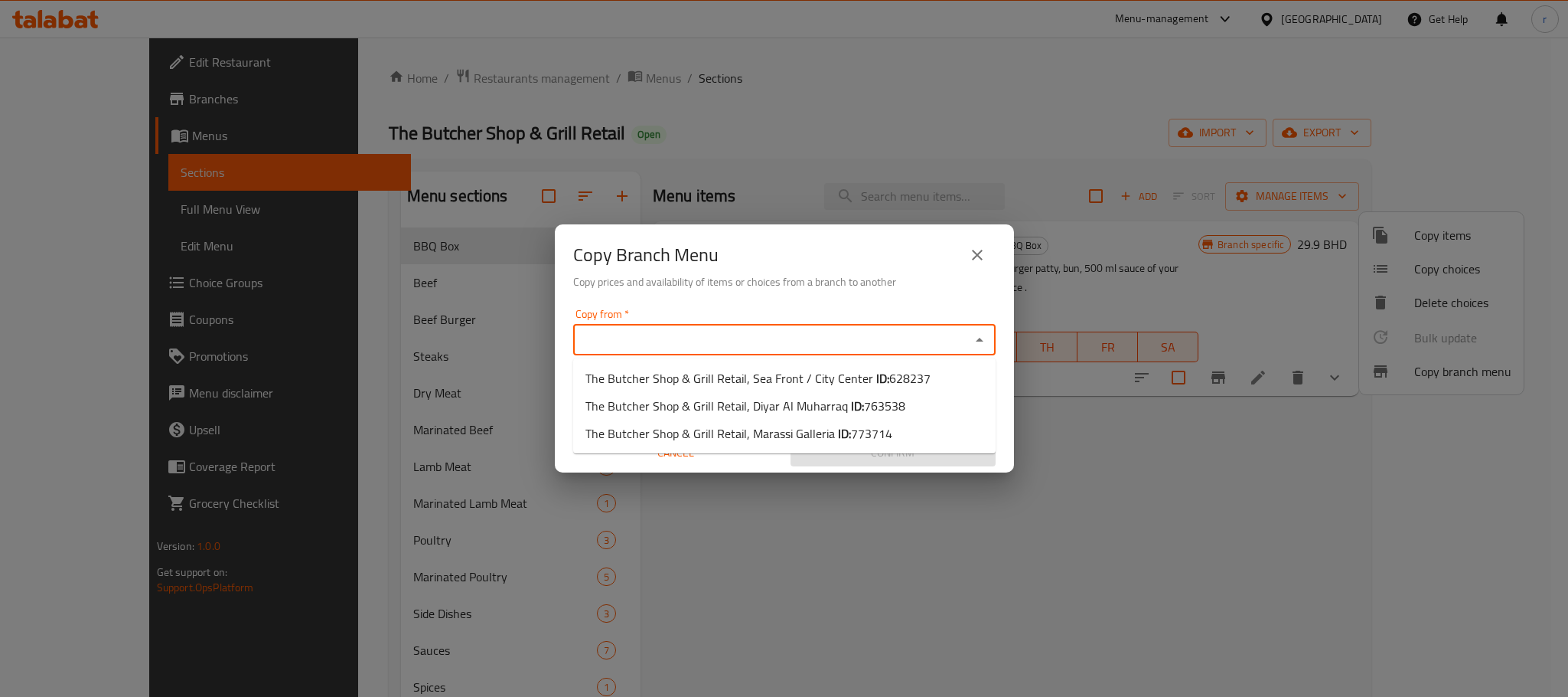
click at [604, 330] on input "Copy from   *" at bounding box center [772, 340] width 388 height 22
click at [879, 405] on span "763538" at bounding box center [885, 406] width 42 height 23
type input "The Butcher Shop & Grill Retail, Diyar Al Muharraq"
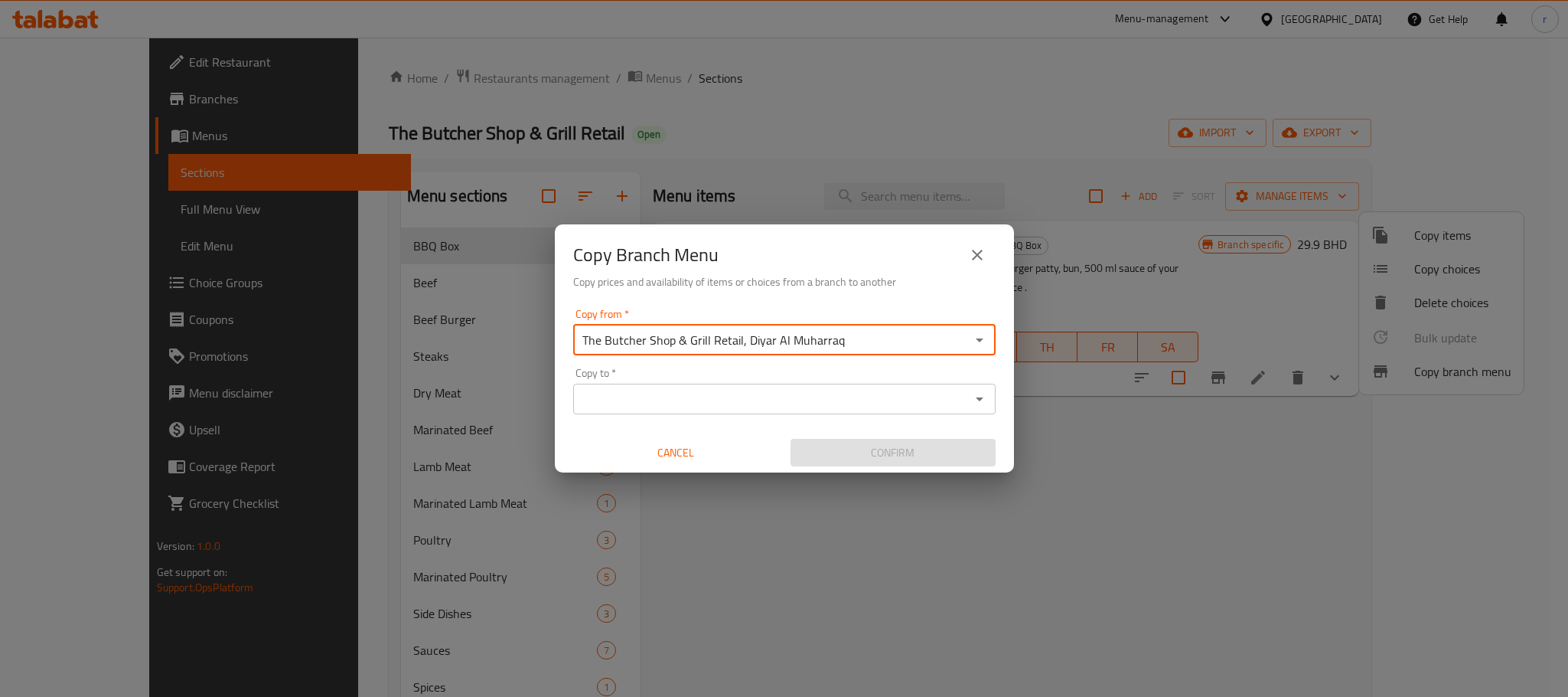
click at [806, 400] on input "Copy to   *" at bounding box center [772, 399] width 388 height 22
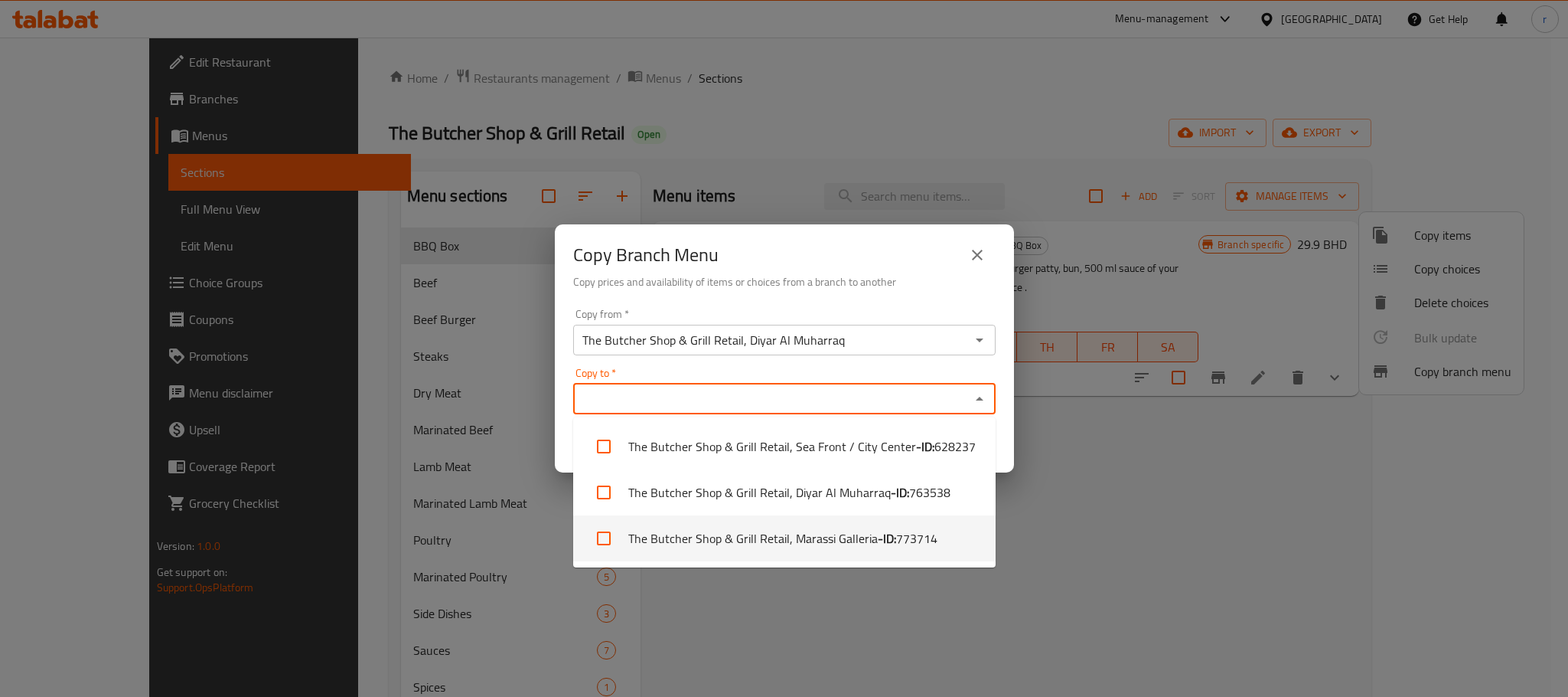
click at [827, 544] on li "The Butcher Shop & Grill Retail, Marassi Galleria - ID: 773714" at bounding box center [784, 538] width 423 height 46
checkbox input "true"
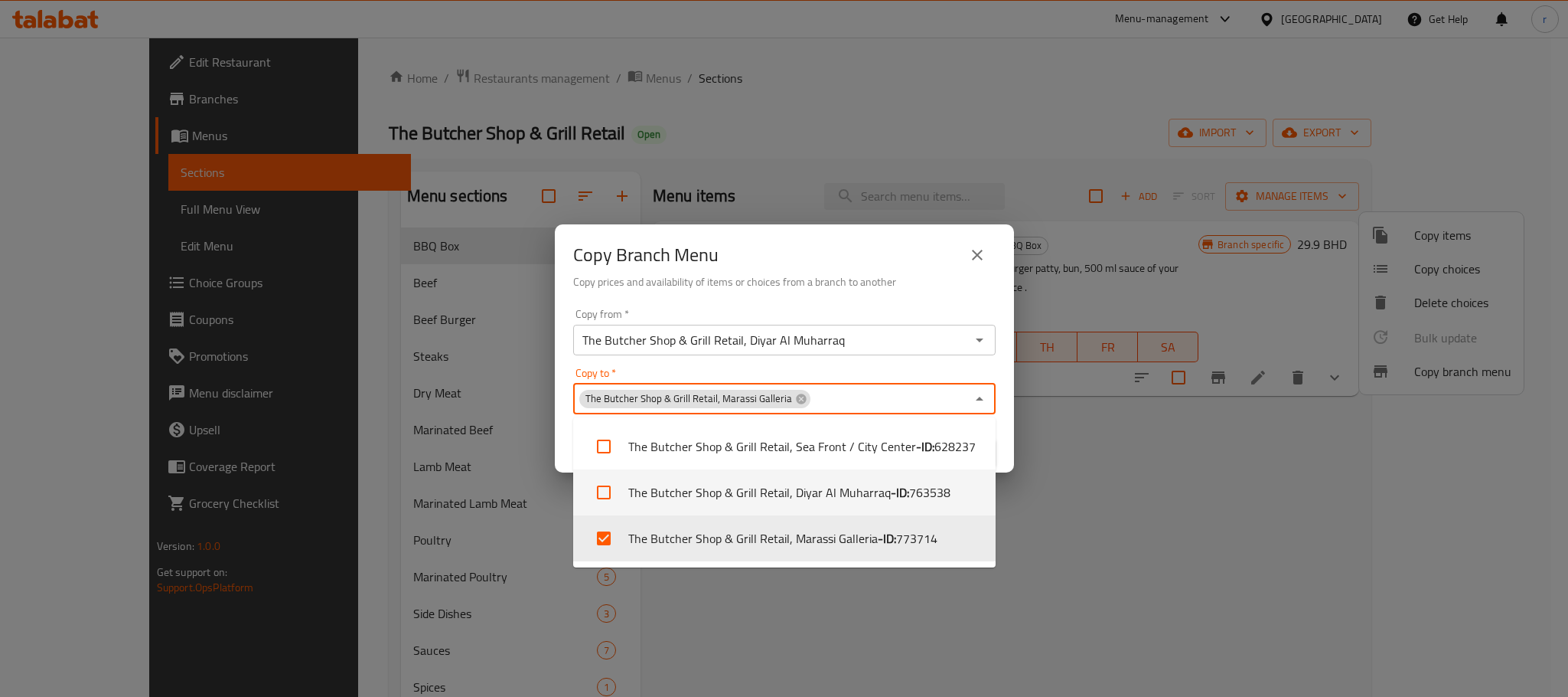
click at [1257, 466] on div "Copy Branch Menu Copy prices and availability of items or choices from a branch…" at bounding box center [784, 348] width 1568 height 697
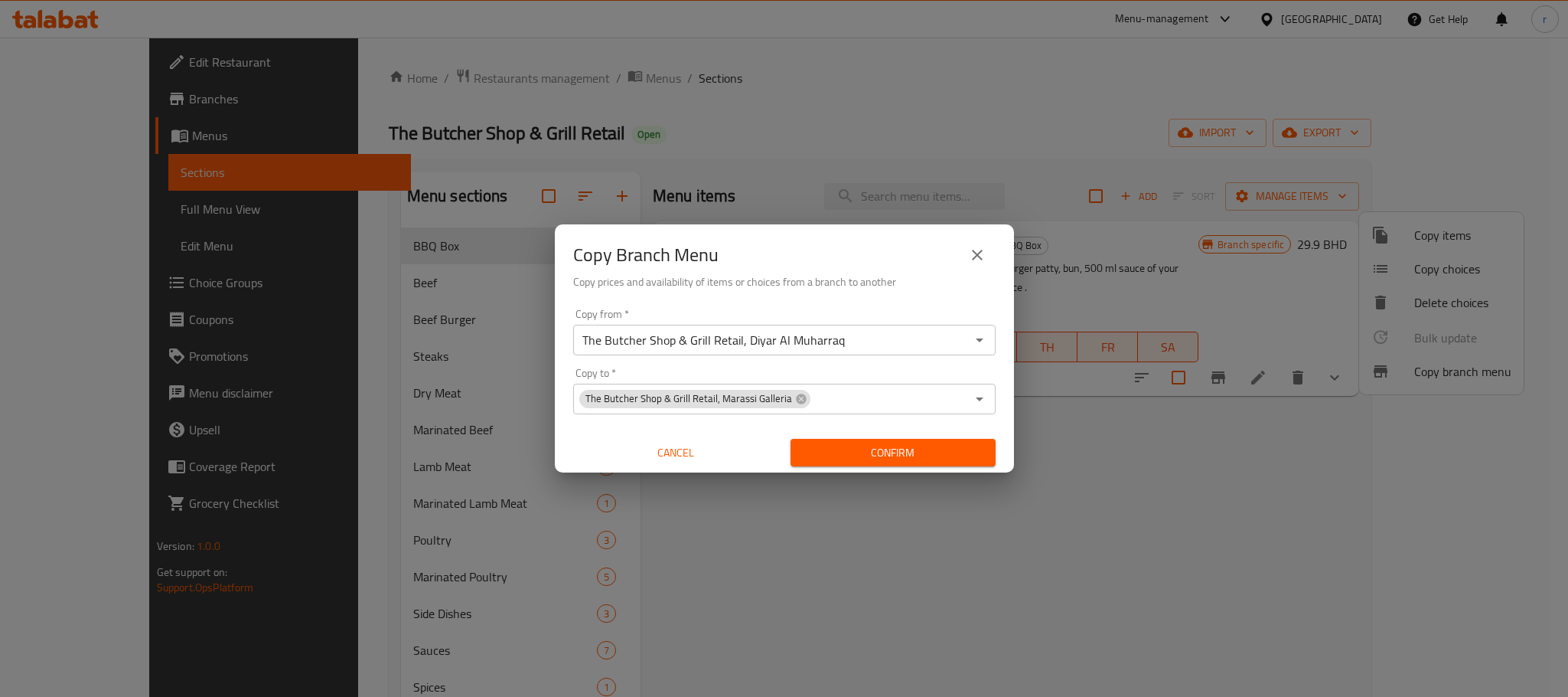
click at [978, 251] on icon "close" at bounding box center [977, 255] width 18 height 18
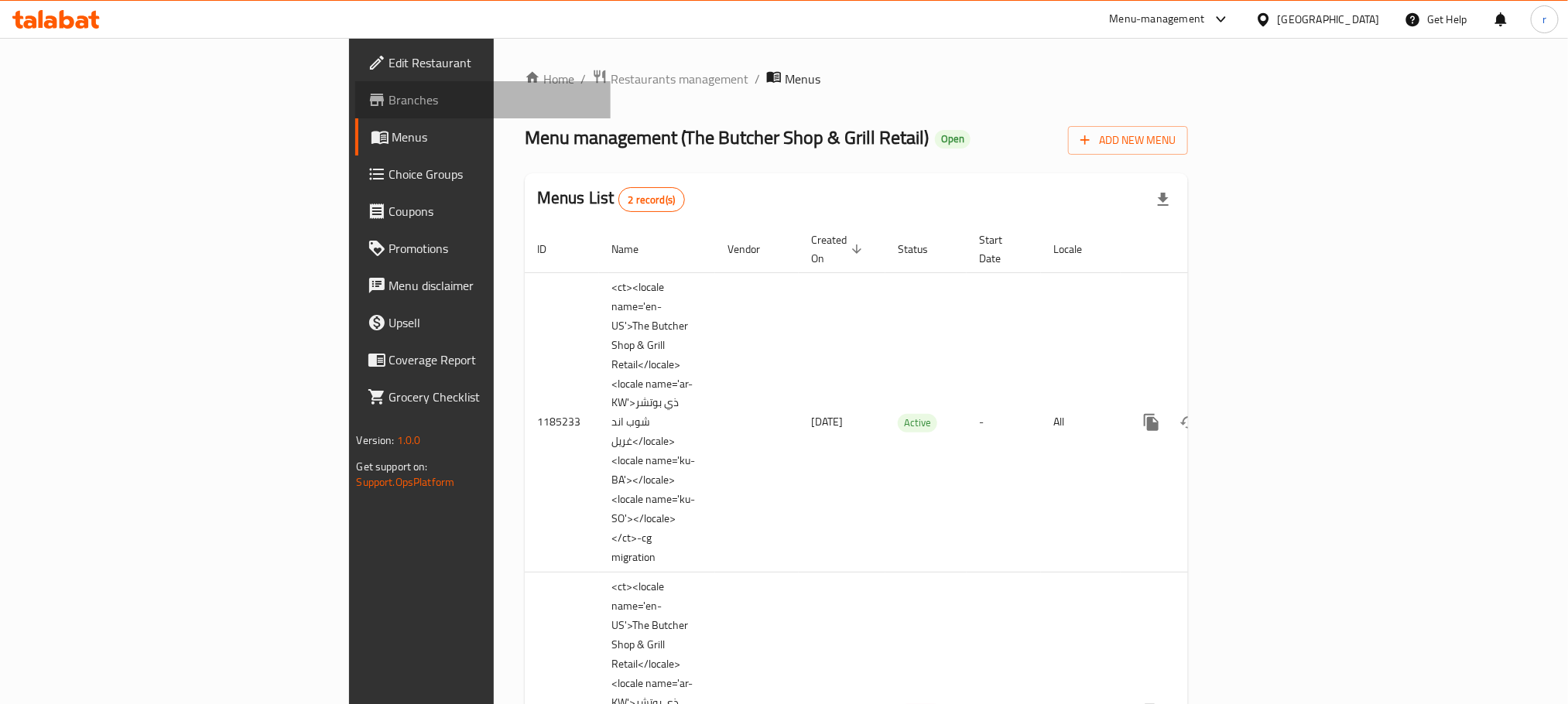
click at [389, 100] on span "Branches" at bounding box center [493, 100] width 209 height 18
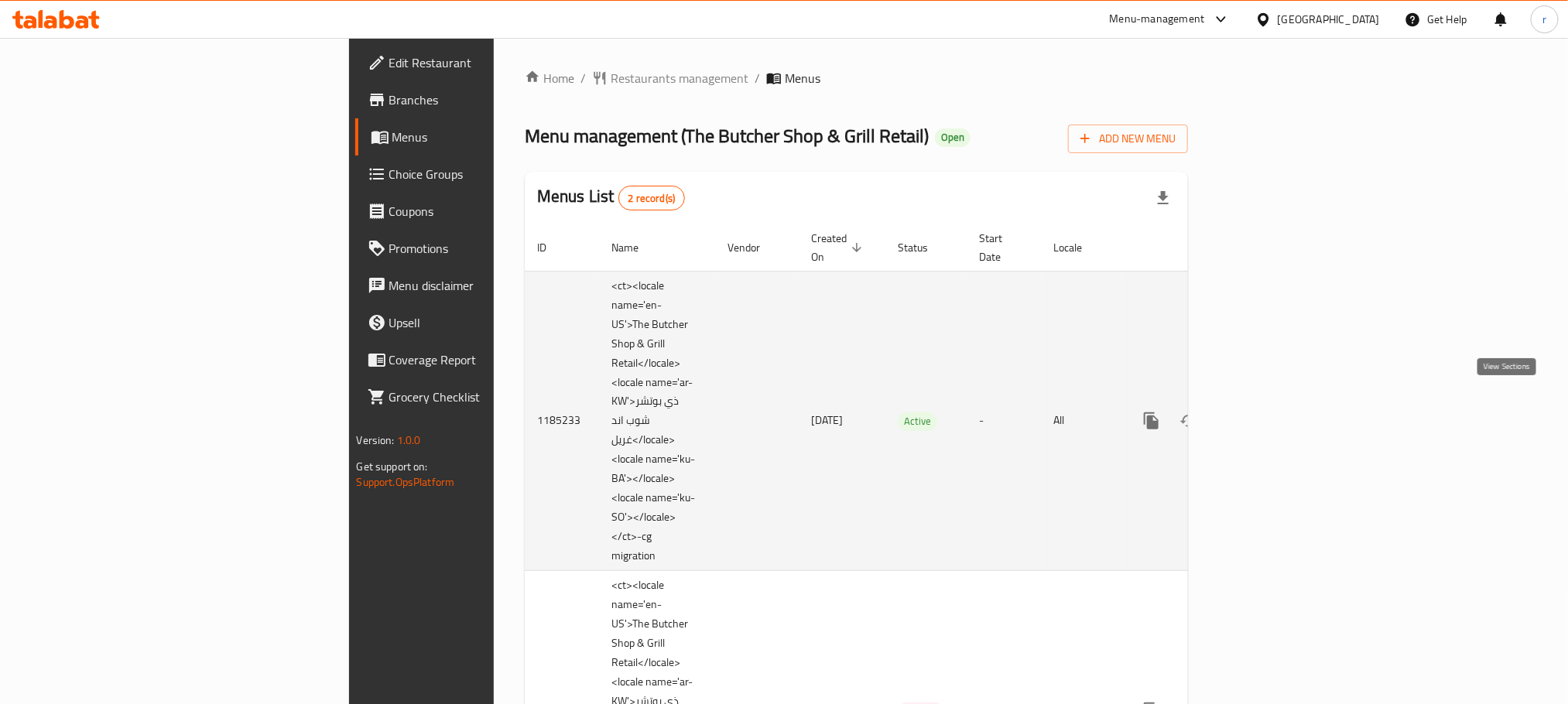
click at [1273, 411] on icon "enhanced table" at bounding box center [1262, 421] width 18 height 18
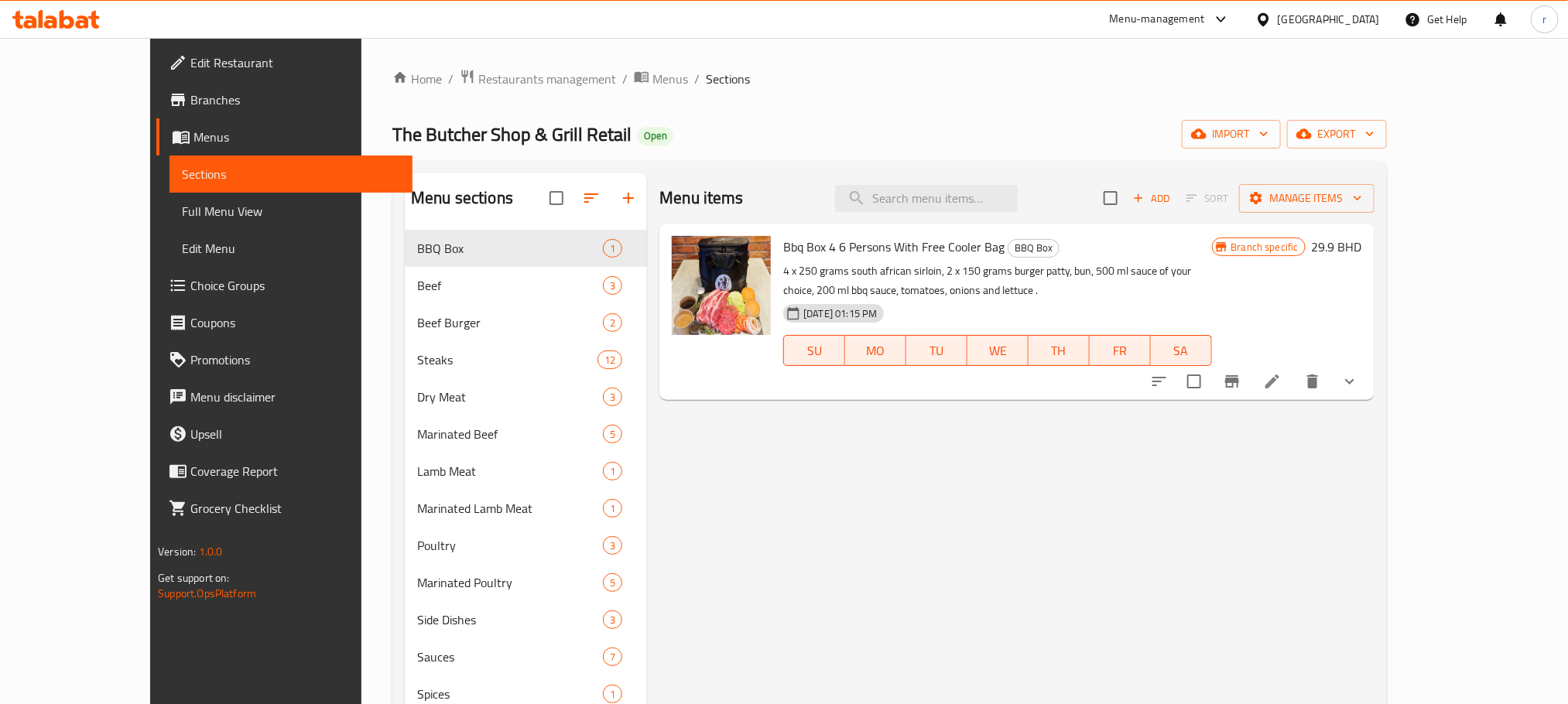
click at [182, 205] on span "Full Menu View" at bounding box center [291, 211] width 218 height 18
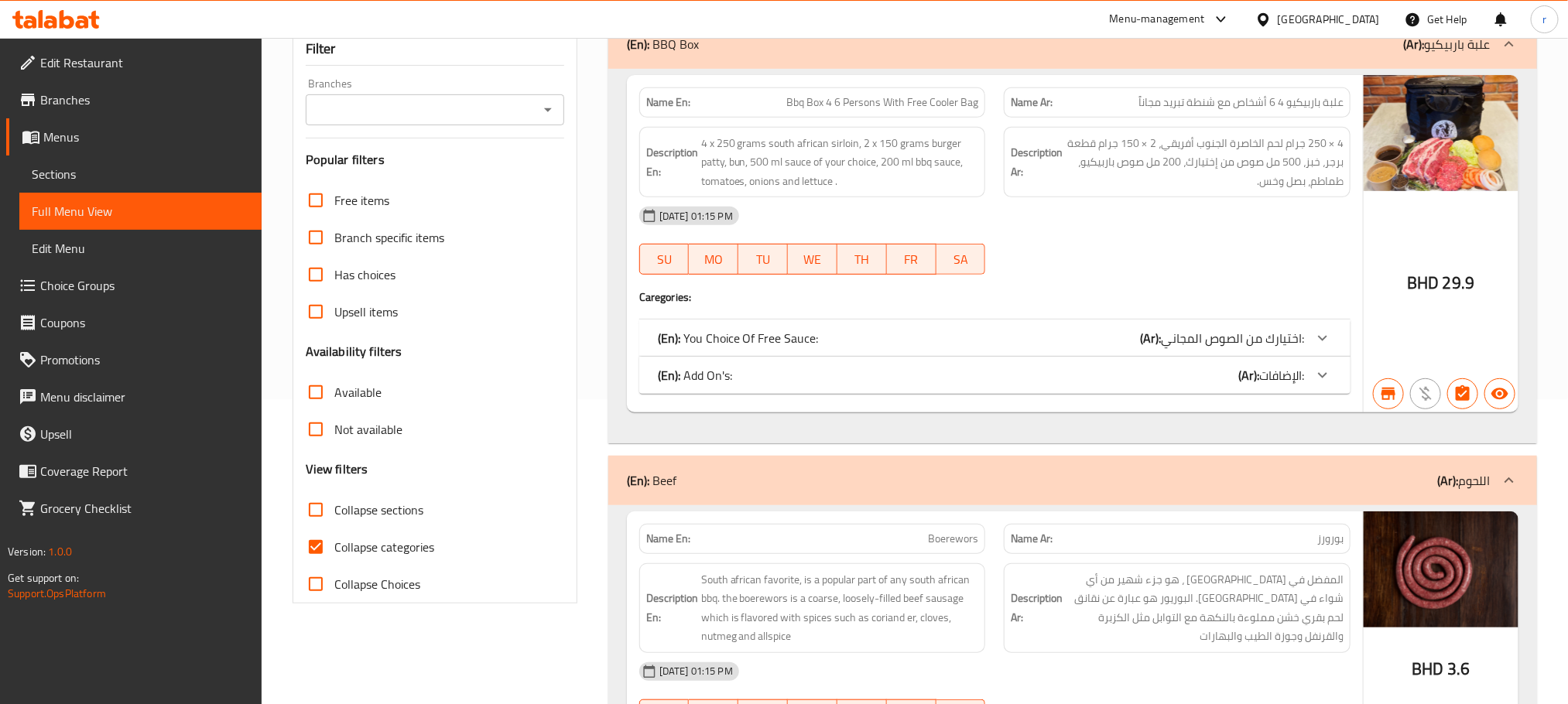
scroll to position [348, 0]
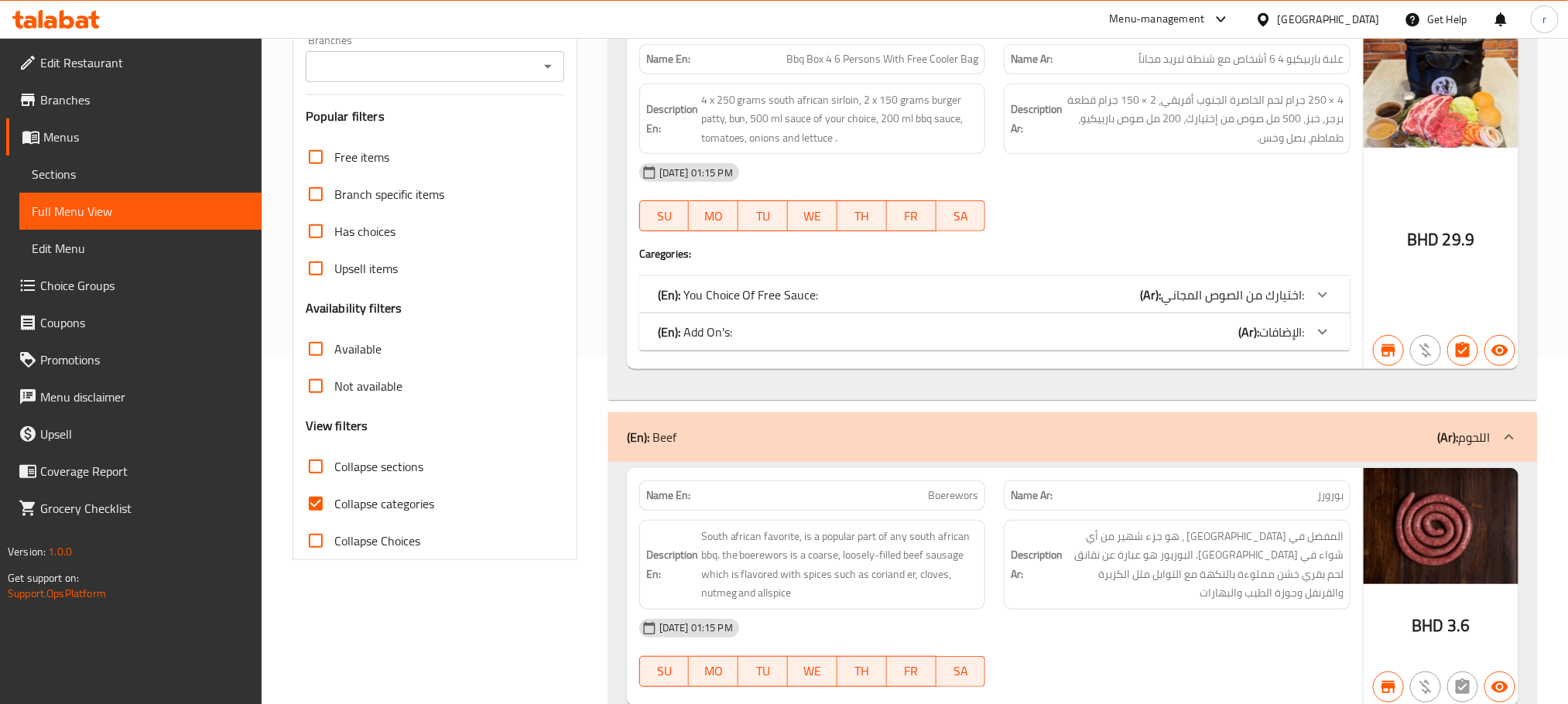
click at [316, 499] on input "Collapse categories" at bounding box center [316, 503] width 38 height 37
checkbox input "false"
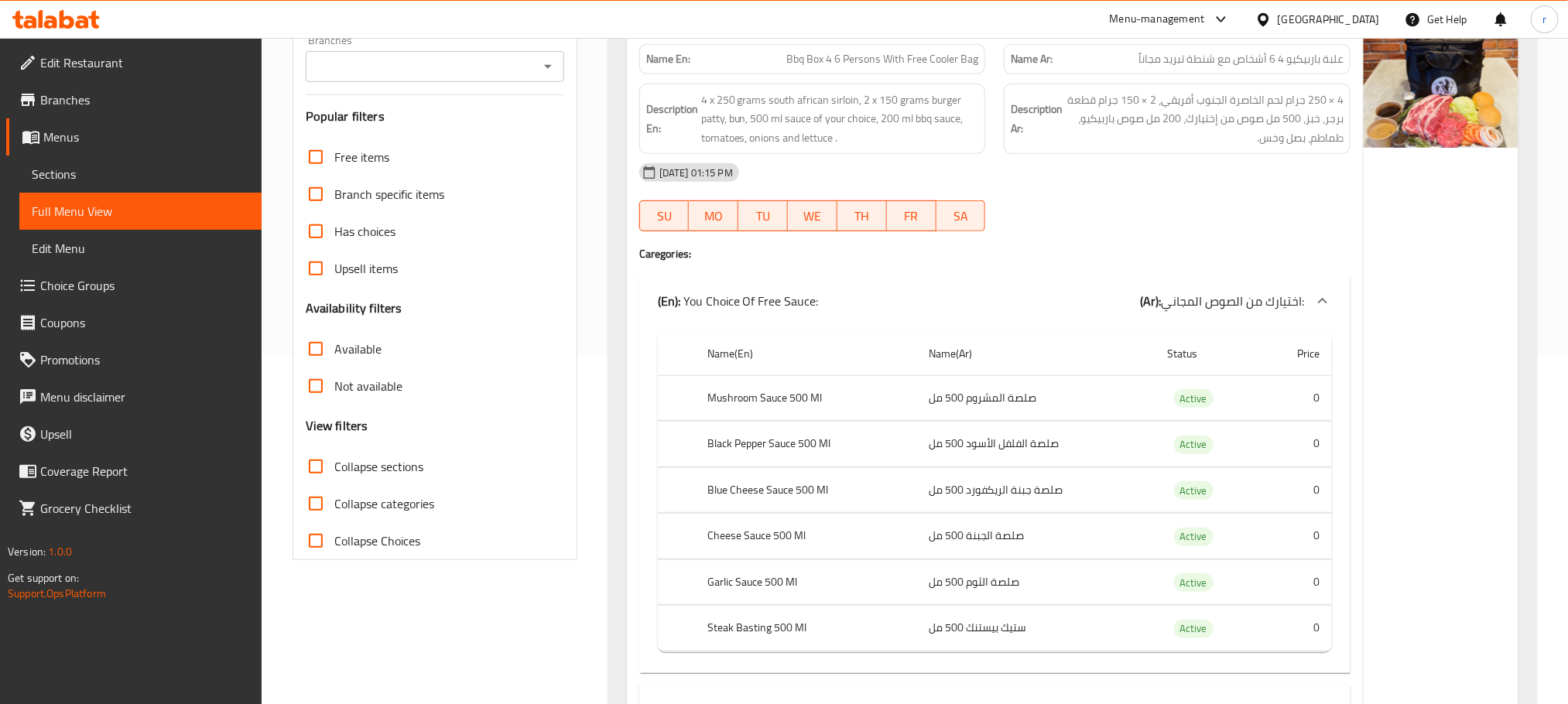
click at [314, 469] on input "Collapse sections" at bounding box center [316, 466] width 38 height 37
checkbox input "true"
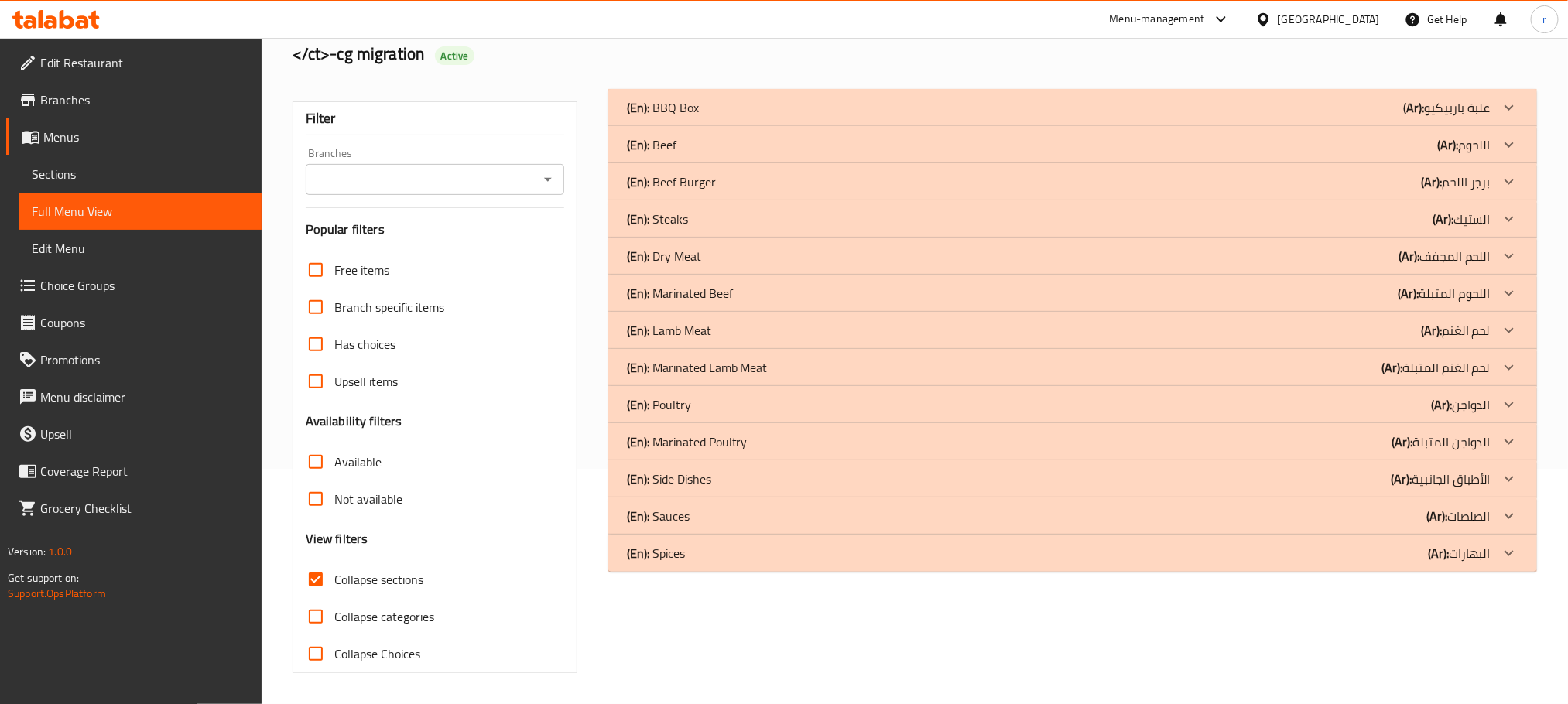
scroll to position [237, 0]
click at [820, 108] on div "(En): BBQ Box (Ar): علبة باربيكيو" at bounding box center [1058, 107] width 864 height 18
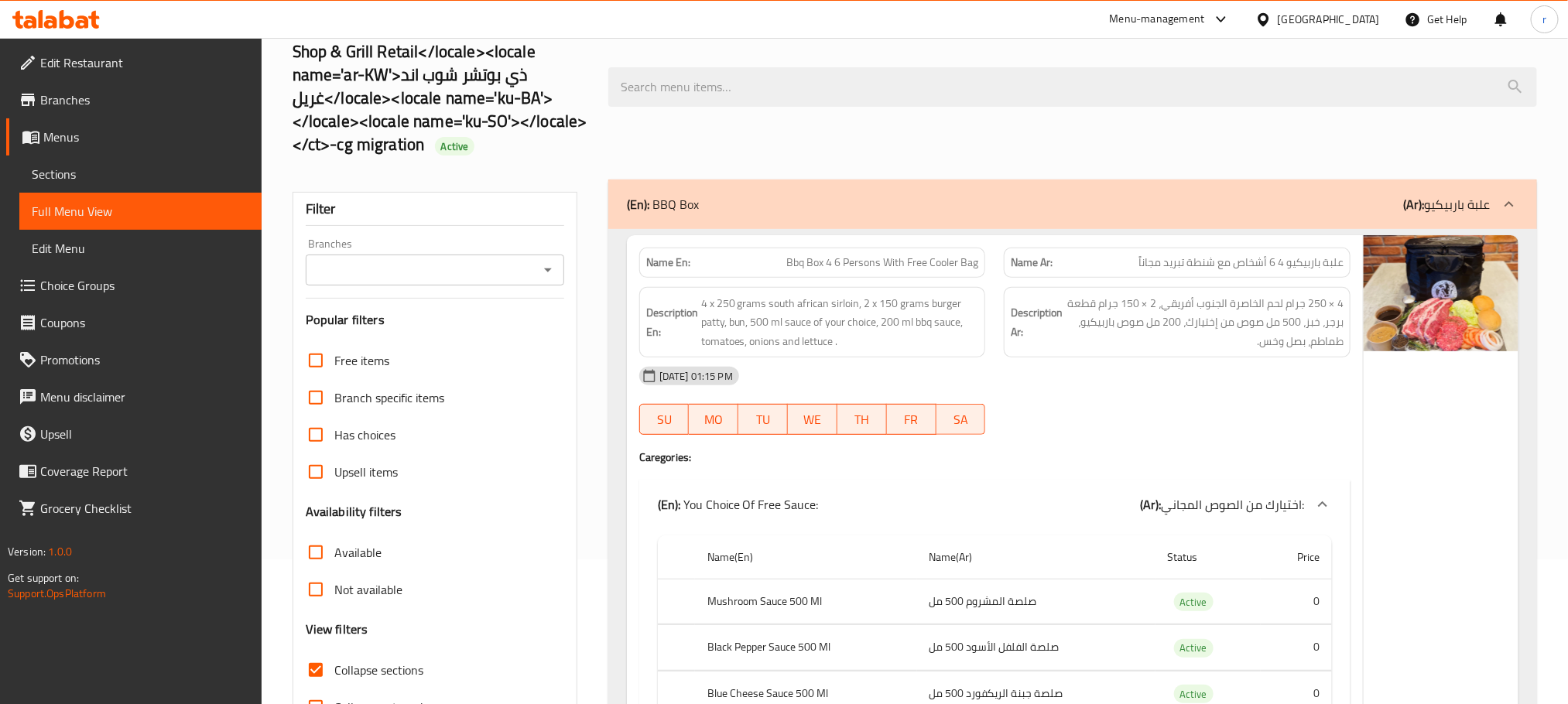
scroll to position [0, 0]
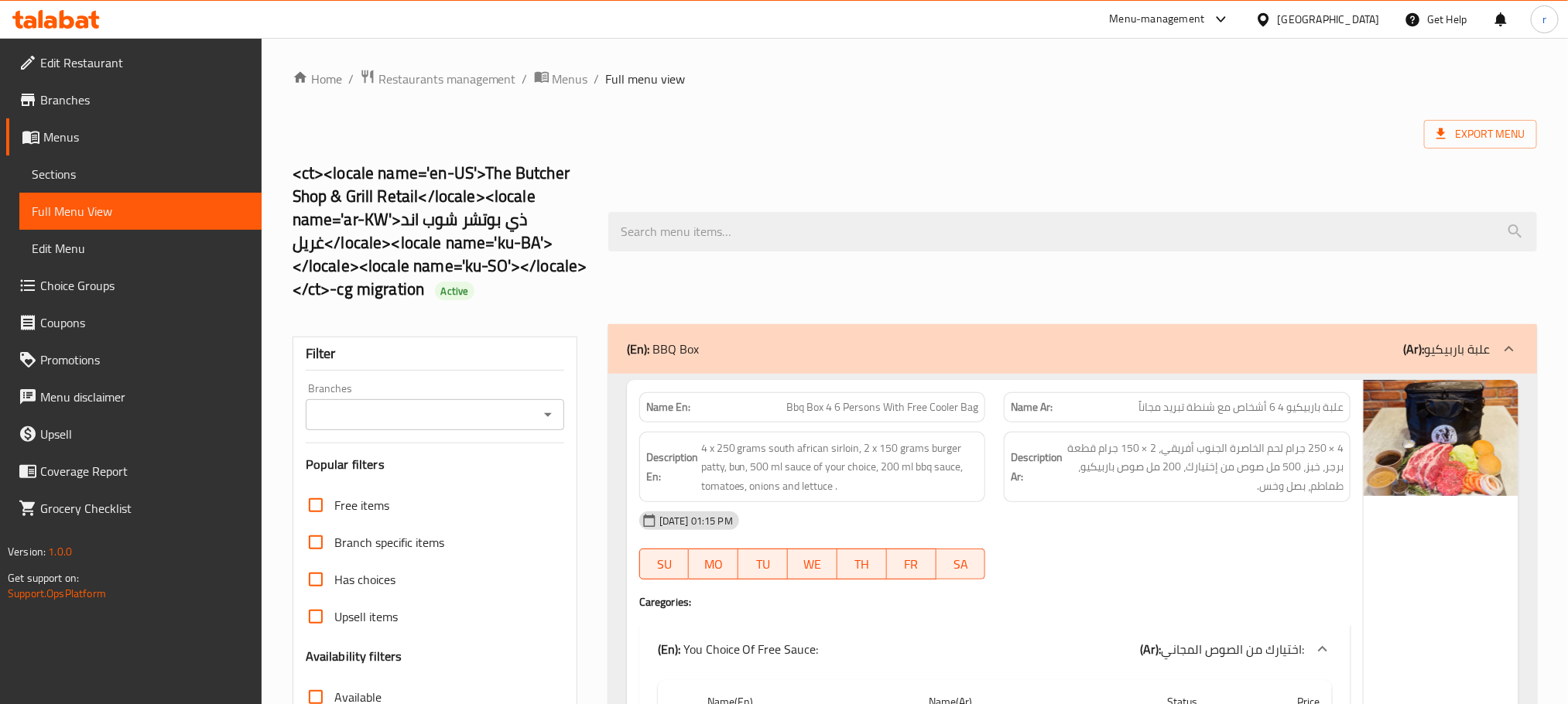
click at [108, 110] on link "Branches" at bounding box center [134, 100] width 255 height 37
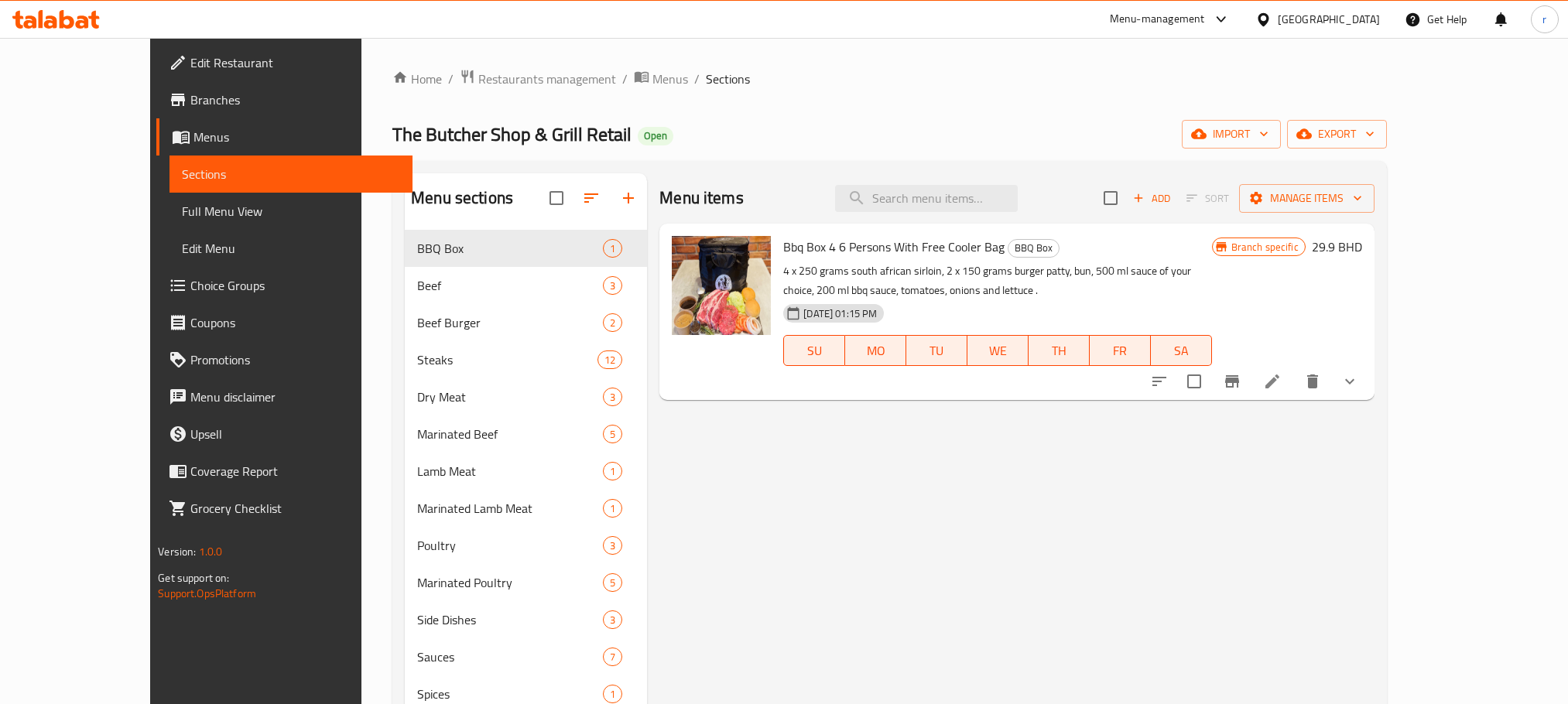
scroll to position [217, 0]
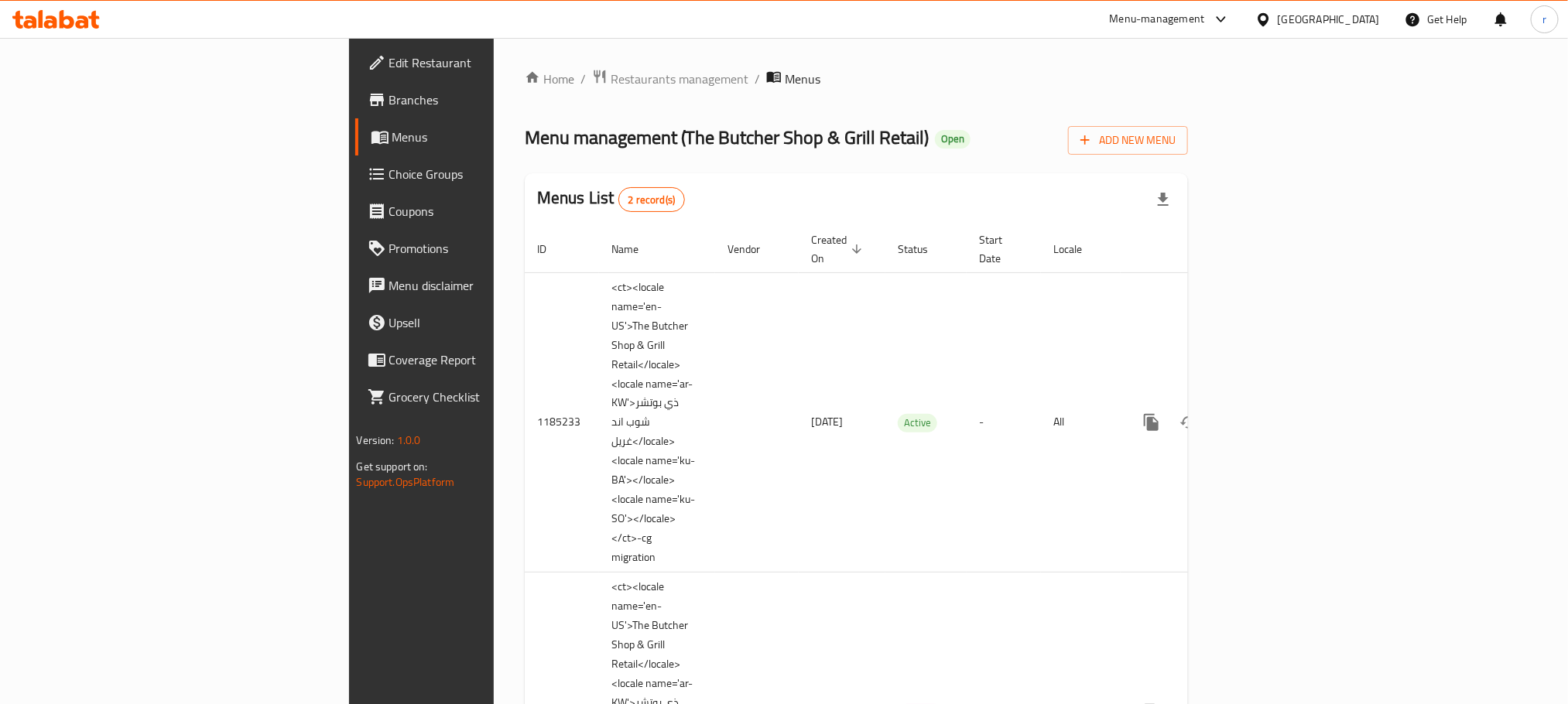
click at [389, 91] on span "Branches" at bounding box center [493, 100] width 209 height 18
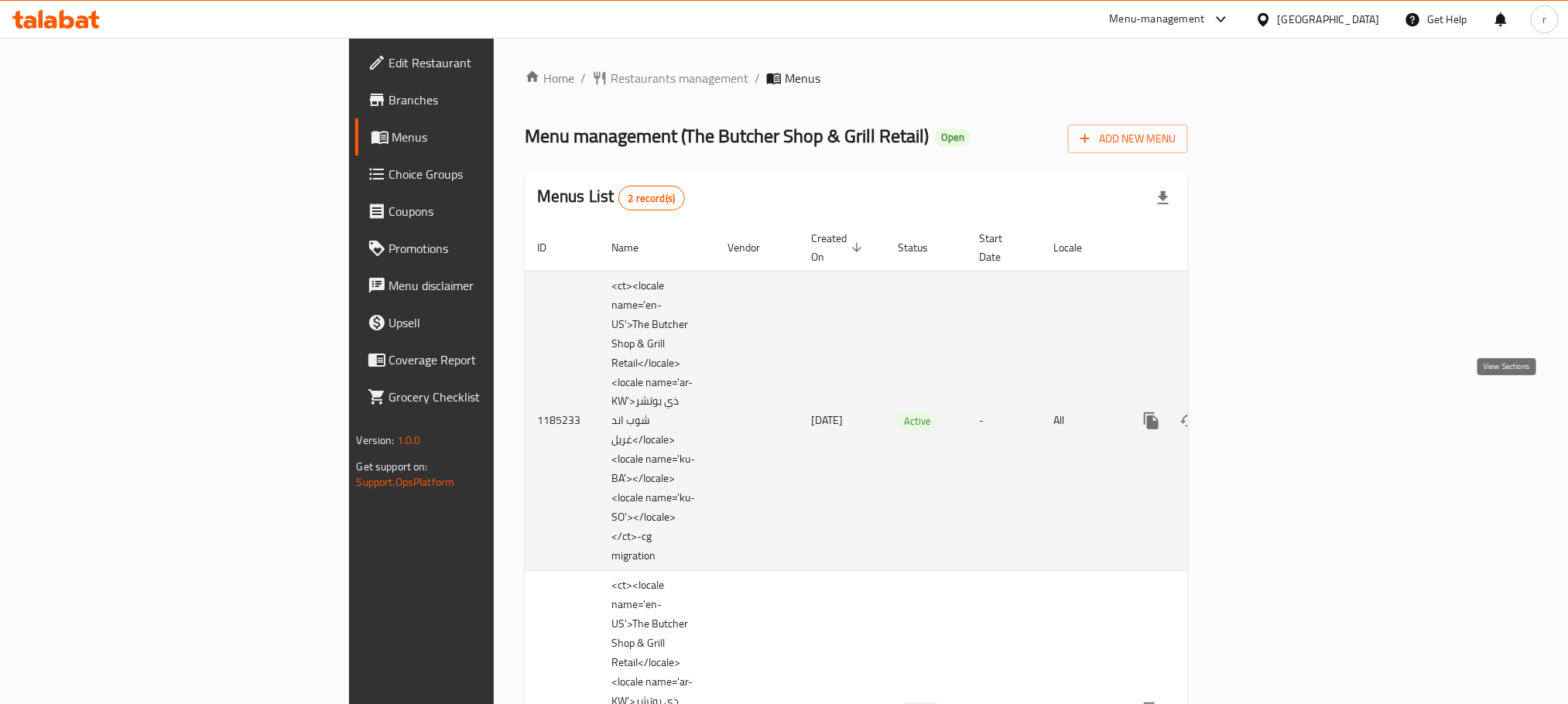
click at [1273, 411] on icon "enhanced table" at bounding box center [1262, 421] width 18 height 18
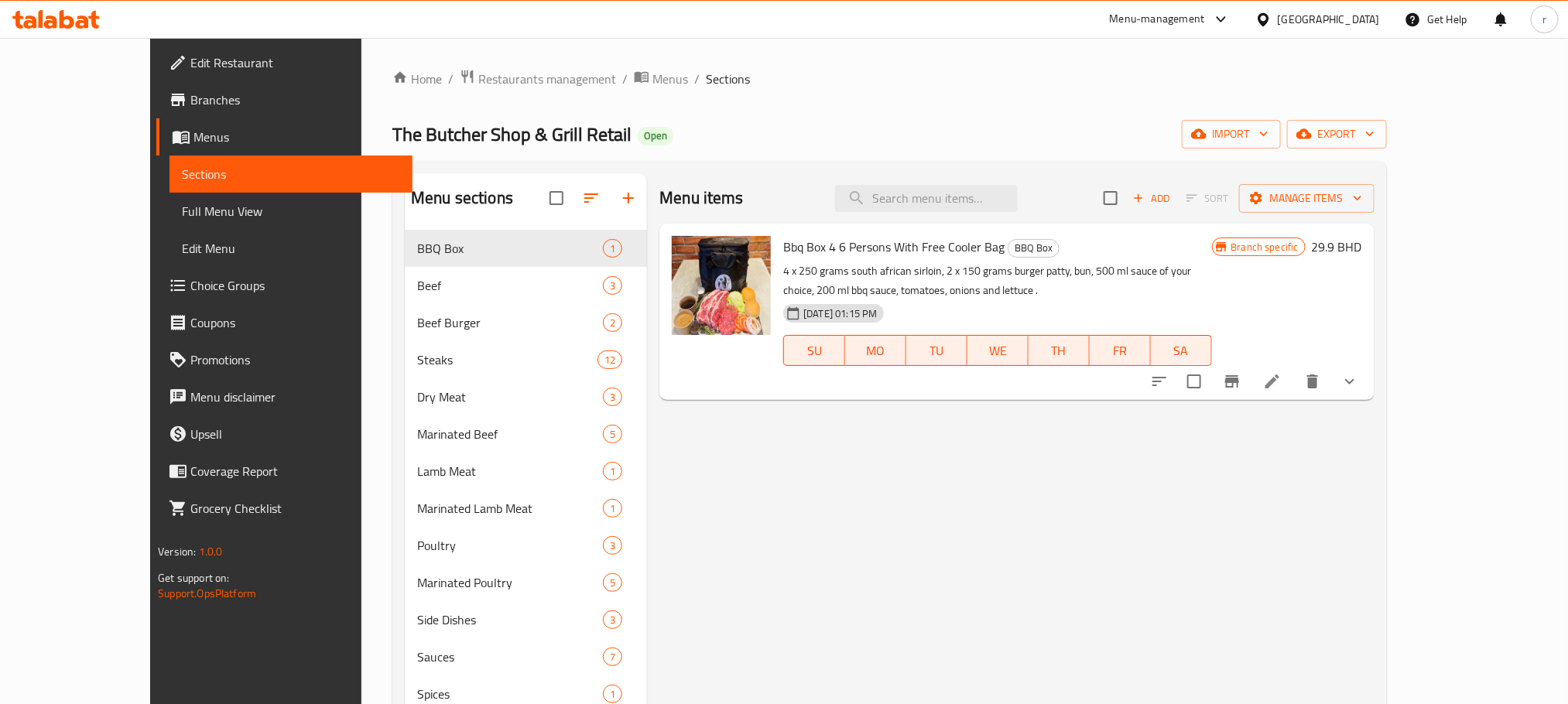
click at [182, 212] on span "Full Menu View" at bounding box center [291, 211] width 218 height 18
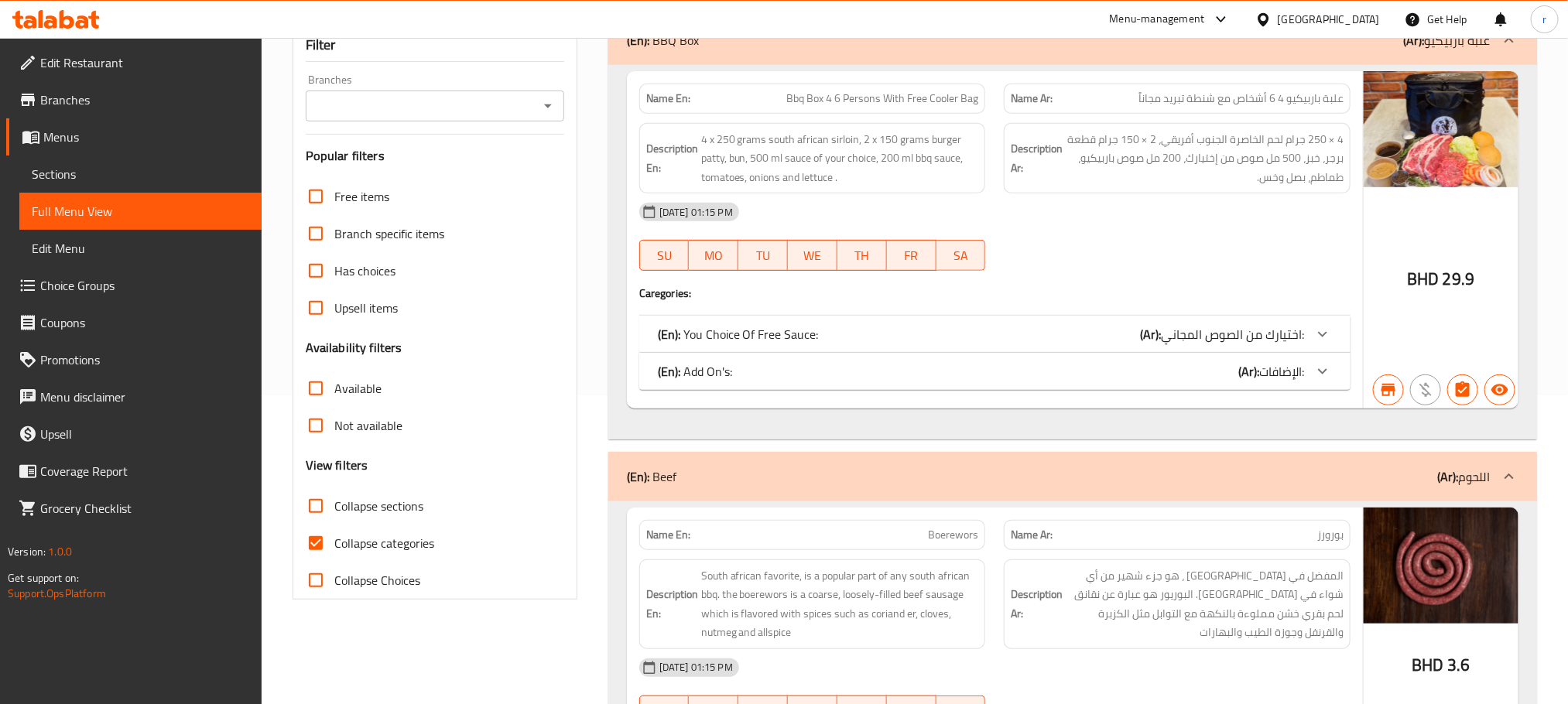
scroll to position [348, 0]
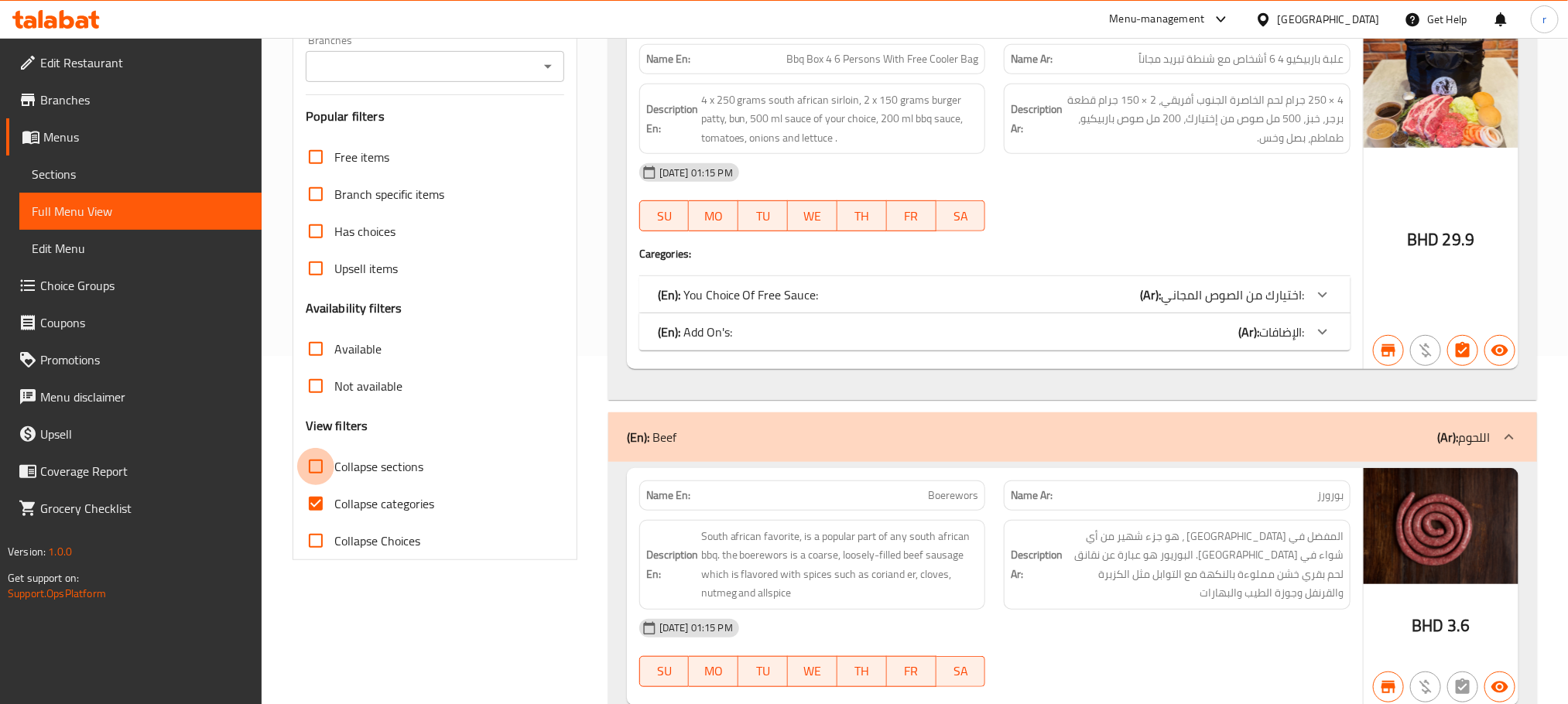
drag, startPoint x: 311, startPoint y: 469, endPoint x: 309, endPoint y: 490, distance: 21.1
click at [311, 469] on input "Collapse sections" at bounding box center [316, 466] width 38 height 37
checkbox input "true"
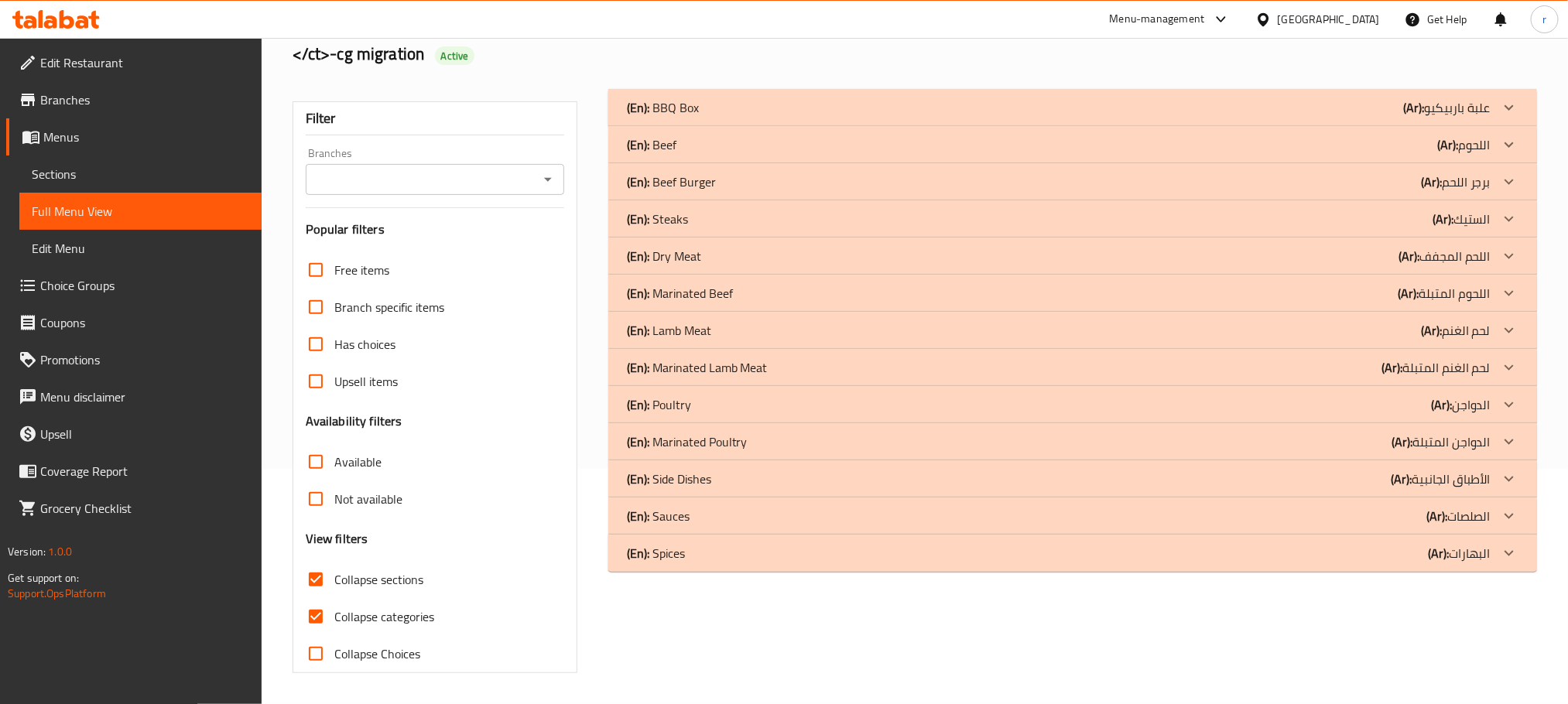
click at [309, 598] on input "Collapse categories" at bounding box center [316, 616] width 38 height 37
checkbox input "false"
click at [312, 575] on input "Collapse sections" at bounding box center [316, 579] width 38 height 37
checkbox input "false"
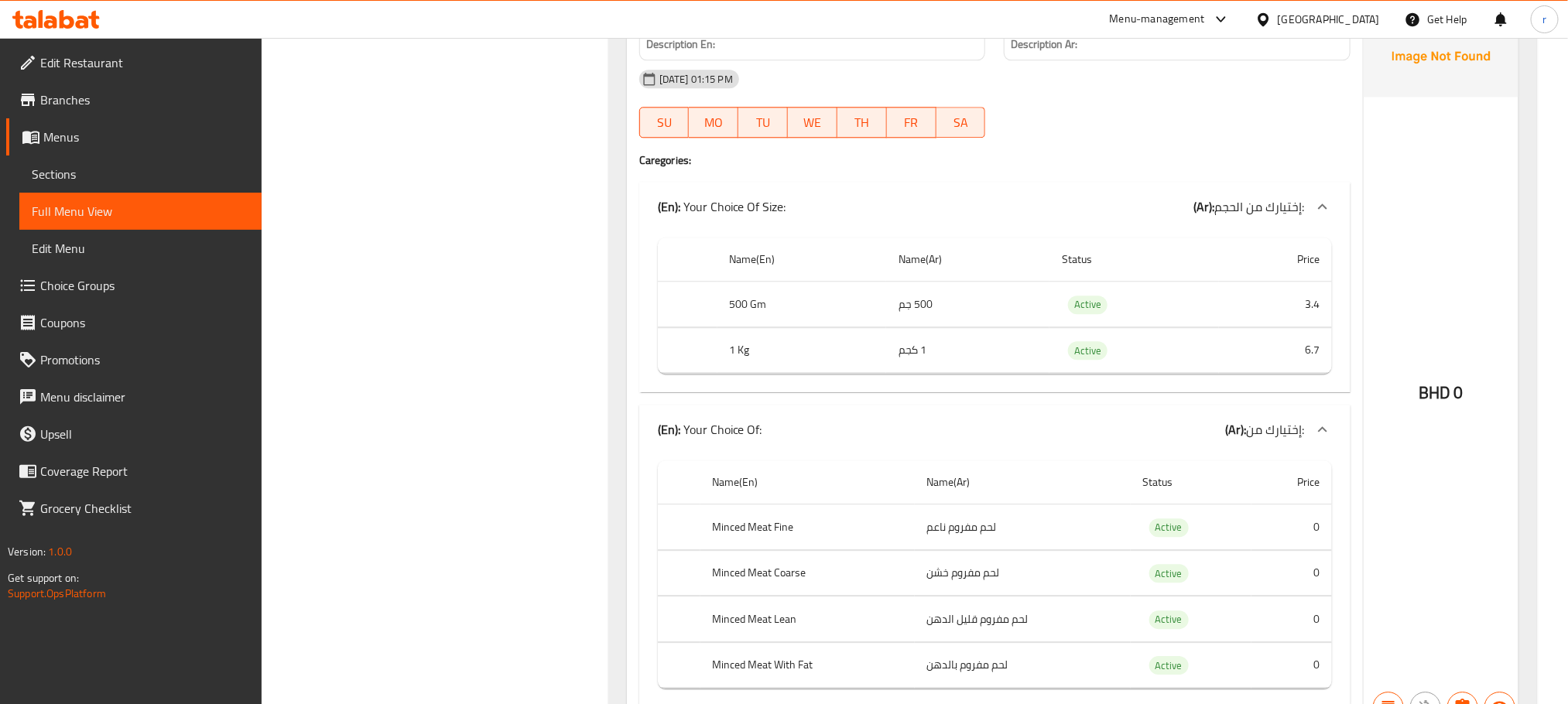
scroll to position [2441, 0]
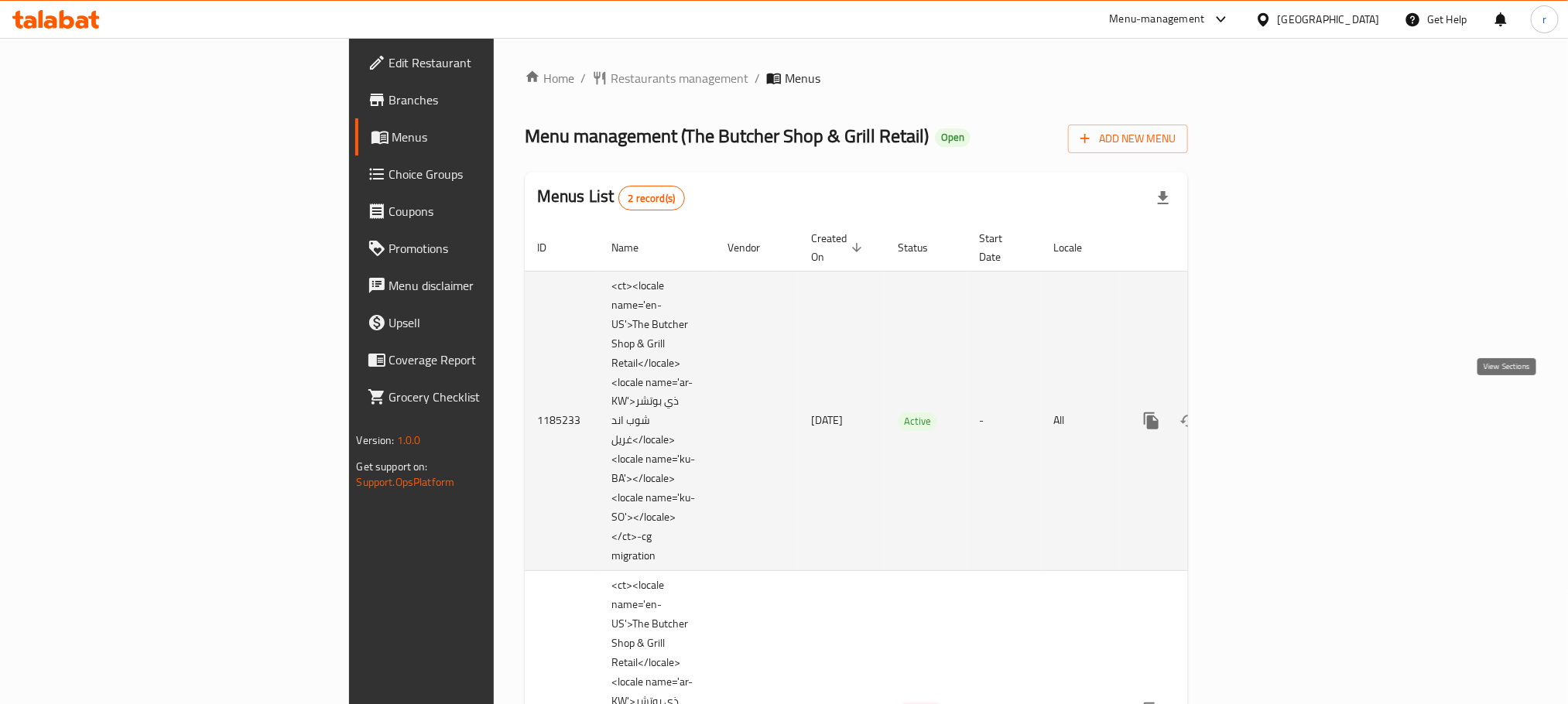
click at [1273, 411] on icon "enhanced table" at bounding box center [1262, 421] width 18 height 18
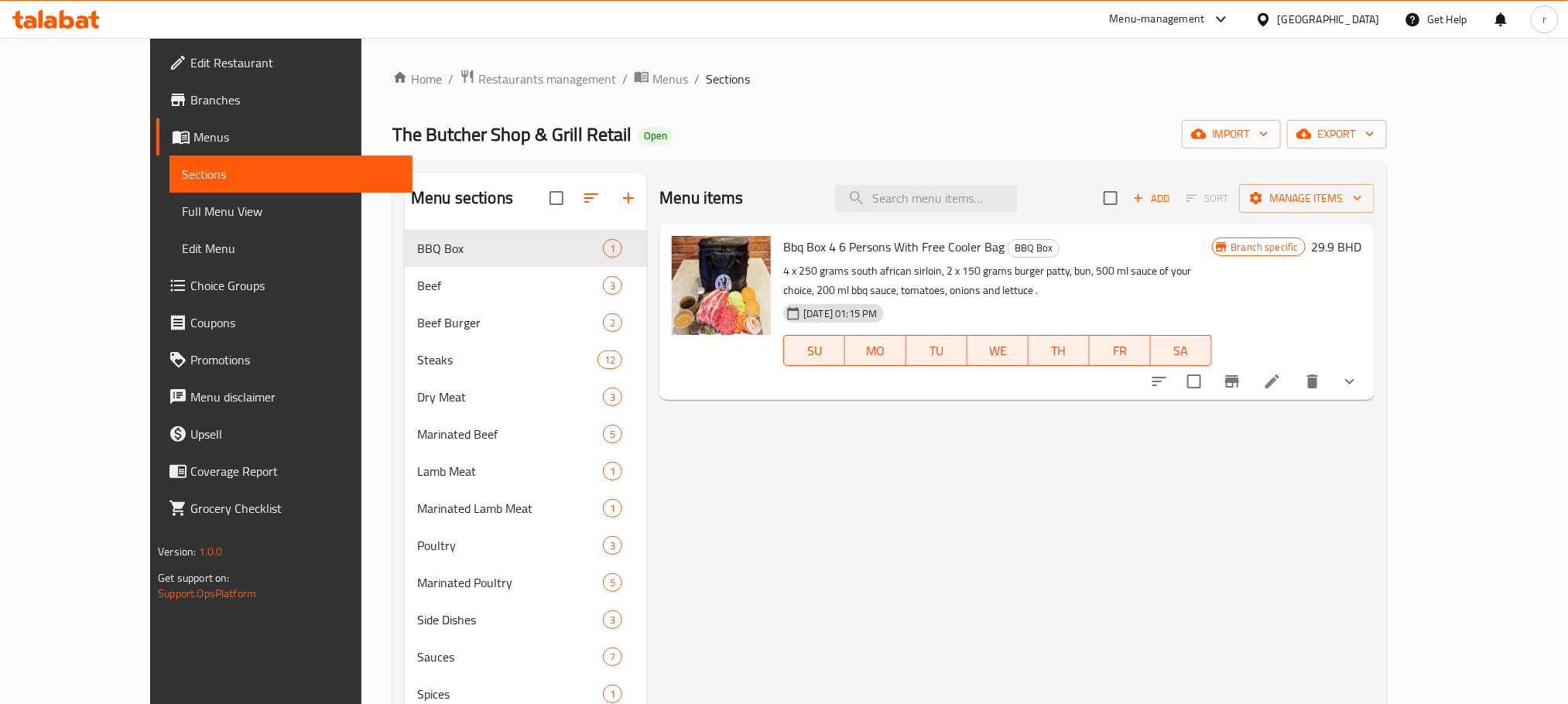
scroll to position [116, 0]
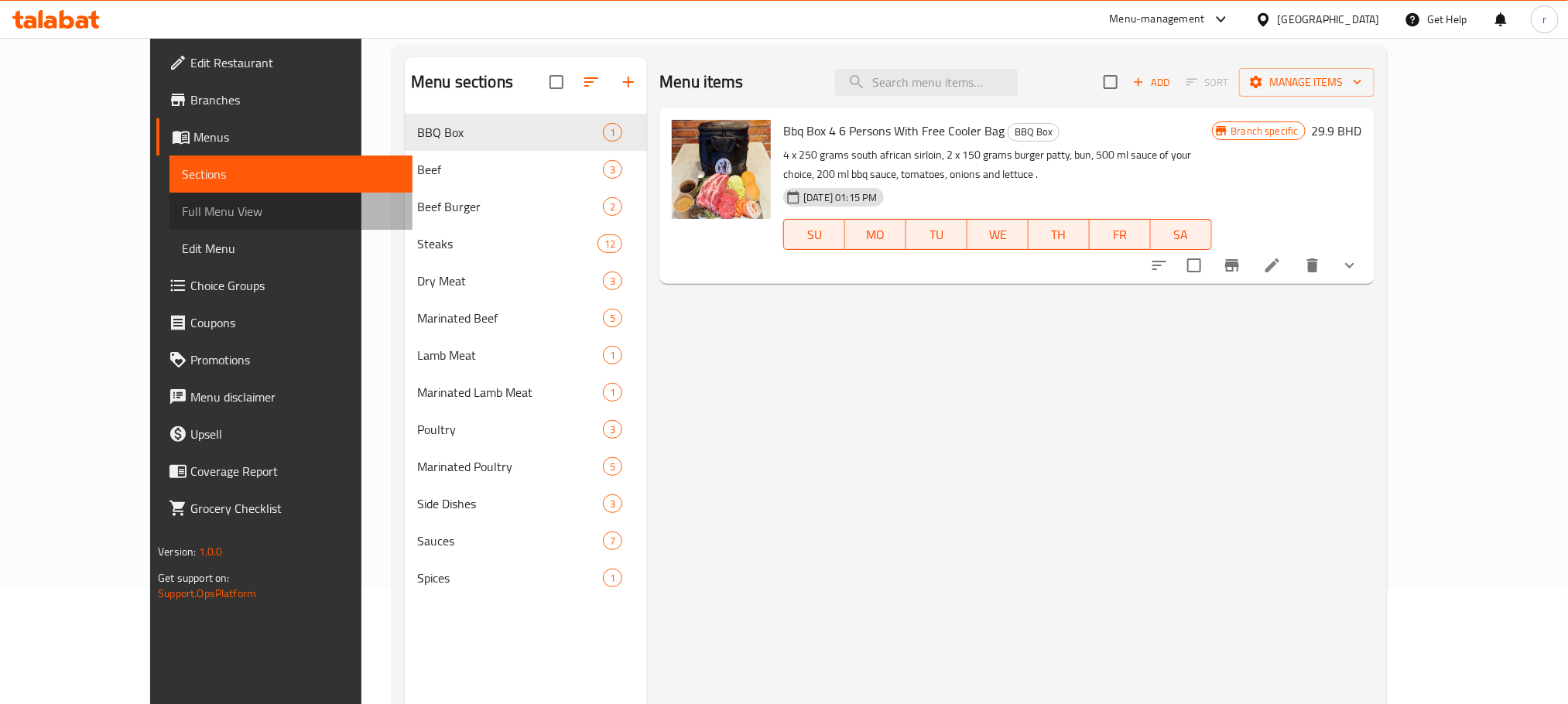
click at [182, 208] on span "Full Menu View" at bounding box center [291, 211] width 218 height 18
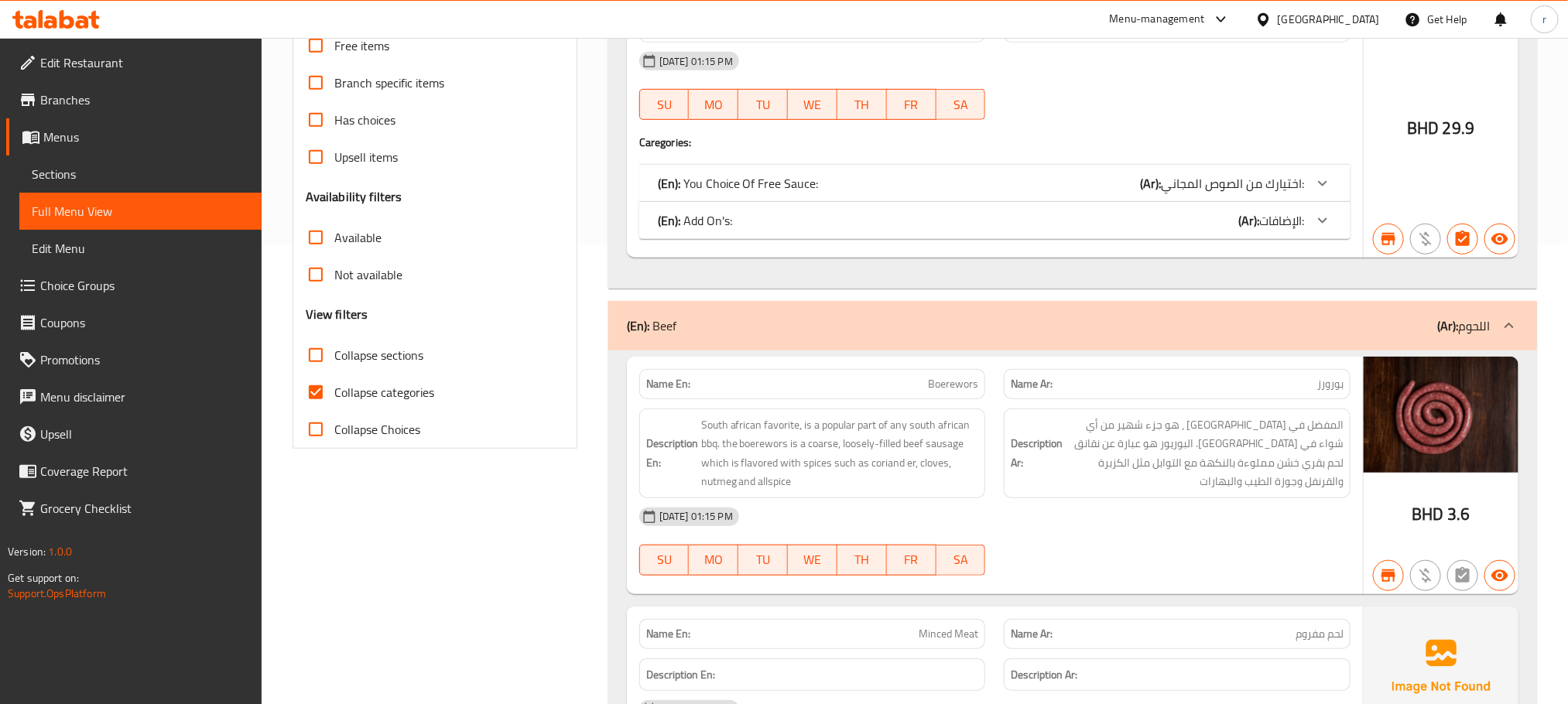
scroll to position [464, 0]
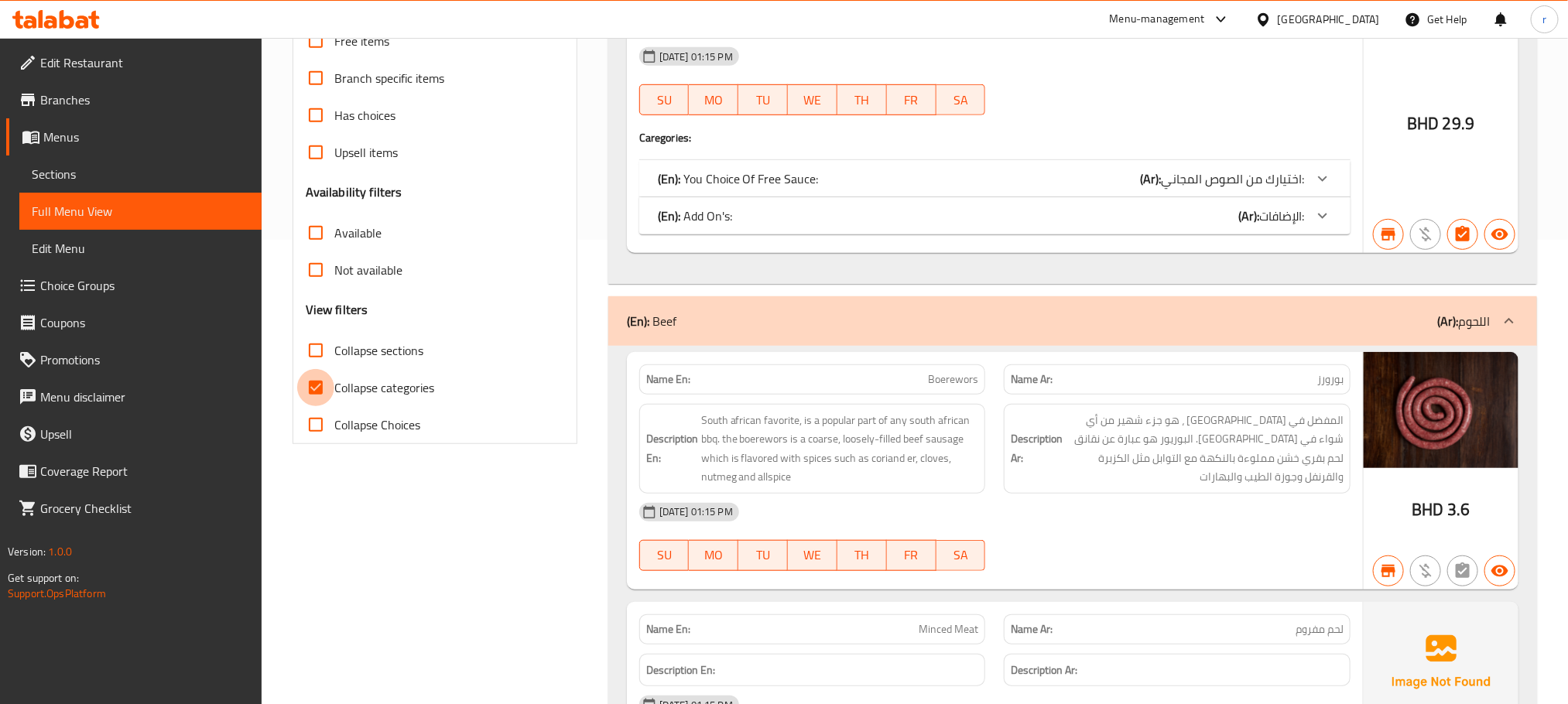
click at [314, 392] on input "Collapse categories" at bounding box center [316, 388] width 38 height 37
checkbox input "false"
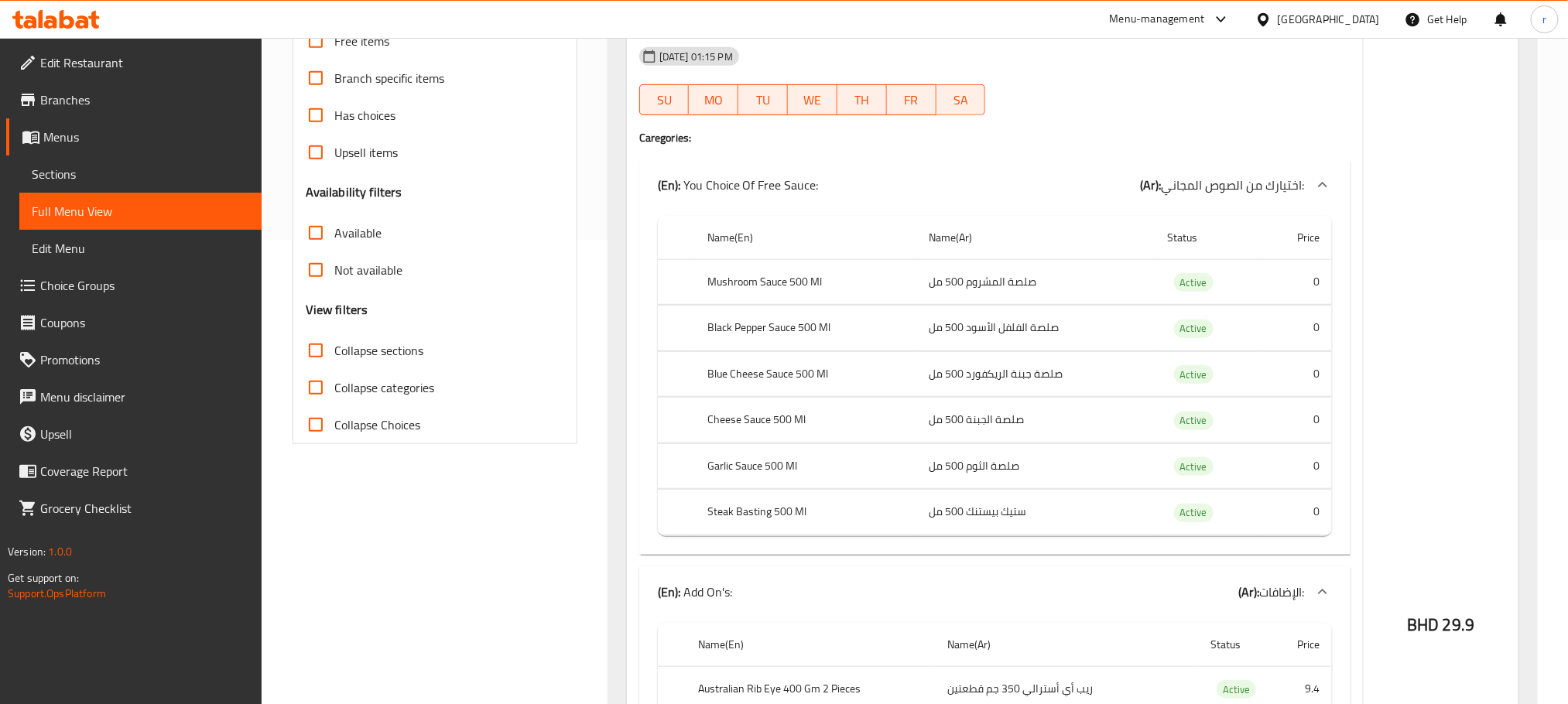
click at [314, 346] on input "Collapse sections" at bounding box center [316, 350] width 38 height 37
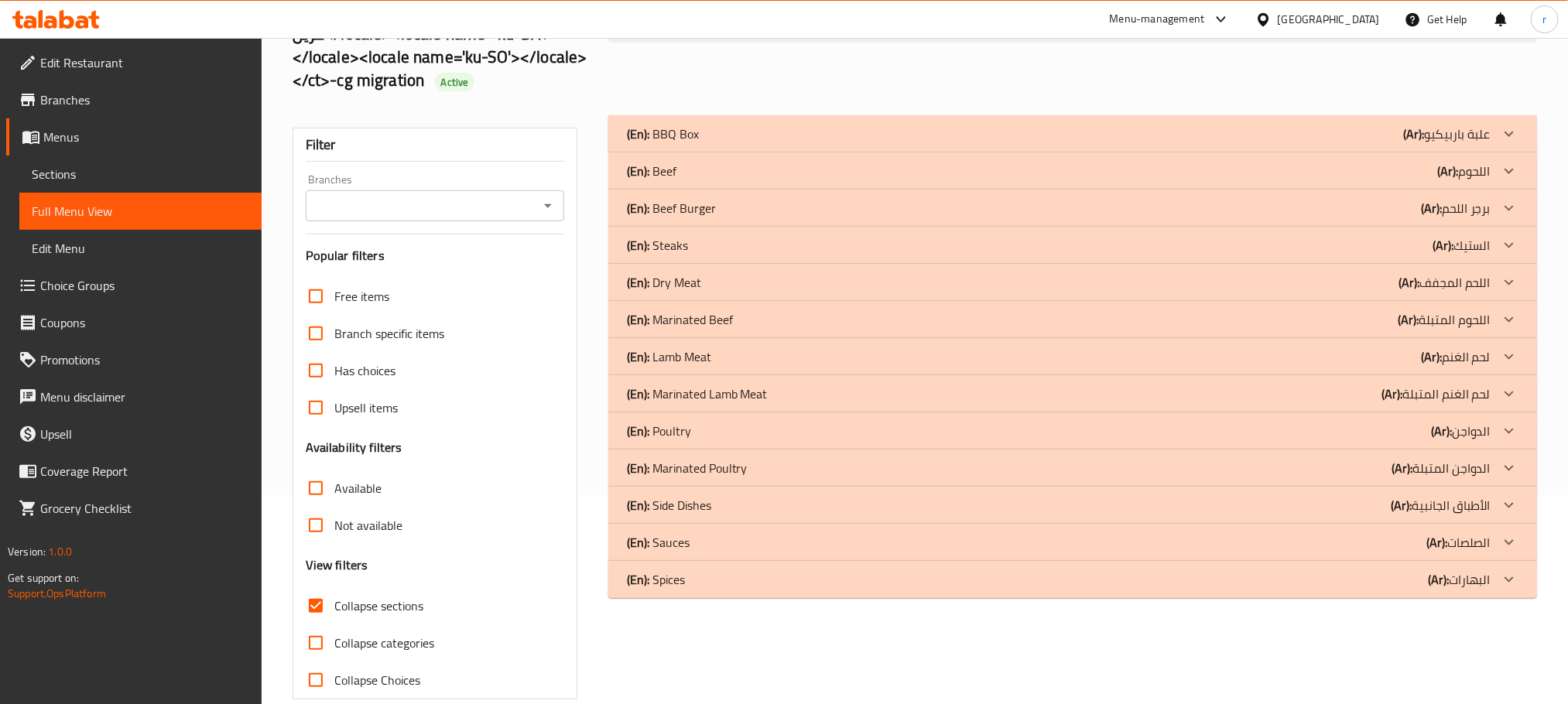
scroll to position [232, 0]
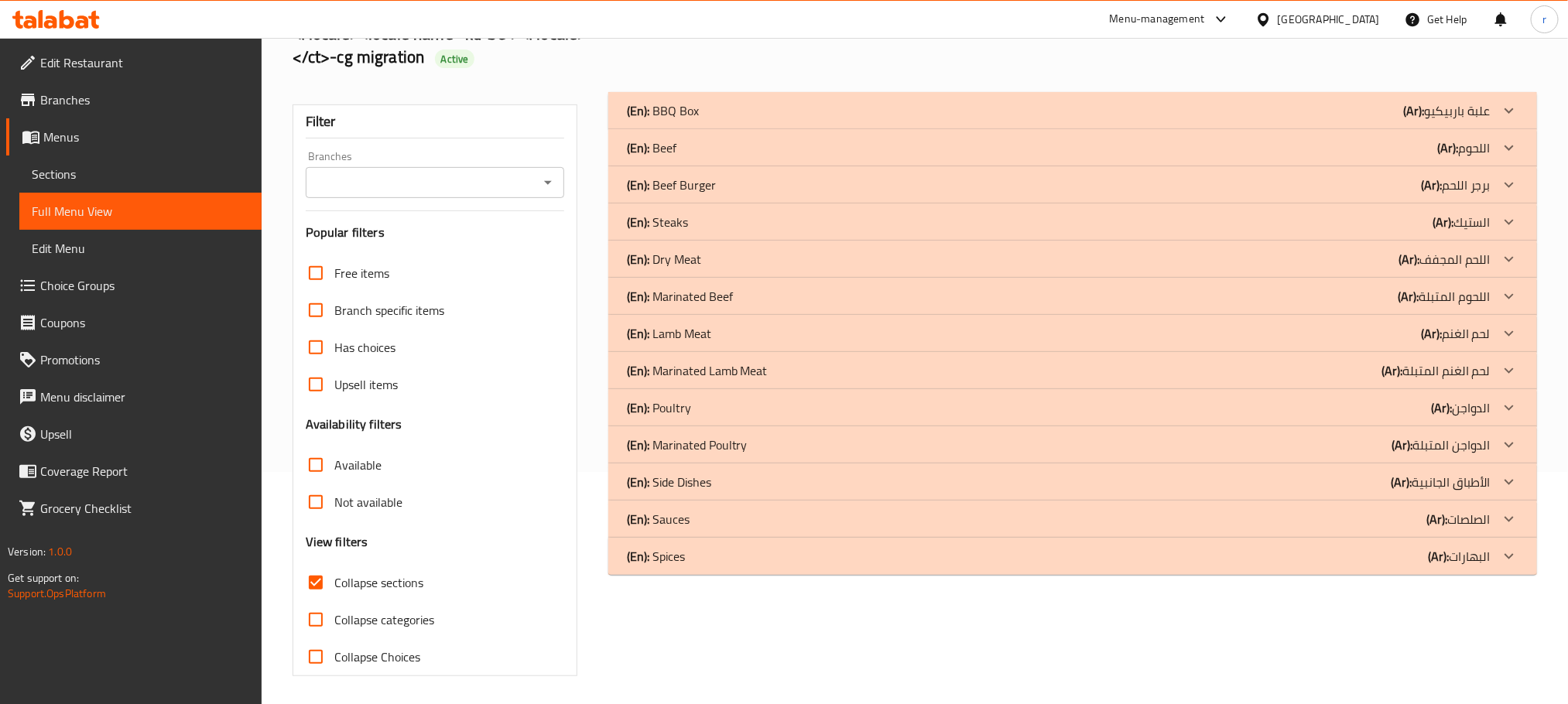
click at [318, 580] on input "Collapse sections" at bounding box center [316, 582] width 38 height 37
checkbox input "false"
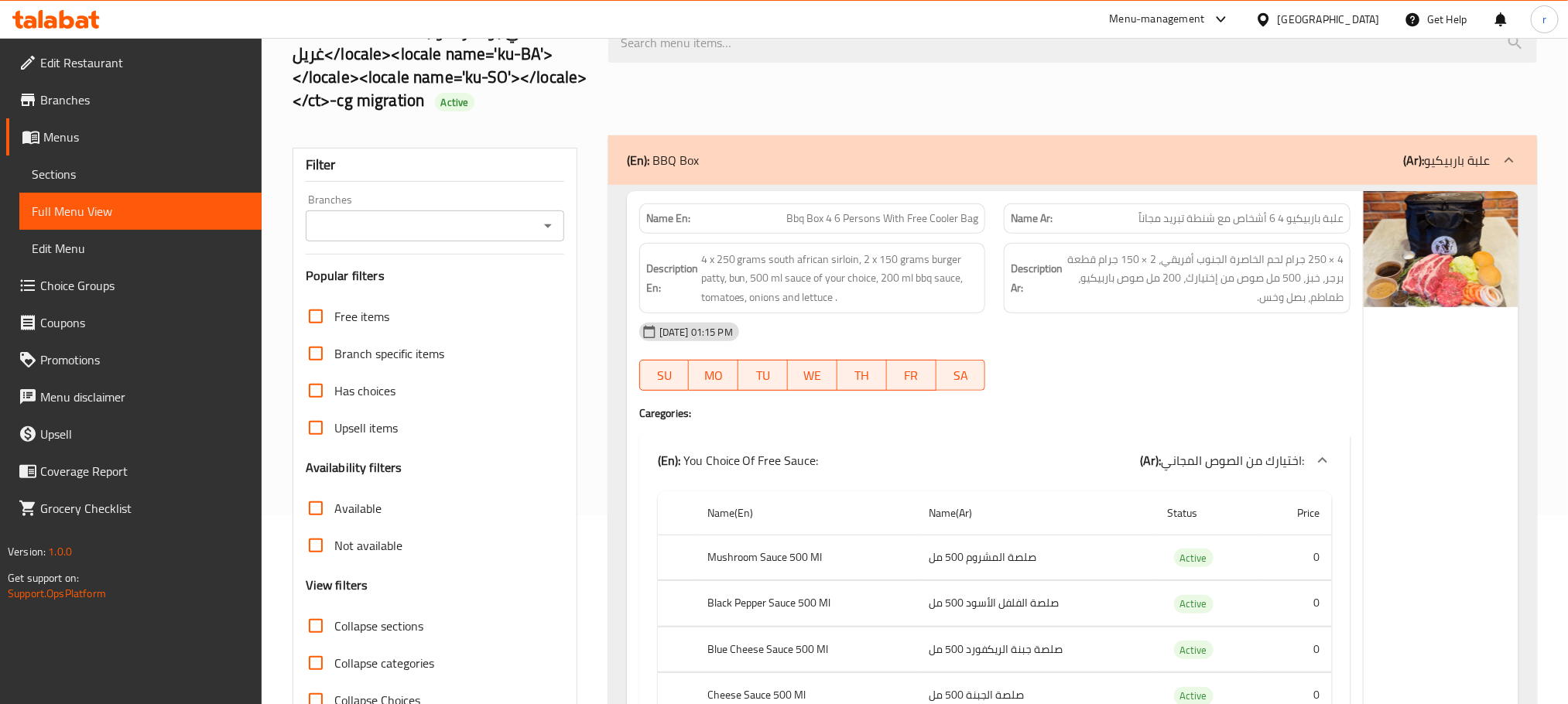
scroll to position [0, 0]
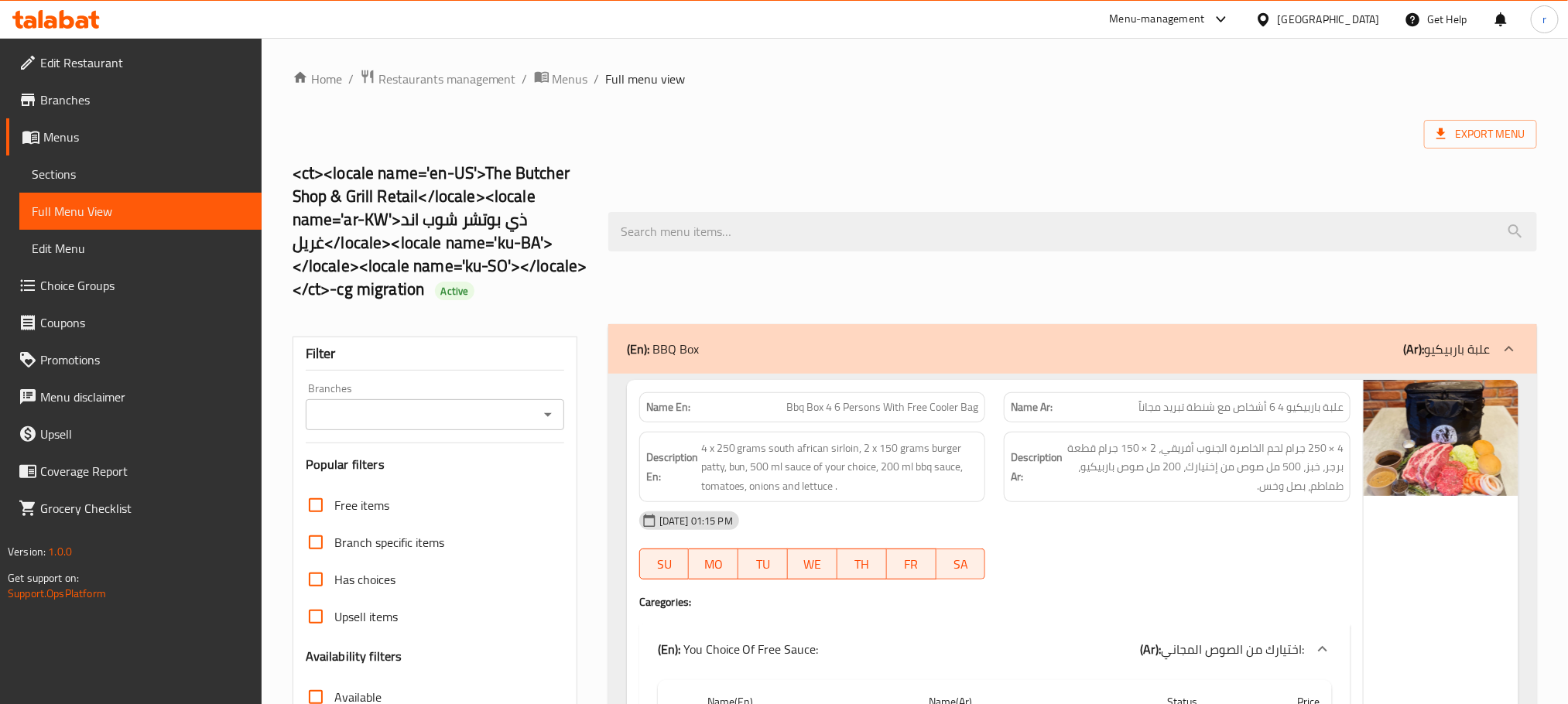
click at [836, 81] on ol "Home / Restaurants management / Menus / Full menu view" at bounding box center [915, 79] width 1244 height 20
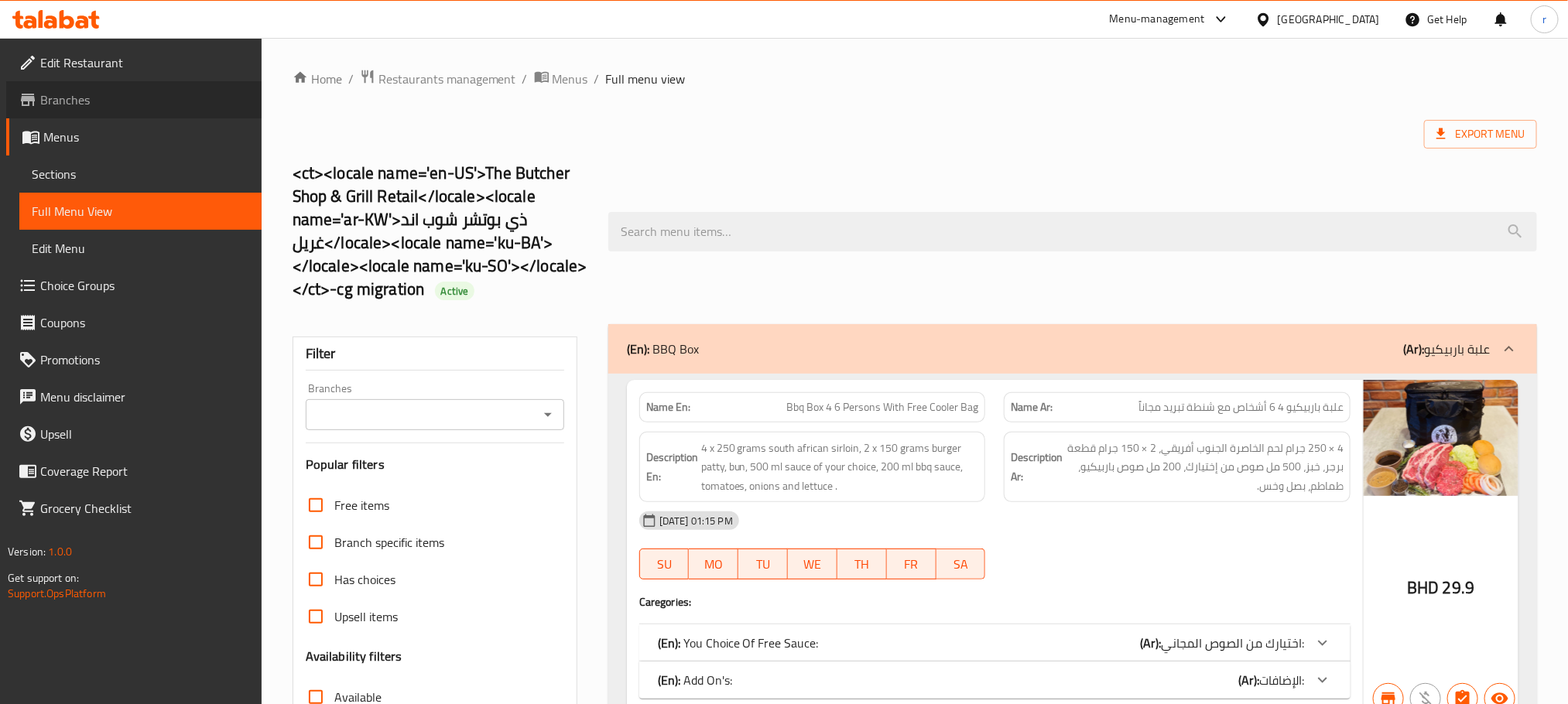
click at [65, 101] on span "Branches" at bounding box center [145, 100] width 209 height 18
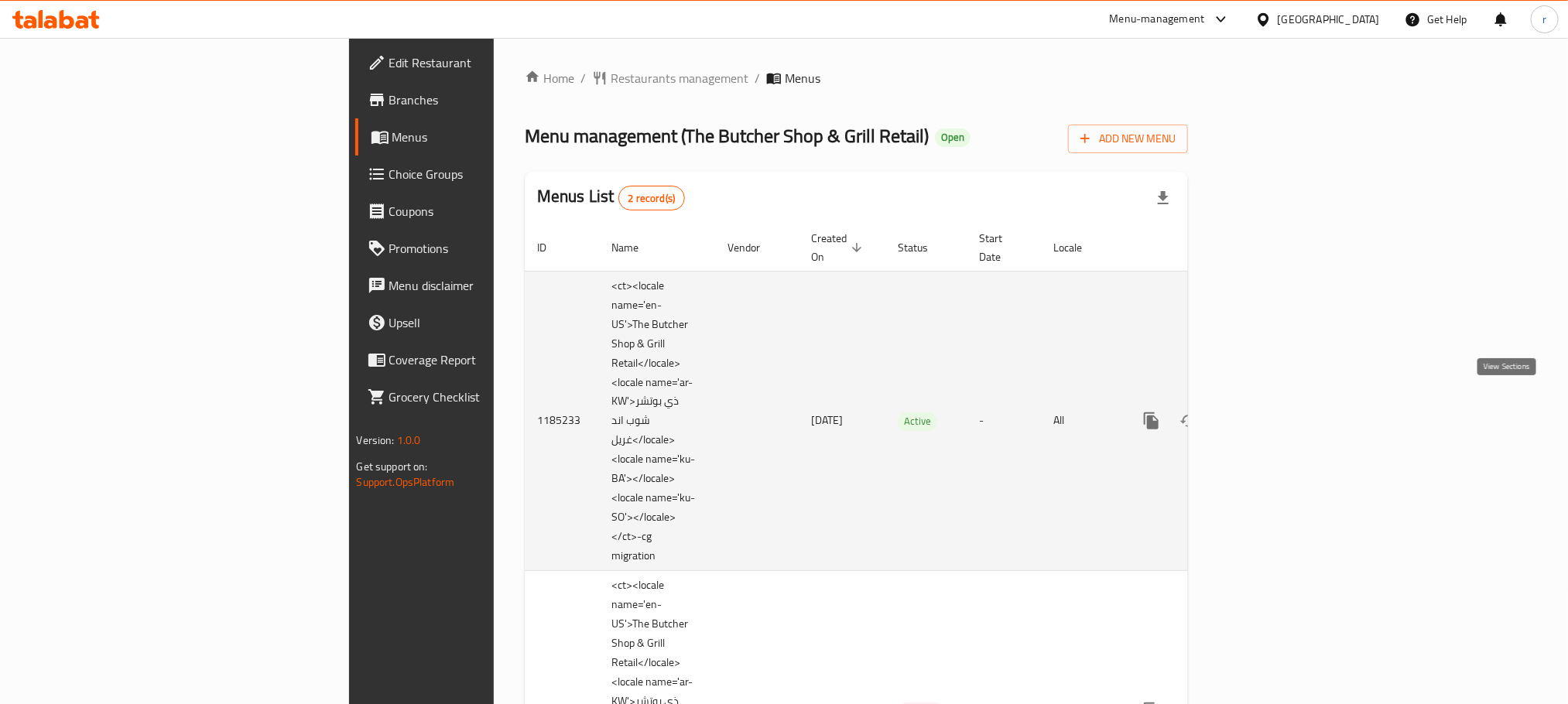
click at [1273, 411] on icon "enhanced table" at bounding box center [1262, 421] width 18 height 18
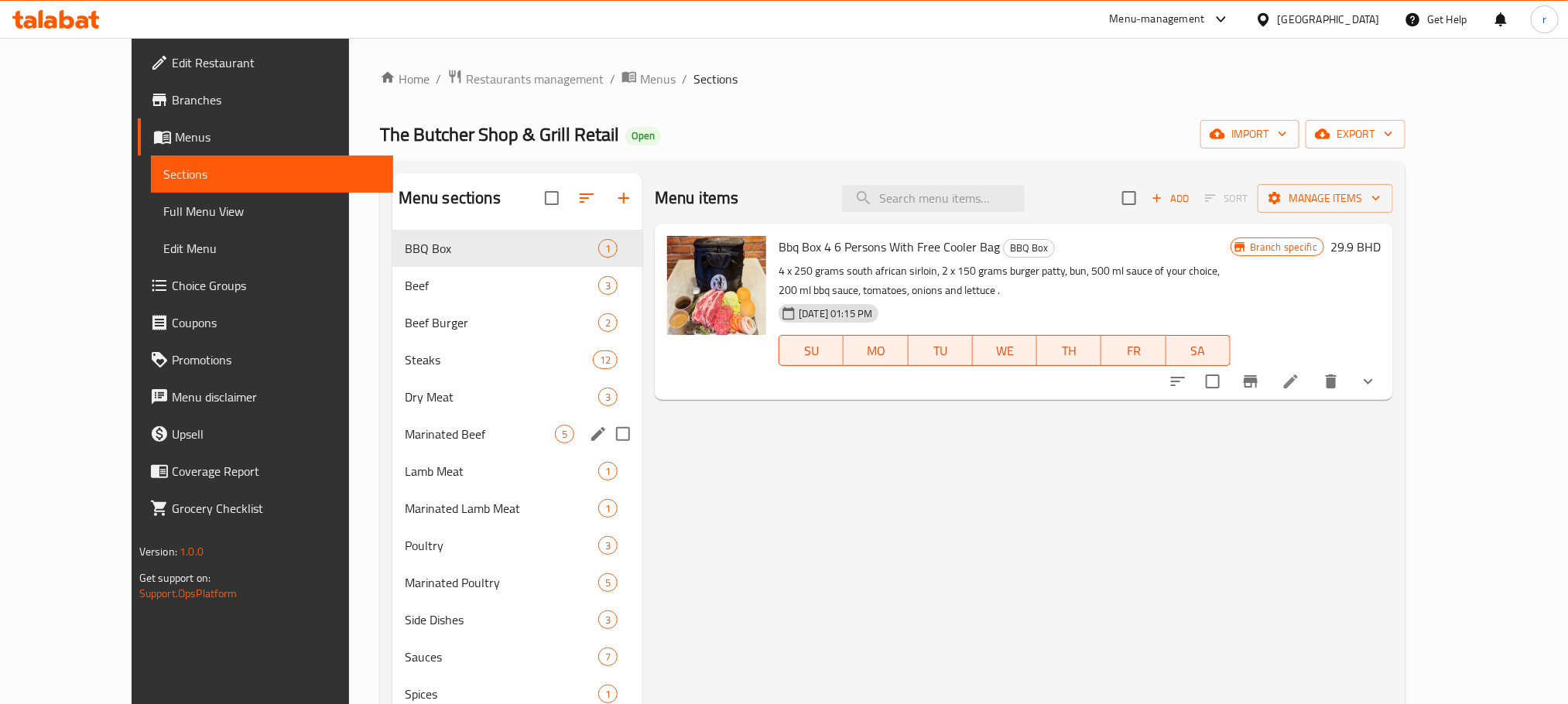
scroll to position [116, 0]
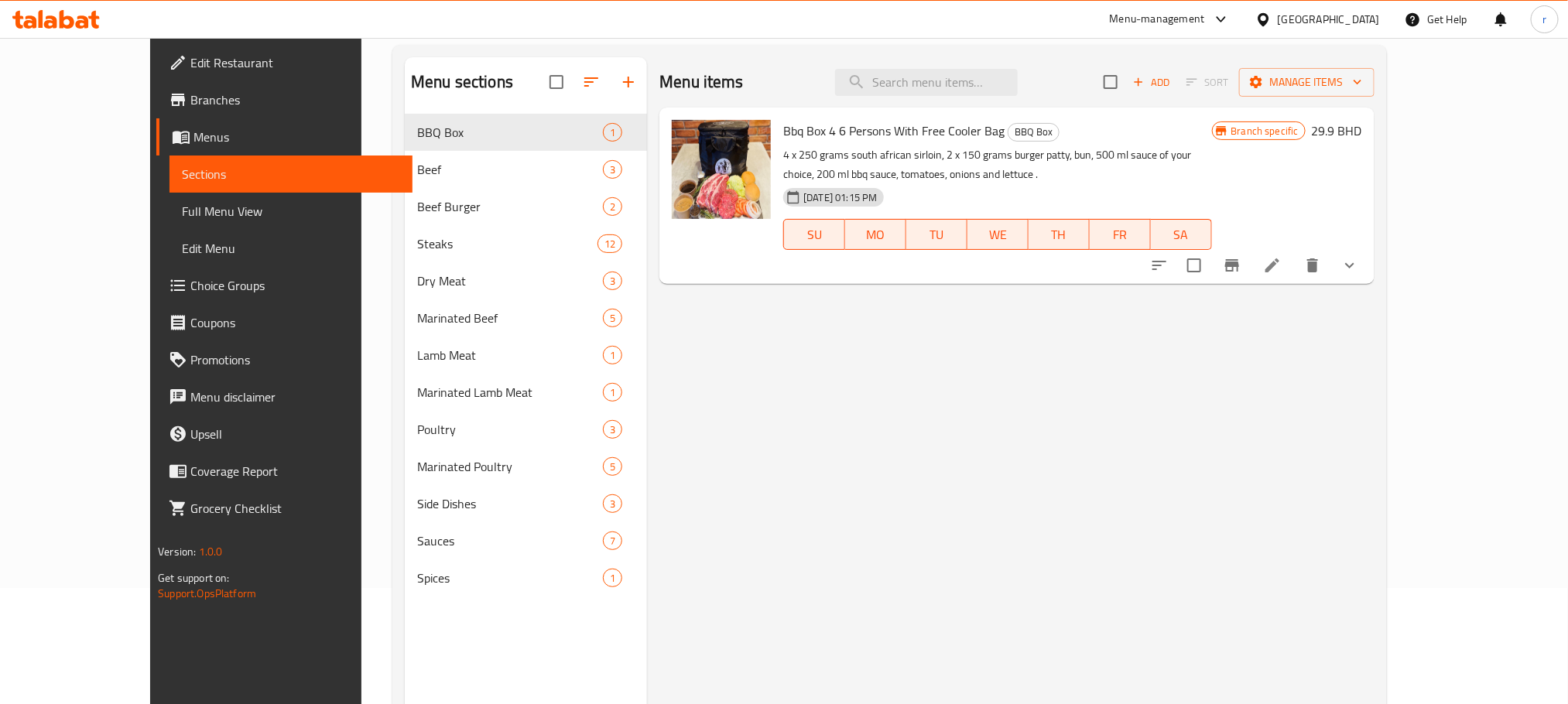
click at [182, 208] on span "Full Menu View" at bounding box center [291, 211] width 218 height 18
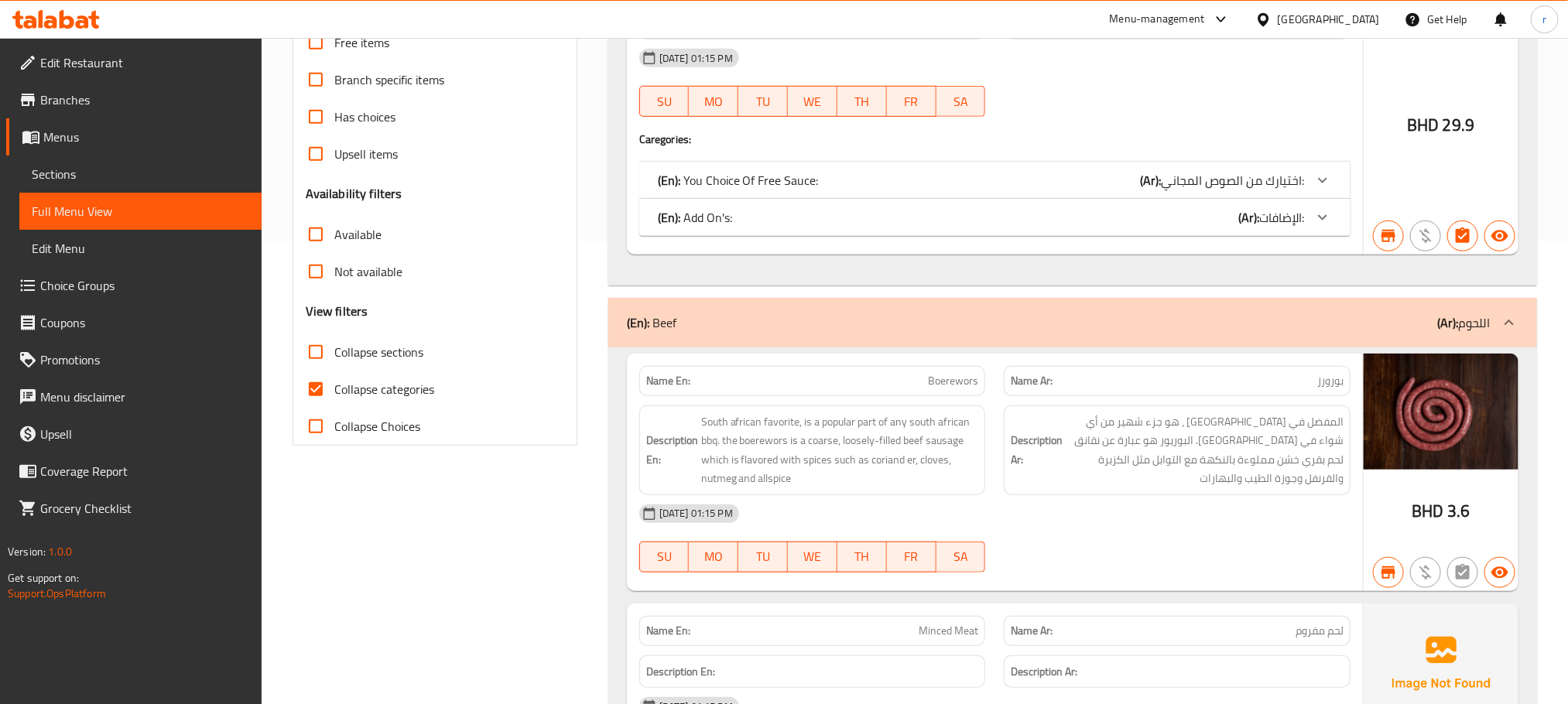
scroll to position [464, 0]
click at [312, 354] on input "Collapse sections" at bounding box center [316, 350] width 38 height 37
checkbox input "true"
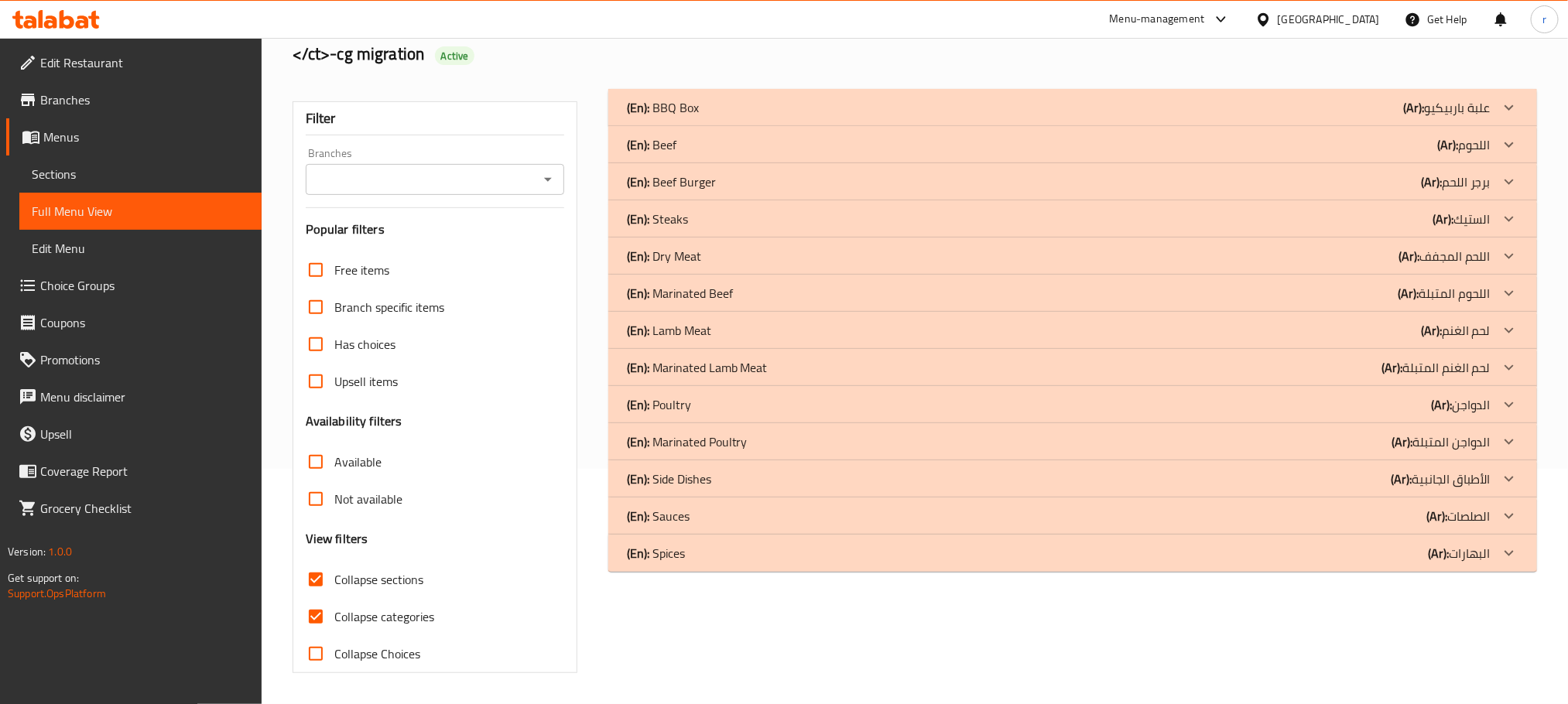
click at [312, 598] on input "Collapse categories" at bounding box center [316, 616] width 38 height 37
checkbox input "false"
click at [318, 581] on input "Collapse sections" at bounding box center [316, 579] width 38 height 37
checkbox input "false"
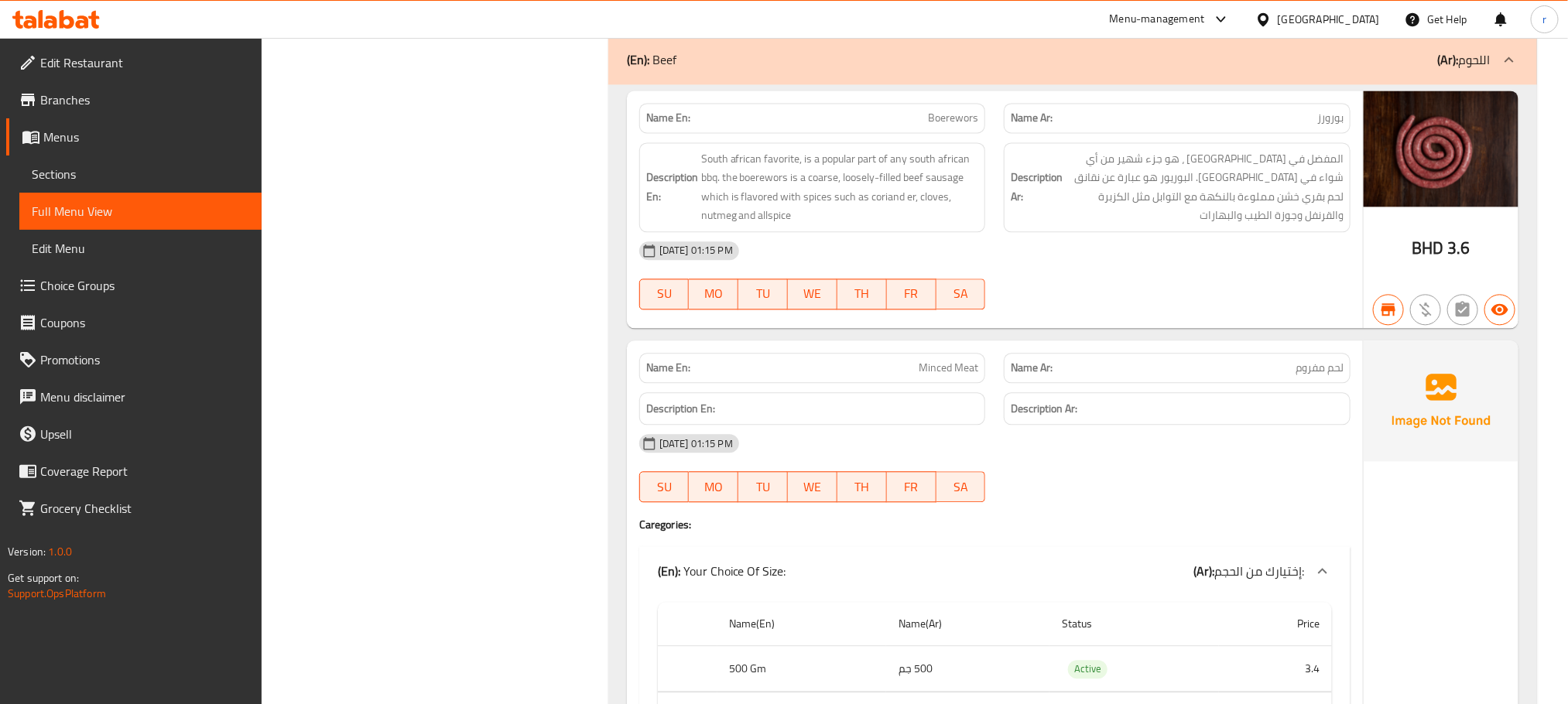
scroll to position [1744, 0]
